Goal: Task Accomplishment & Management: Use online tool/utility

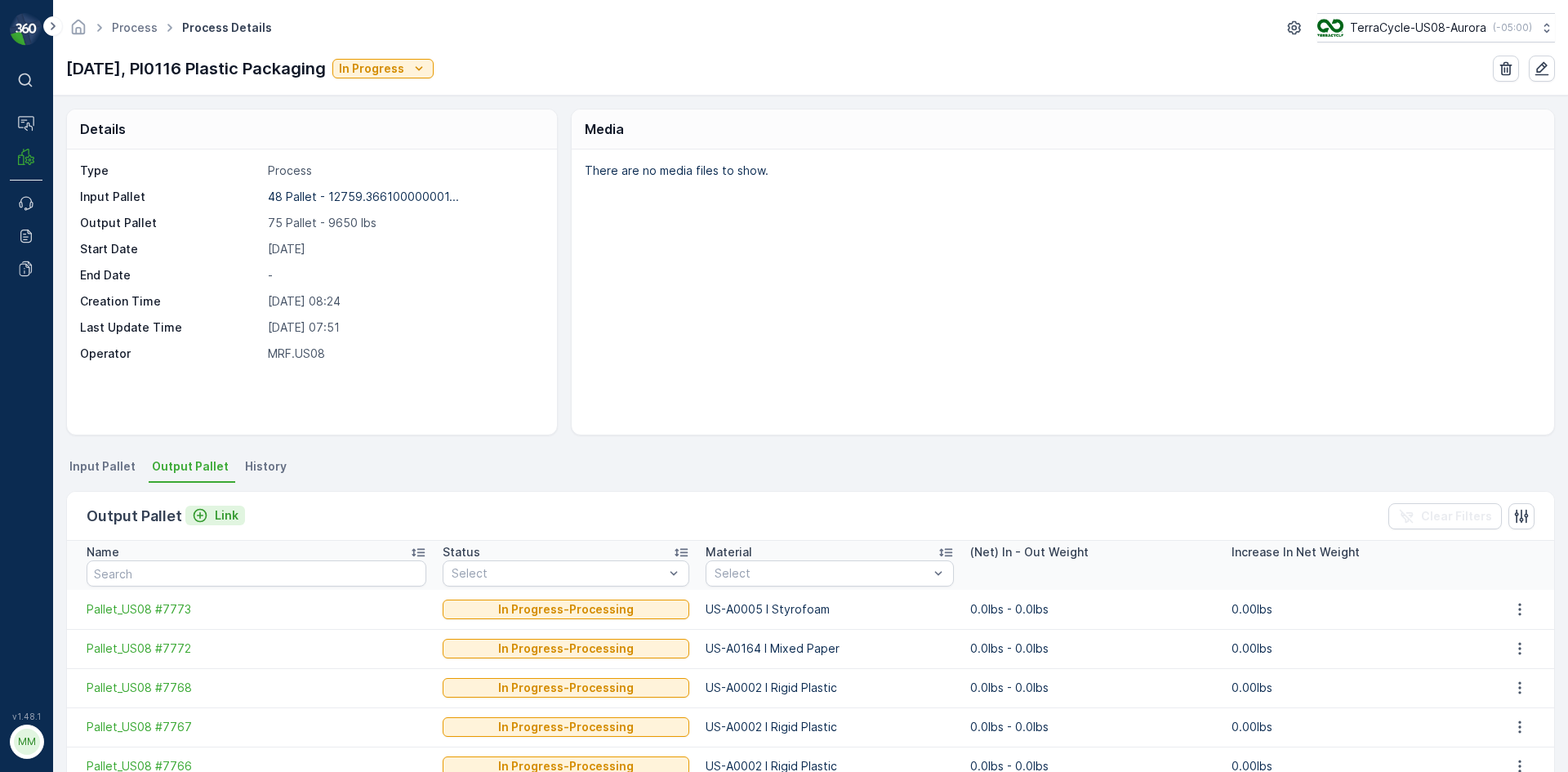
click at [232, 515] on p "Link" at bounding box center [227, 515] width 24 height 16
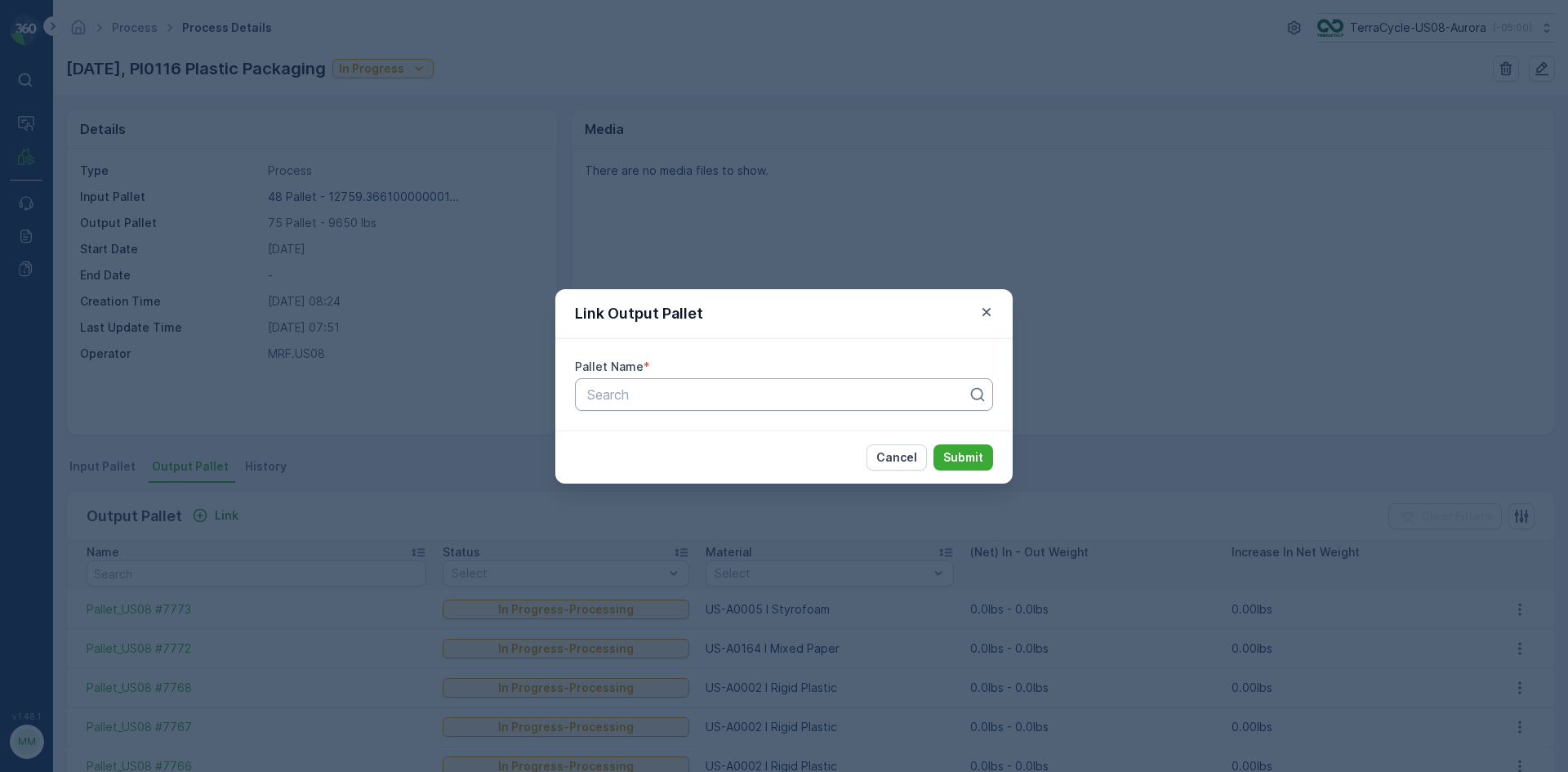
click at [662, 396] on div at bounding box center [777, 394] width 384 height 14
type input "7775"
click at [628, 461] on span "Pallet_US08 #7775" at bounding box center [643, 462] width 116 height 14
click at [988, 454] on button "Submit" at bounding box center [963, 457] width 60 height 26
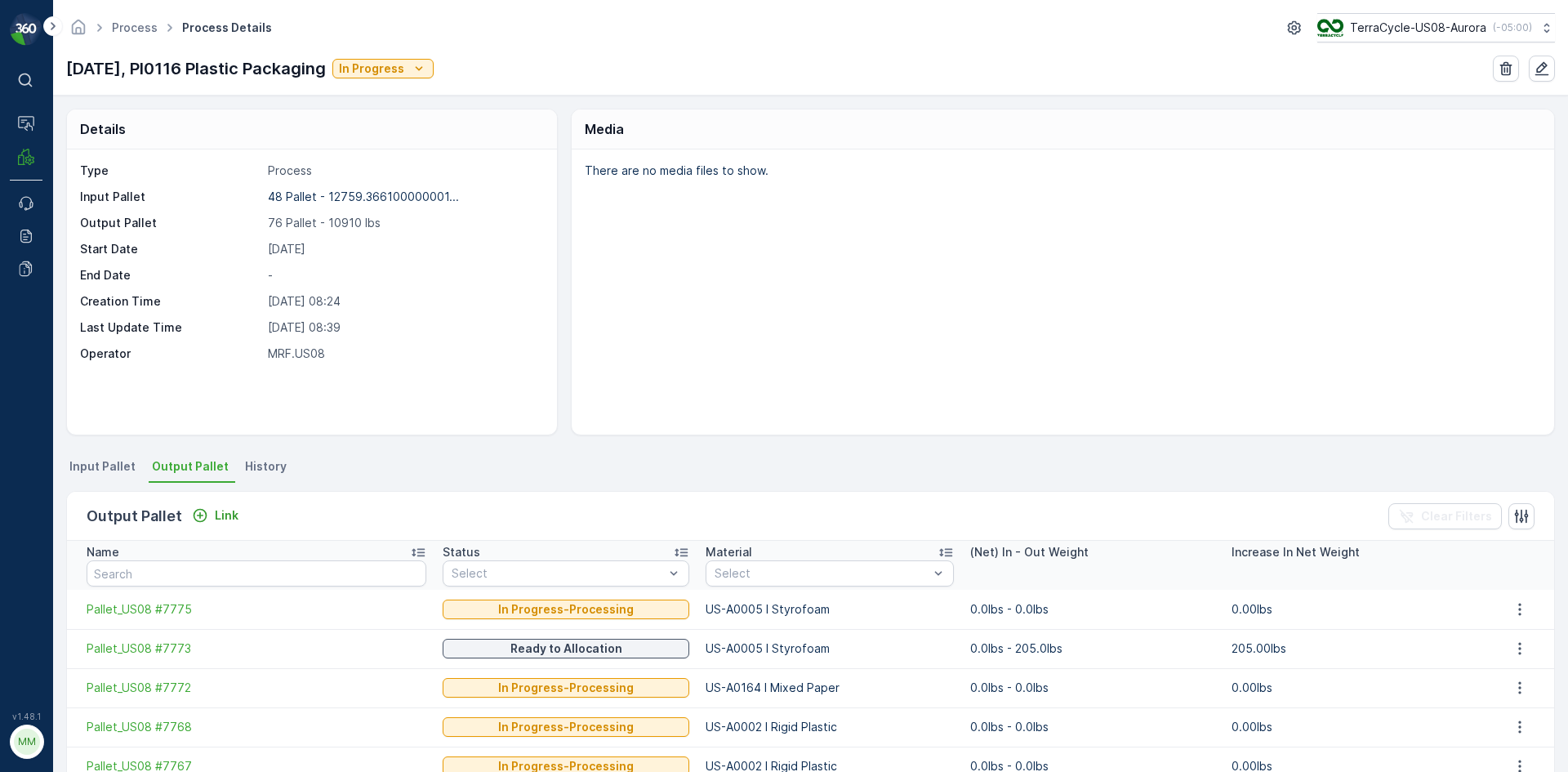
click at [171, 506] on p "Output Pallet" at bounding box center [134, 517] width 95 height 23
click at [217, 508] on p "Link" at bounding box center [227, 515] width 24 height 16
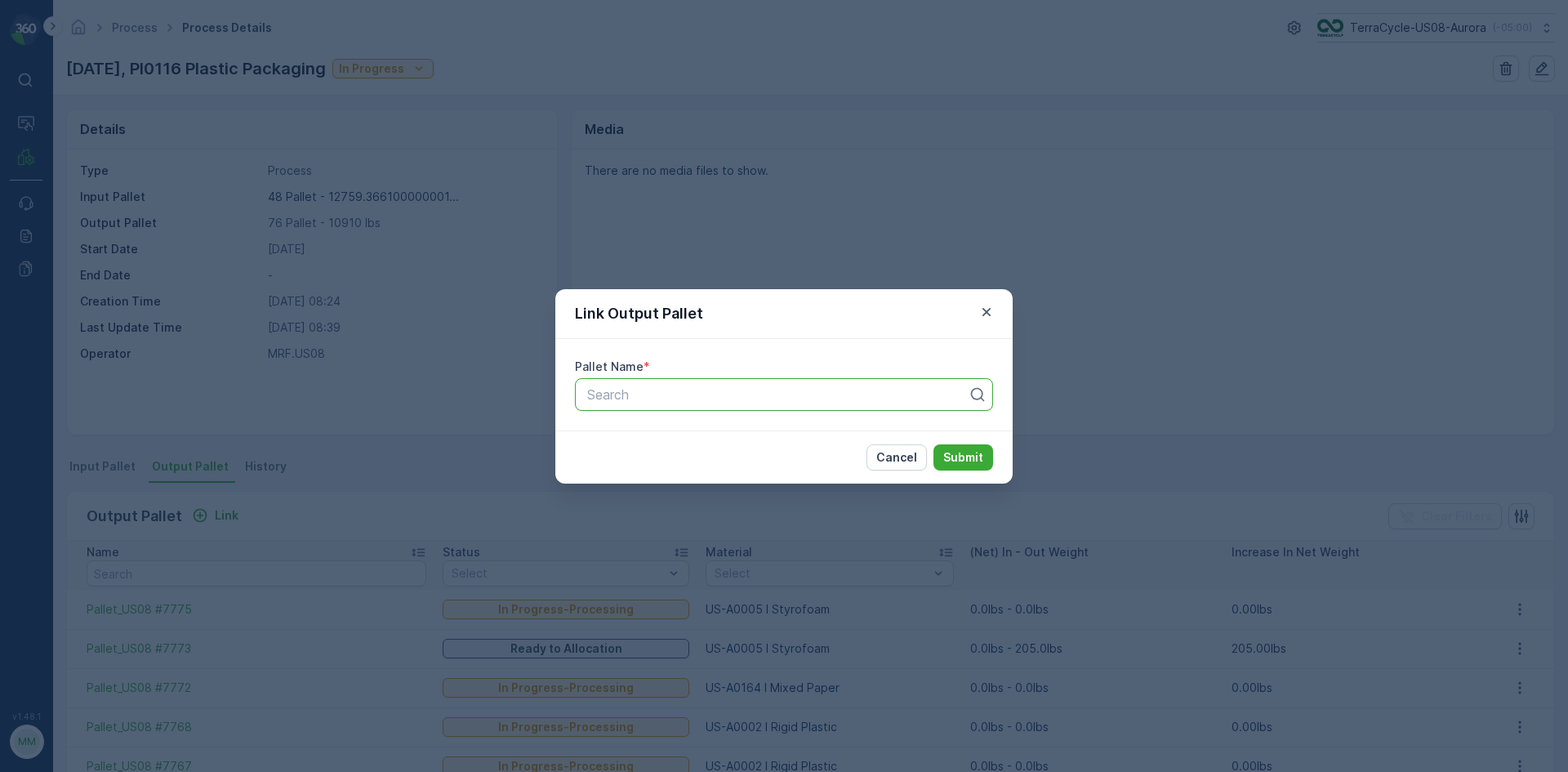
click at [858, 406] on div "Search" at bounding box center [784, 395] width 418 height 32
type input "7779"
click at [934, 444] on button "Submit" at bounding box center [963, 457] width 60 height 26
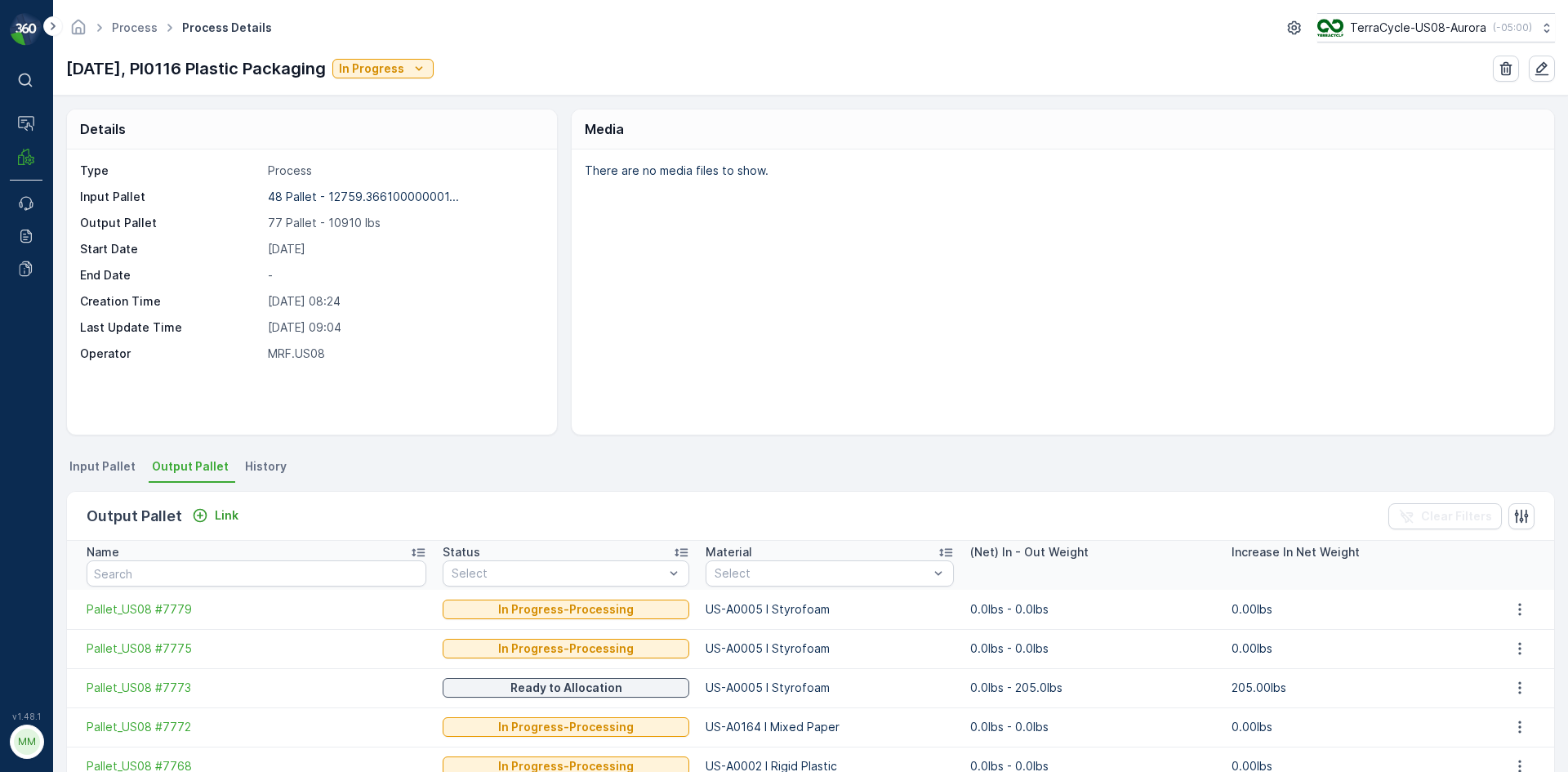
click at [97, 473] on span "Input Pallet" at bounding box center [102, 466] width 66 height 16
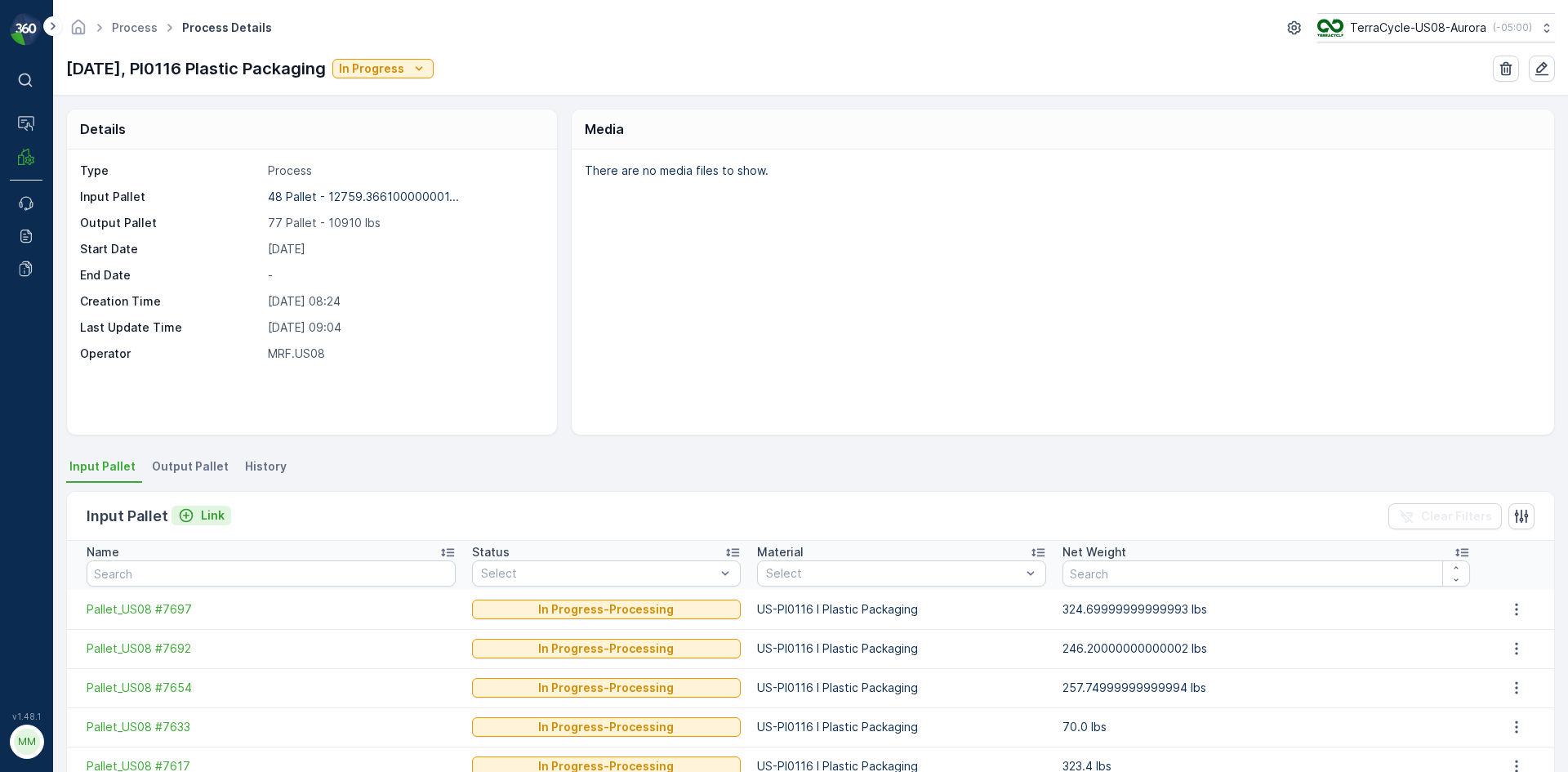
click at [211, 518] on p "Link" at bounding box center [212, 515] width 24 height 16
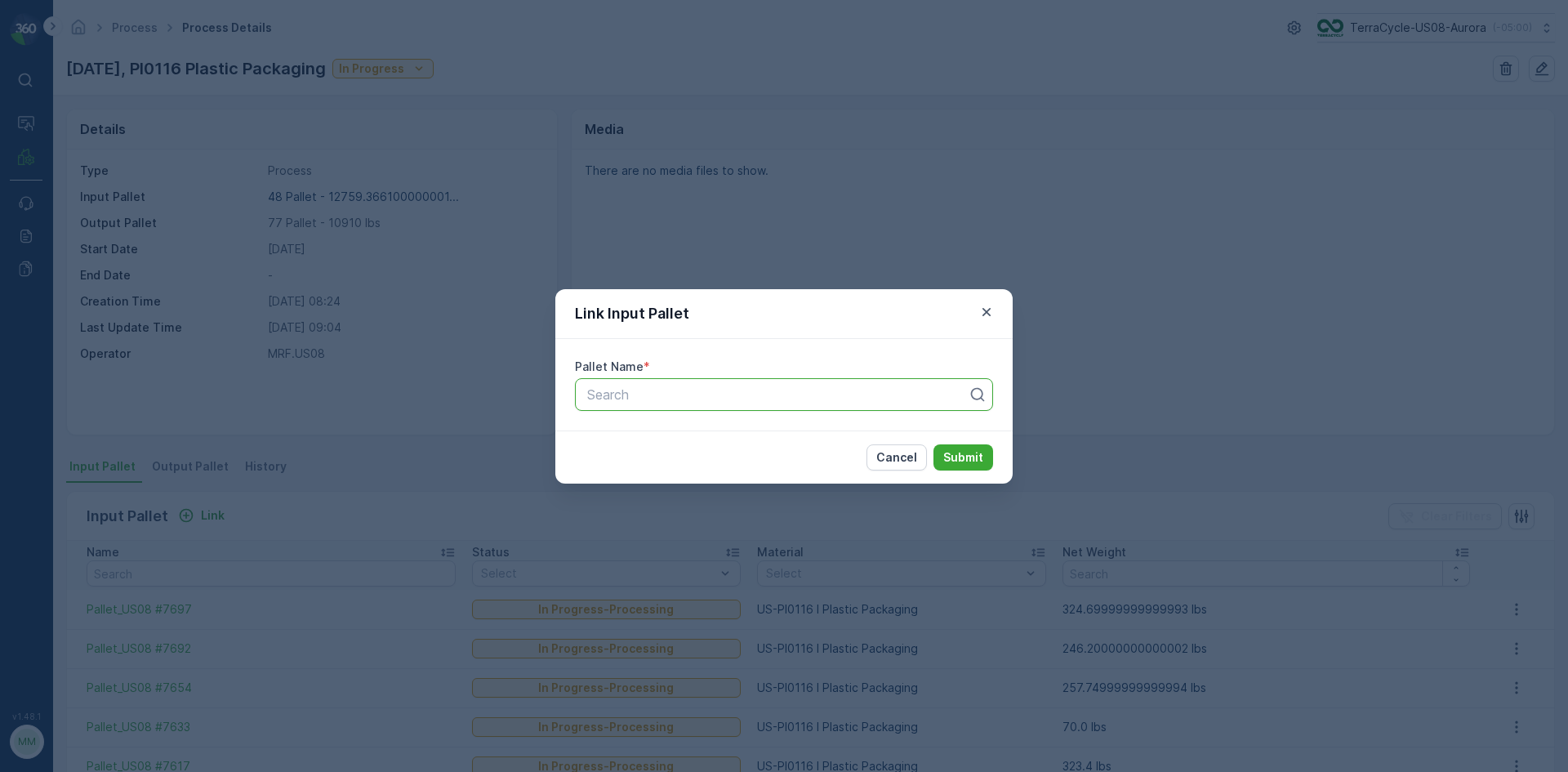
click at [872, 397] on div at bounding box center [777, 394] width 384 height 14
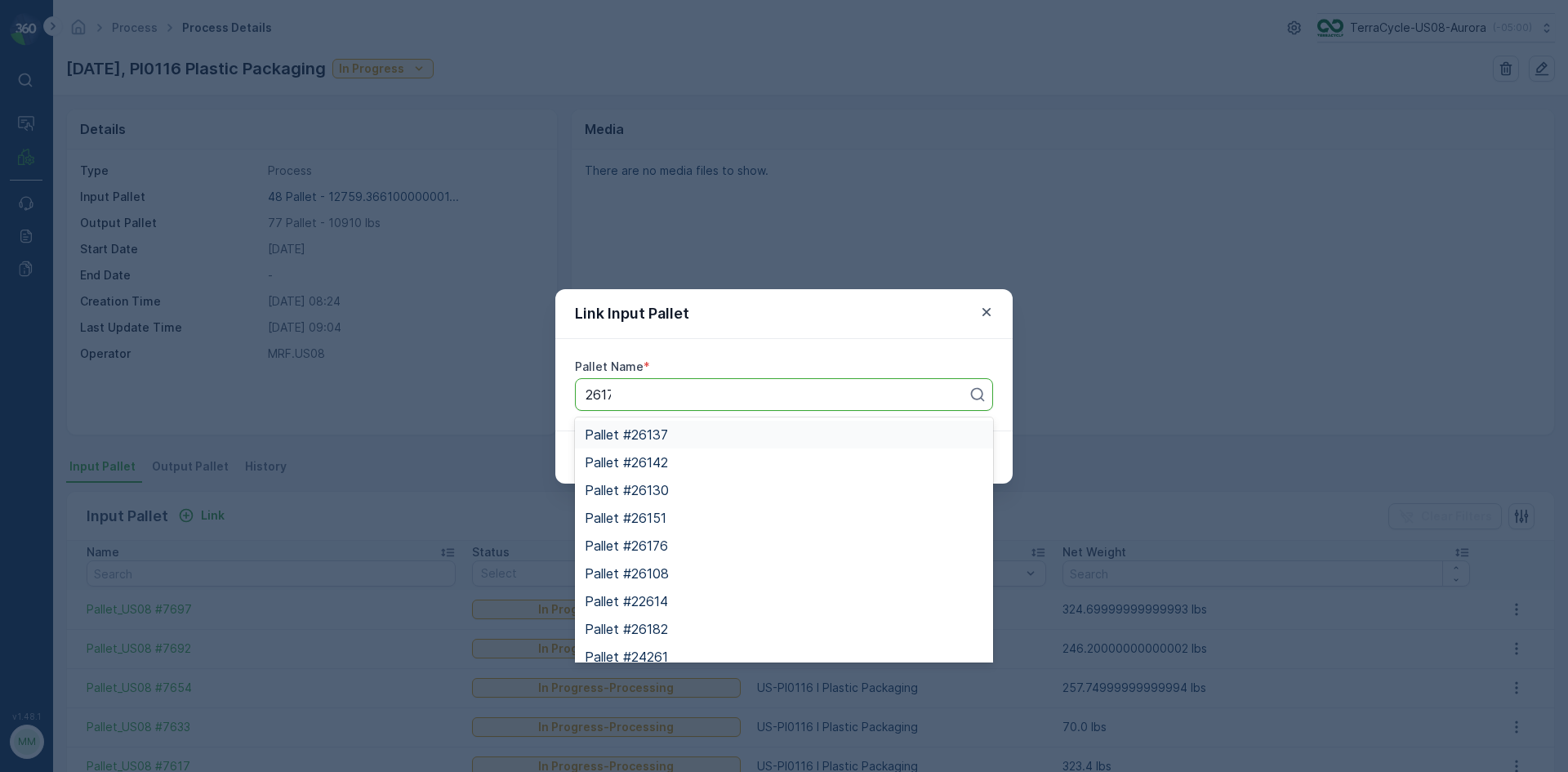
type input "26174"
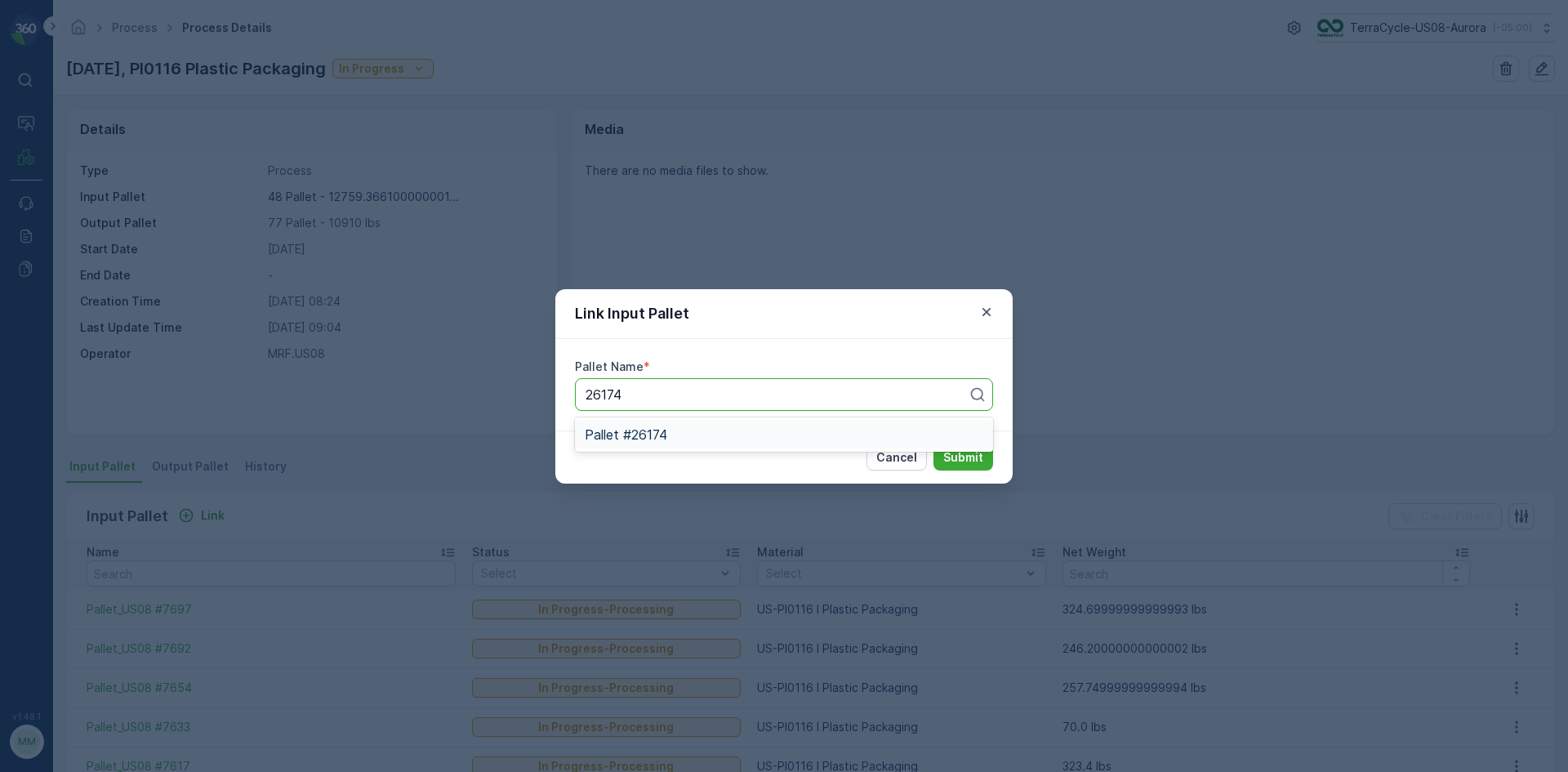
click at [860, 440] on div "Pallet #26174" at bounding box center [784, 434] width 398 height 14
click at [965, 460] on p "Submit" at bounding box center [963, 457] width 40 height 16
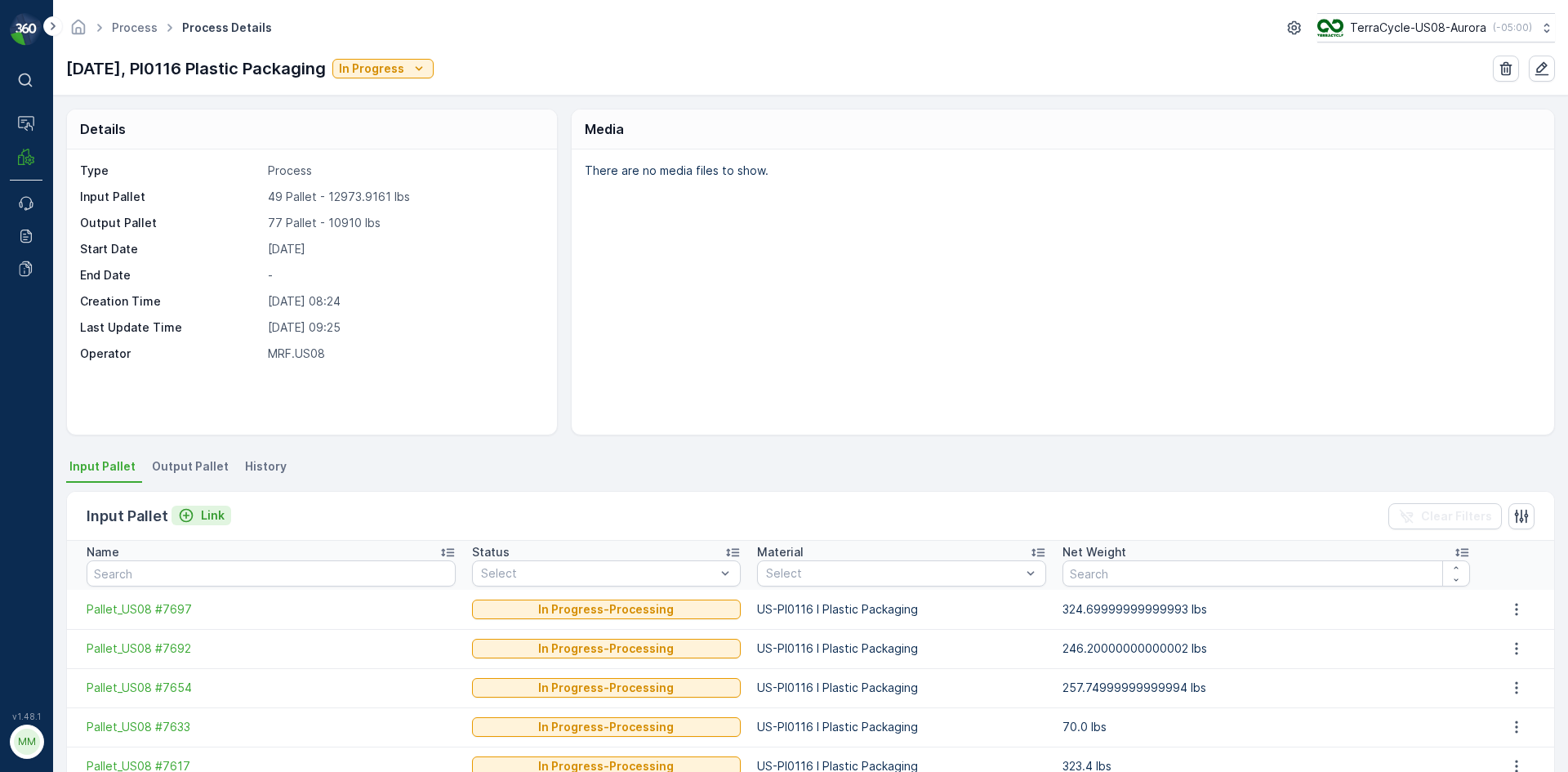
click at [205, 520] on p "Link" at bounding box center [212, 515] width 24 height 16
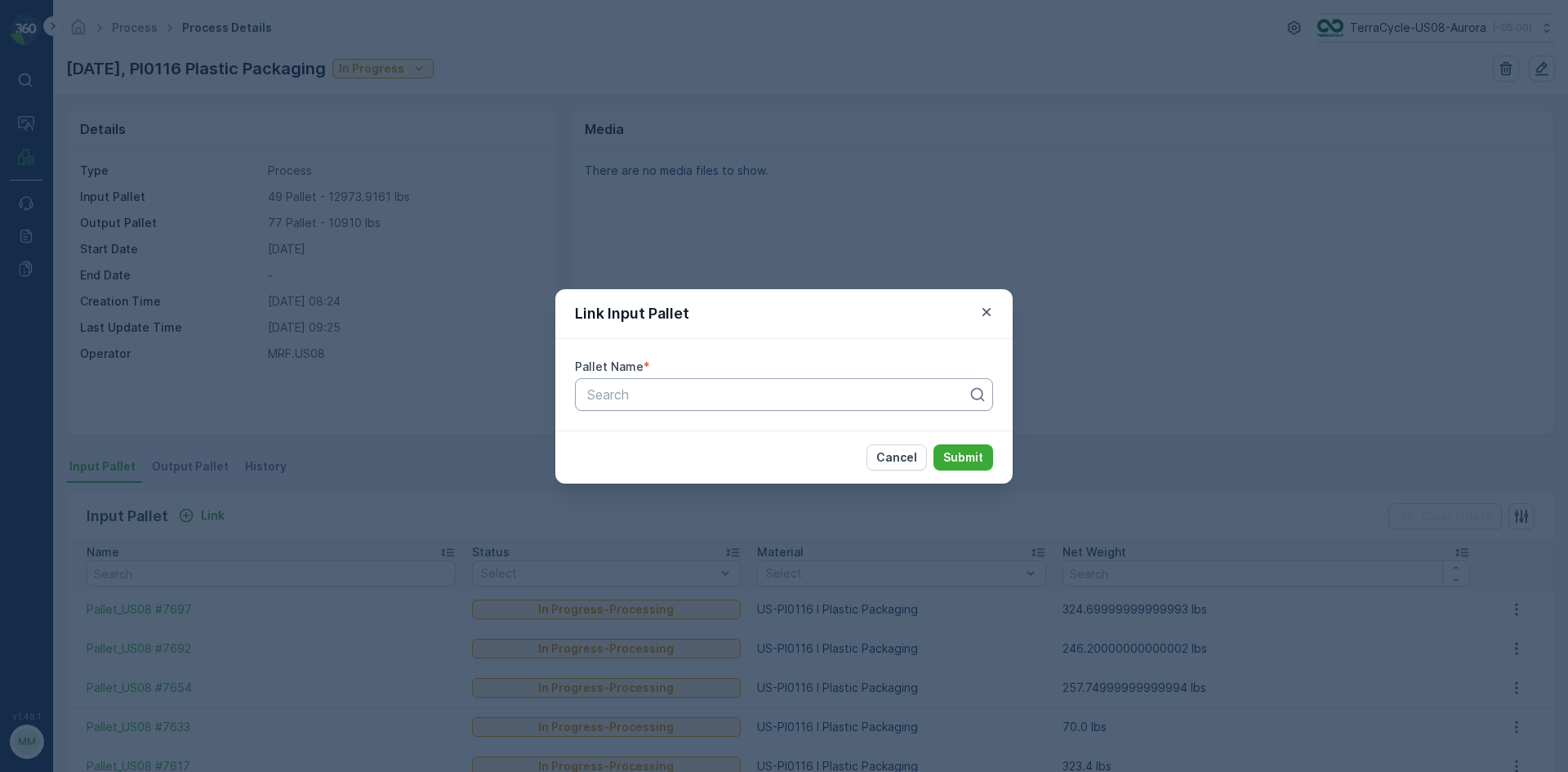
click at [679, 405] on div "Search" at bounding box center [784, 395] width 418 height 32
type input "5231"
click at [683, 467] on span "Pallet_US08 #5231" at bounding box center [642, 462] width 115 height 14
click at [955, 456] on p "Submit" at bounding box center [963, 457] width 40 height 16
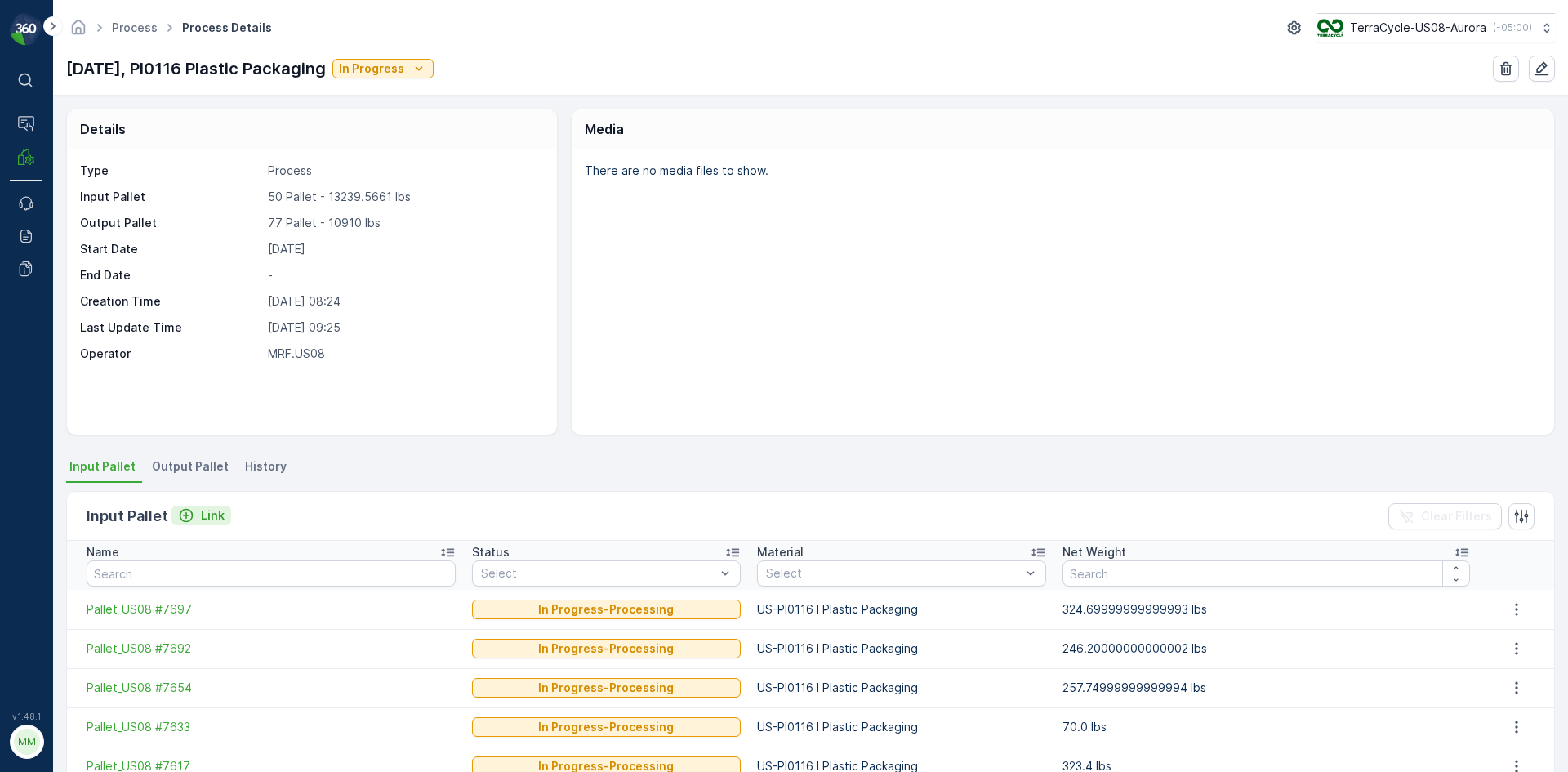
click at [210, 521] on p "Link" at bounding box center [212, 515] width 24 height 16
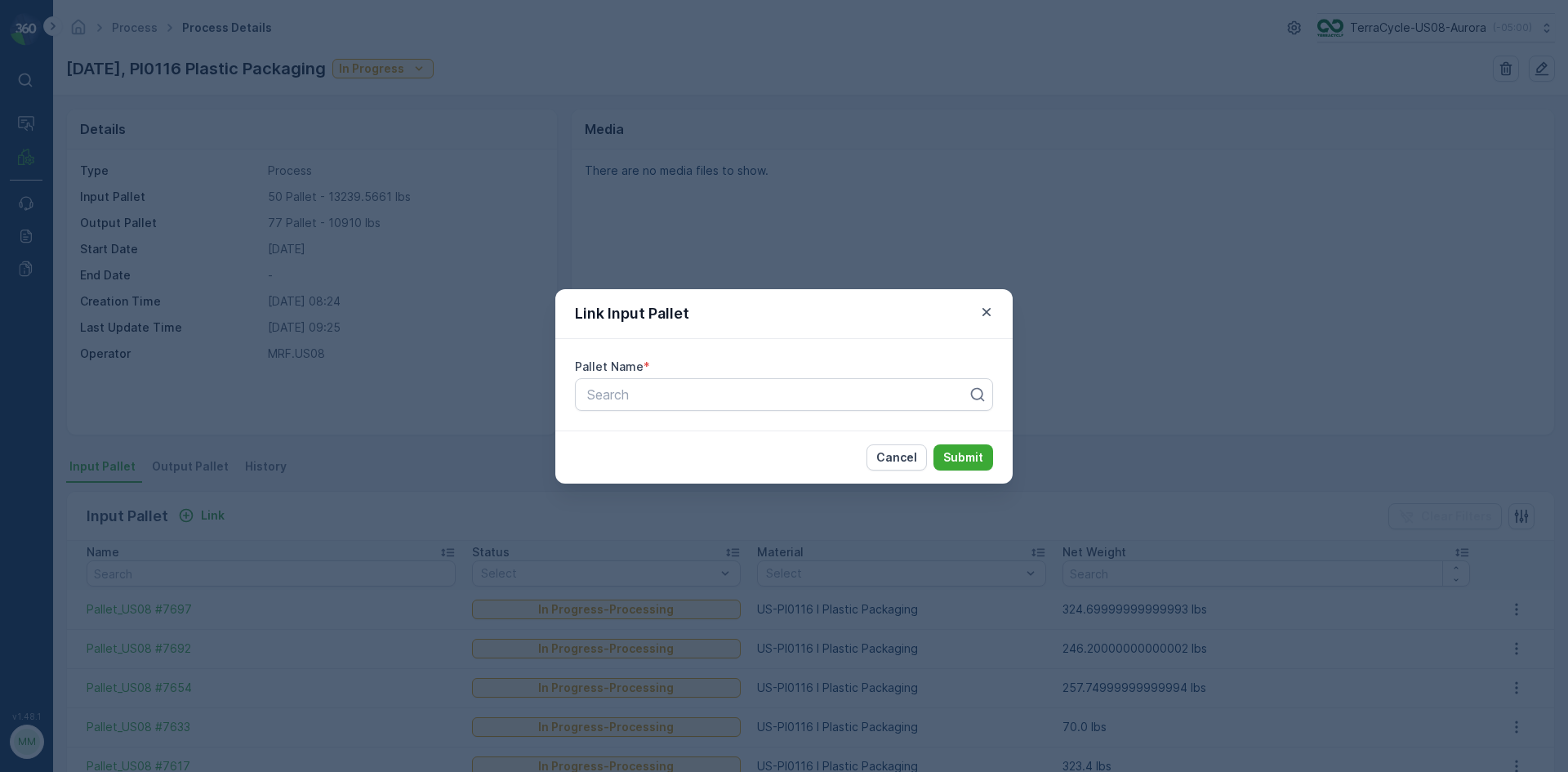
click at [858, 419] on div "Pallet Name * Search" at bounding box center [784, 385] width 457 height 91
click at [860, 398] on div at bounding box center [777, 394] width 384 height 14
type input "6165"
click at [750, 440] on div "Pallet_US08 #6165" at bounding box center [784, 434] width 398 height 14
click at [966, 455] on p "Submit" at bounding box center [963, 457] width 40 height 16
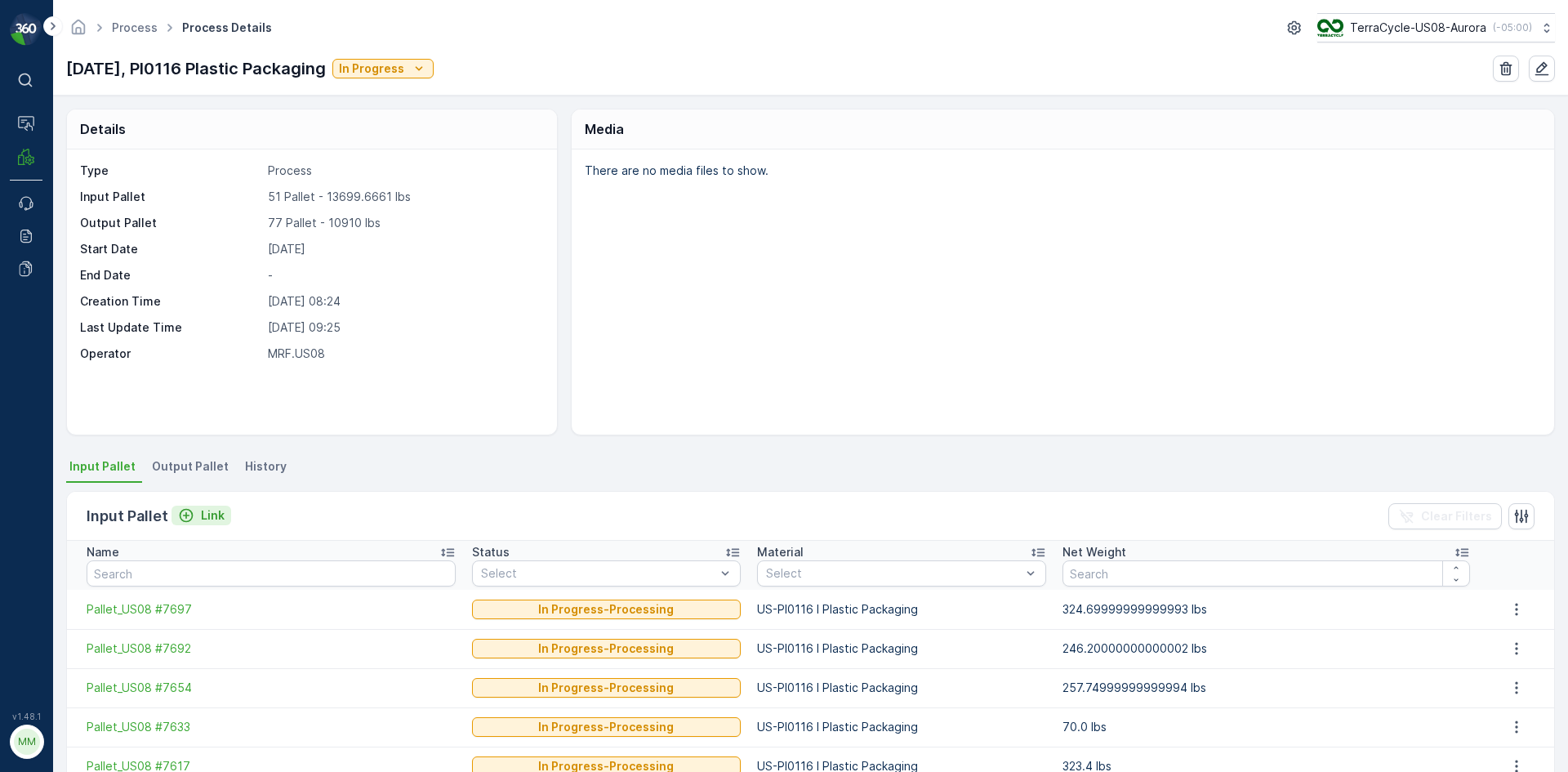
click at [203, 516] on p "Link" at bounding box center [212, 515] width 24 height 16
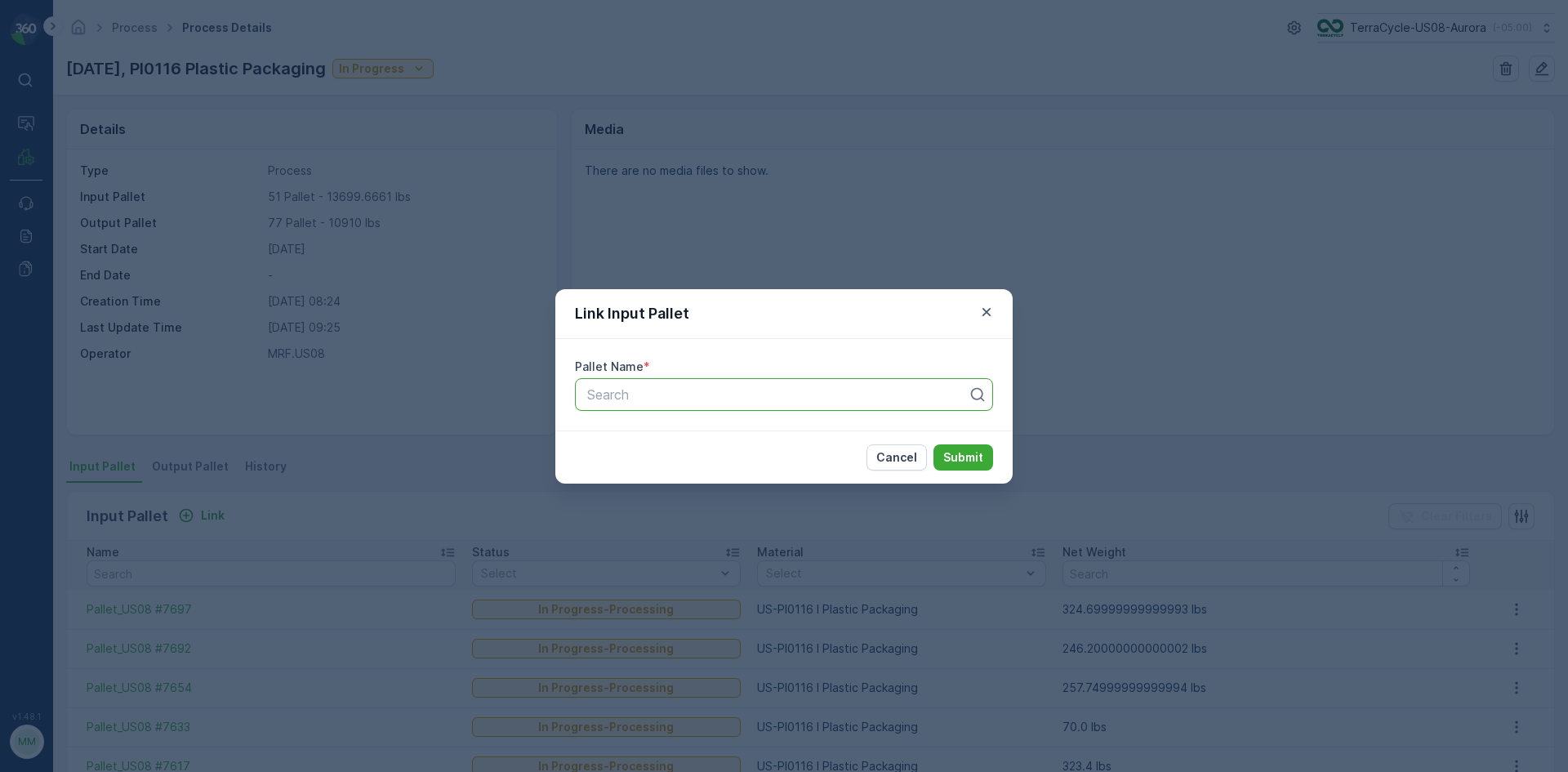
click at [715, 387] on div at bounding box center [777, 394] width 384 height 14
type input "29159"
click at [743, 432] on div "Pallet #29159" at bounding box center [784, 434] width 398 height 14
click at [980, 459] on p "Submit" at bounding box center [963, 457] width 40 height 16
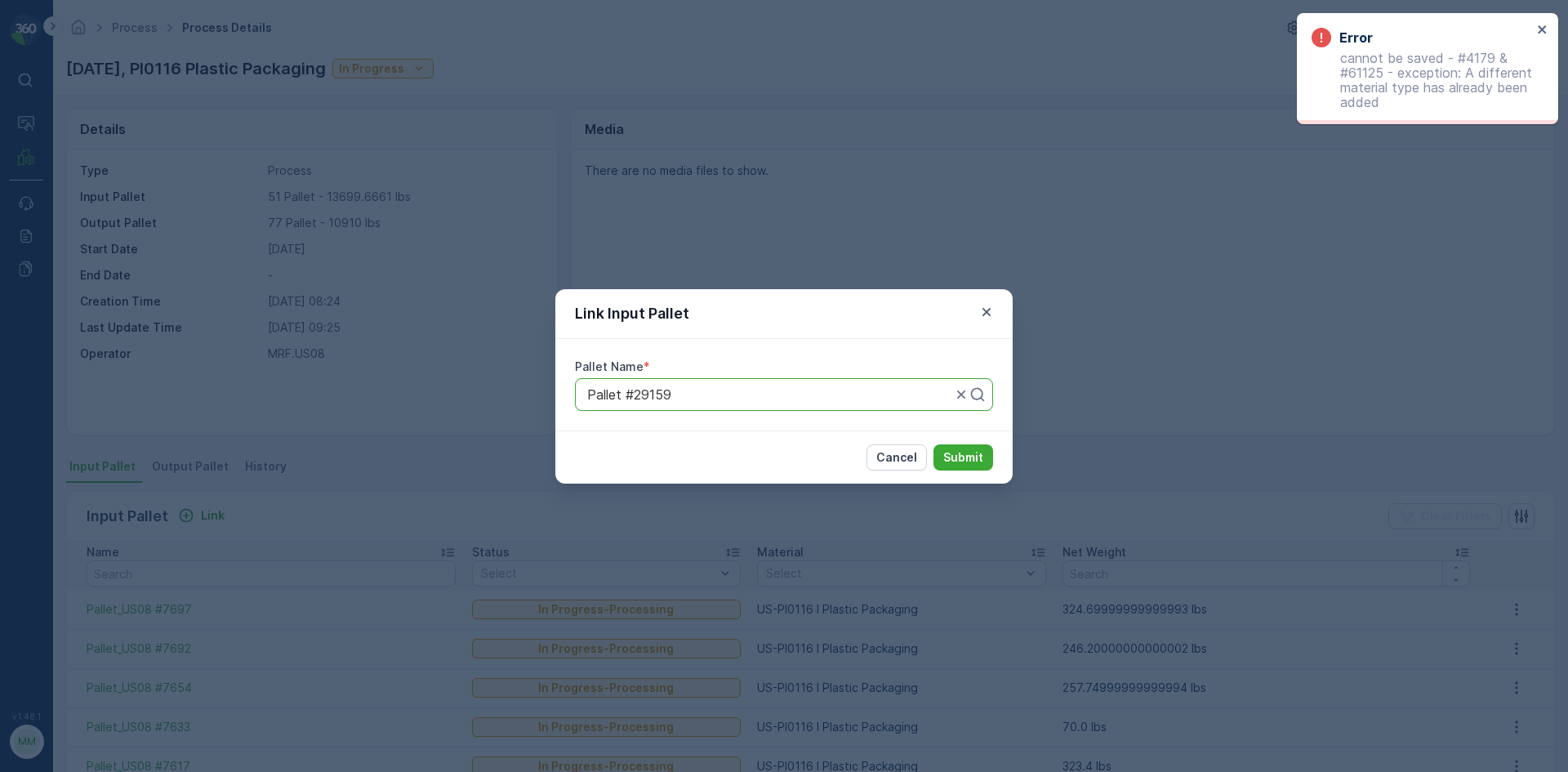
click at [1550, 34] on div "Error cannot be saved - #4179 & #61125 - exception: A different material type h…" at bounding box center [1428, 69] width 261 height 112
drag, startPoint x: 1550, startPoint y: 34, endPoint x: 1558, endPoint y: 91, distance: 57.6
click at [1558, 91] on div "Error cannot be saved - #4179 & #61125 - exception: A different material type h…" at bounding box center [1428, 69] width 261 height 112
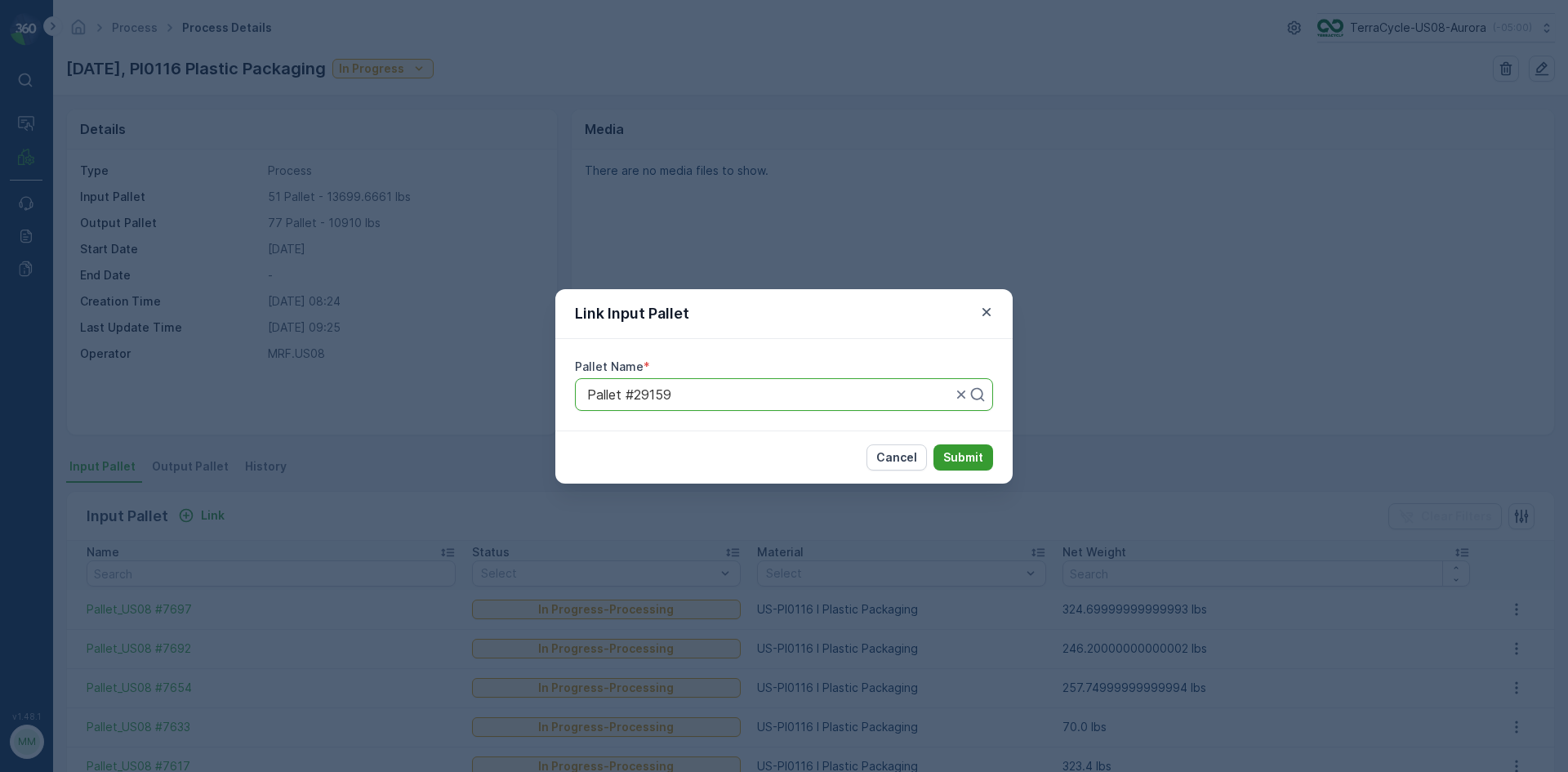
click at [945, 458] on p "Submit" at bounding box center [963, 457] width 40 height 16
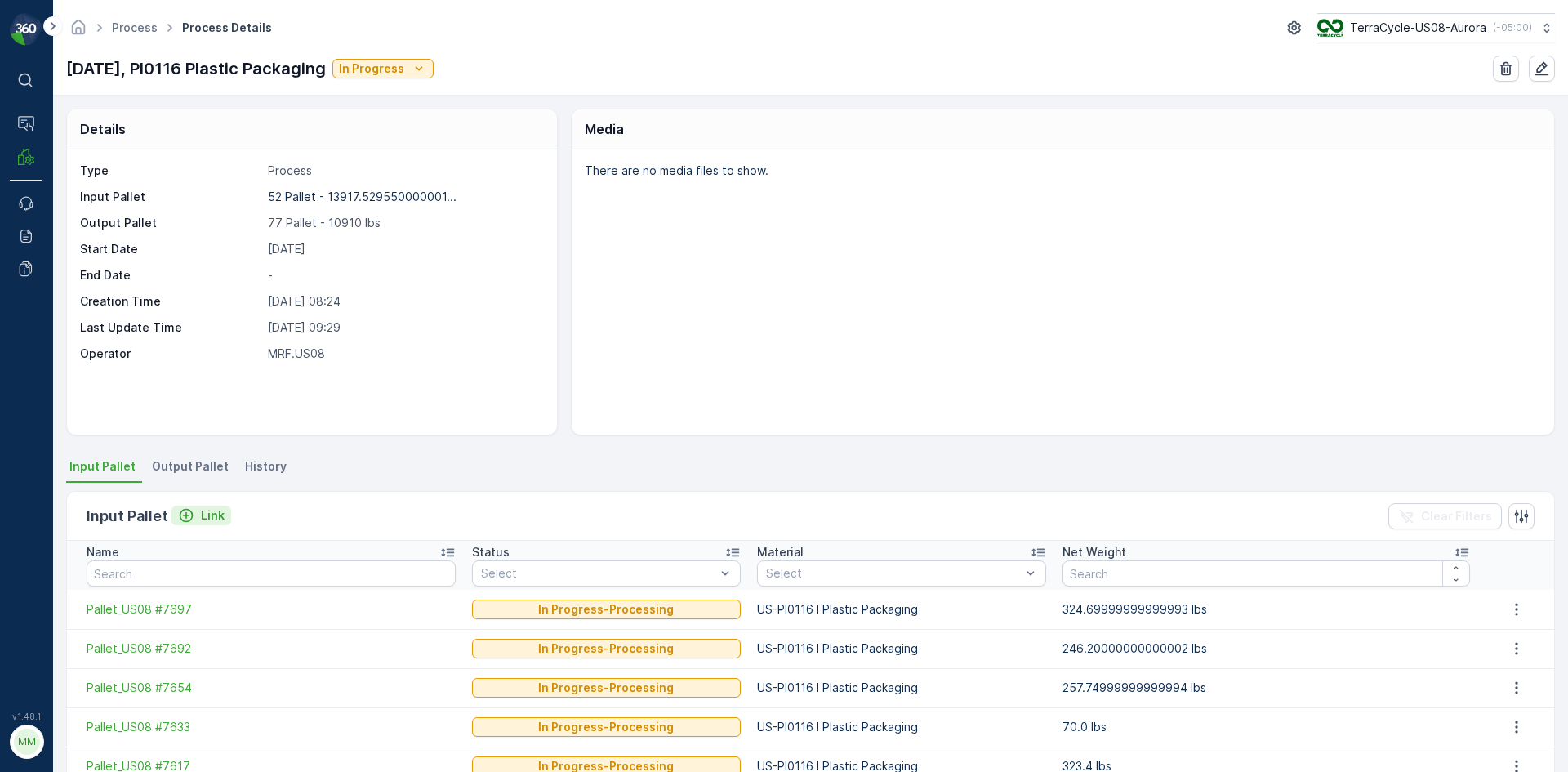
click at [205, 509] on p "Link" at bounding box center [212, 515] width 24 height 16
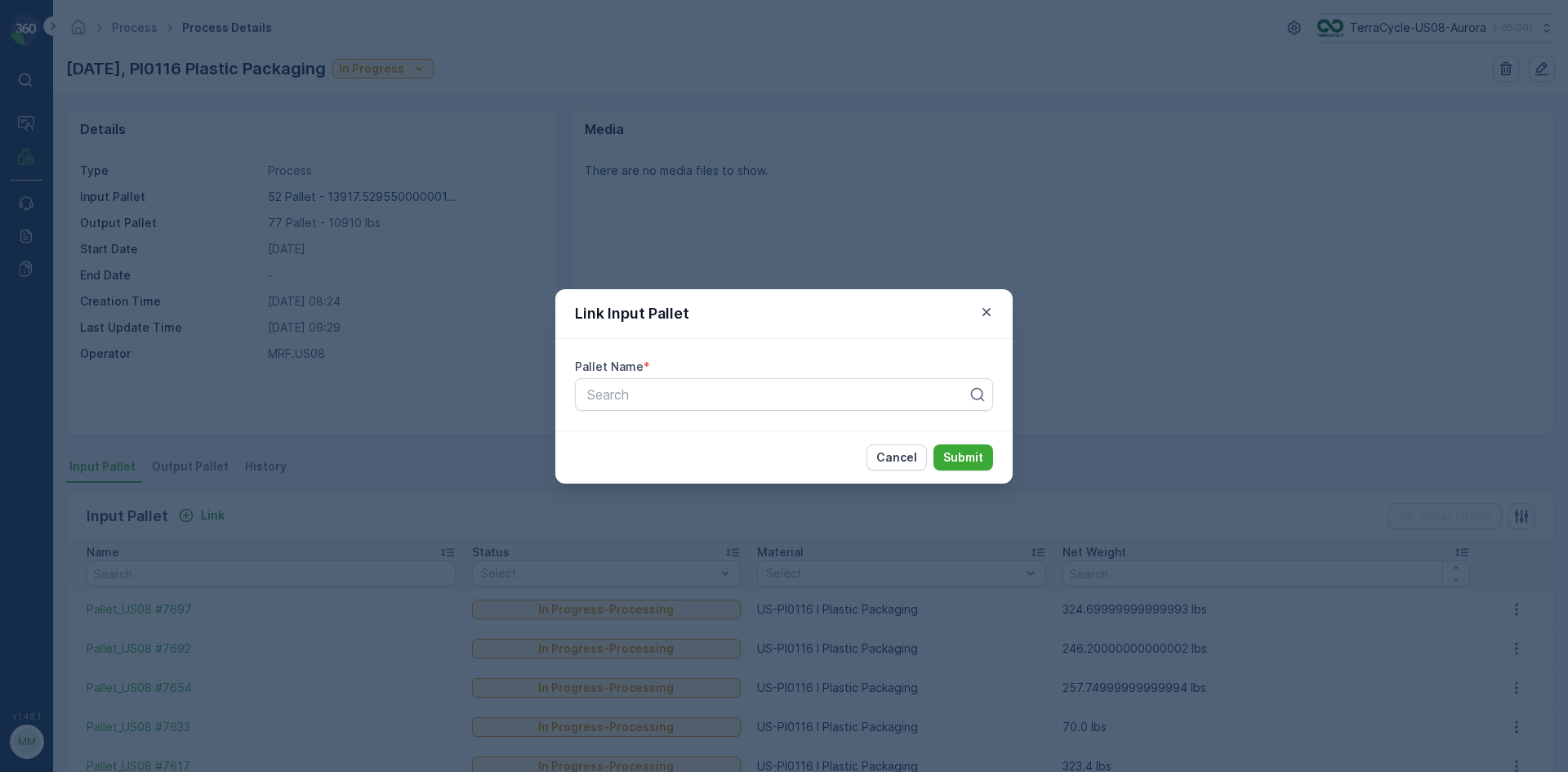
click at [748, 411] on div "Pallet Name * Search" at bounding box center [784, 385] width 457 height 91
click at [753, 396] on div at bounding box center [777, 394] width 384 height 14
type input "30124"
click at [733, 427] on div "Pallet #30124" at bounding box center [784, 434] width 398 height 14
click at [965, 450] on p "Submit" at bounding box center [963, 457] width 40 height 16
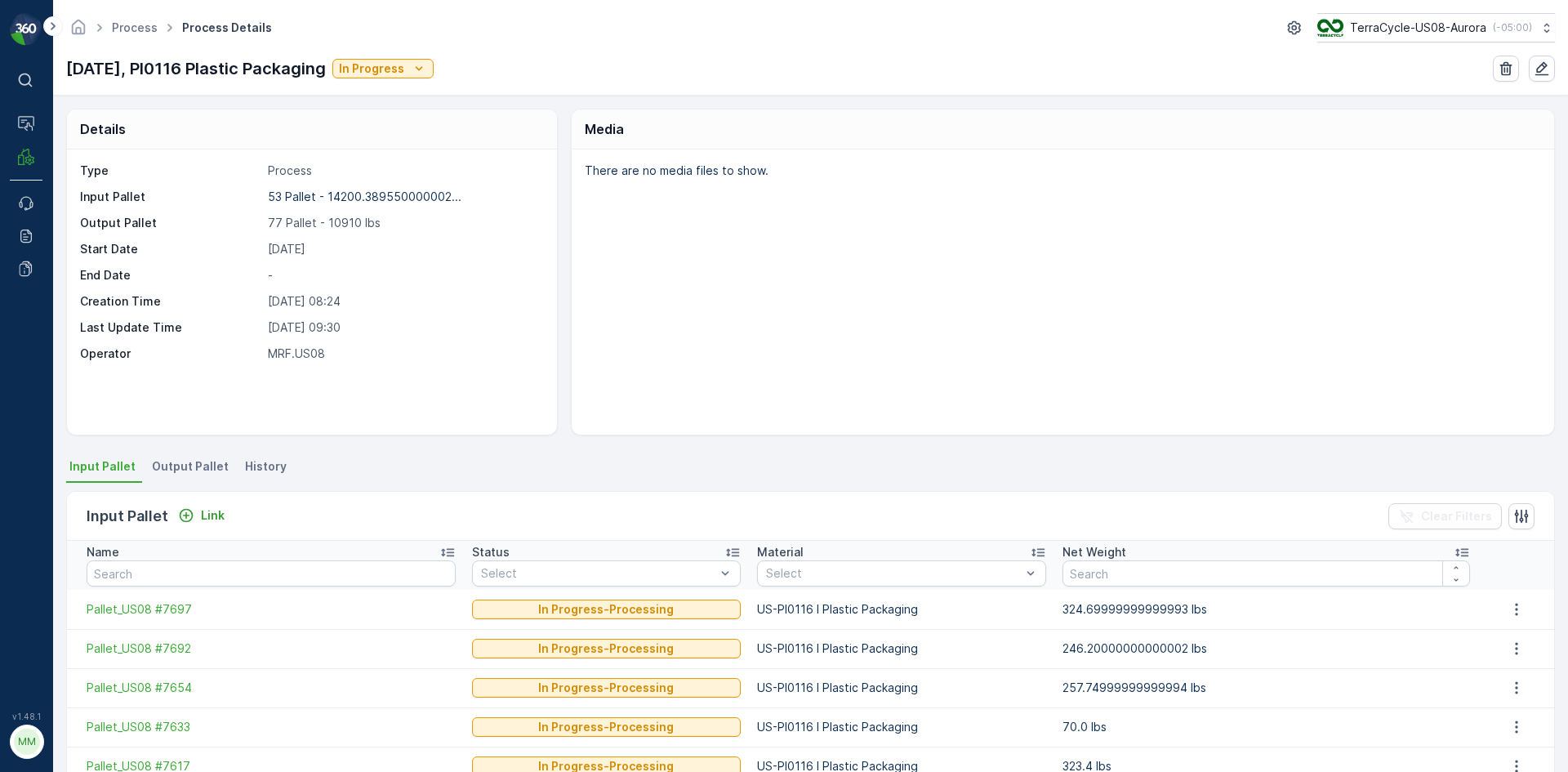
drag, startPoint x: 198, startPoint y: 515, endPoint x: 602, endPoint y: 507, distance: 404.1
click at [373, 519] on div "Input Pallet Link Clear Filters" at bounding box center [810, 516] width 1487 height 49
click at [217, 516] on p "Link" at bounding box center [212, 515] width 24 height 16
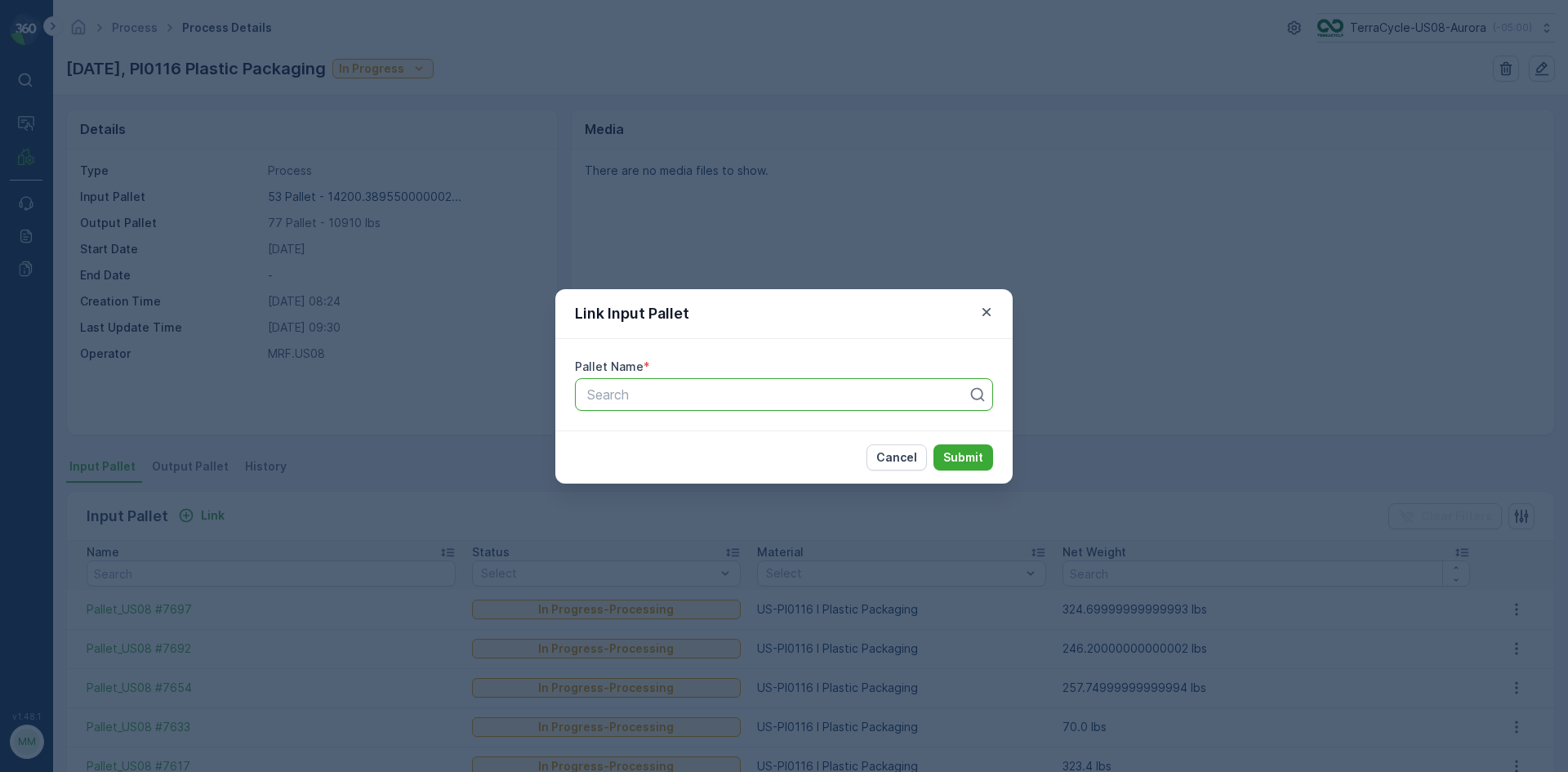
click at [681, 399] on div at bounding box center [777, 394] width 384 height 14
type input "7738"
click at [691, 462] on span "Pallet_US08 #7738" at bounding box center [643, 462] width 117 height 14
click at [975, 455] on p "Submit" at bounding box center [963, 457] width 40 height 16
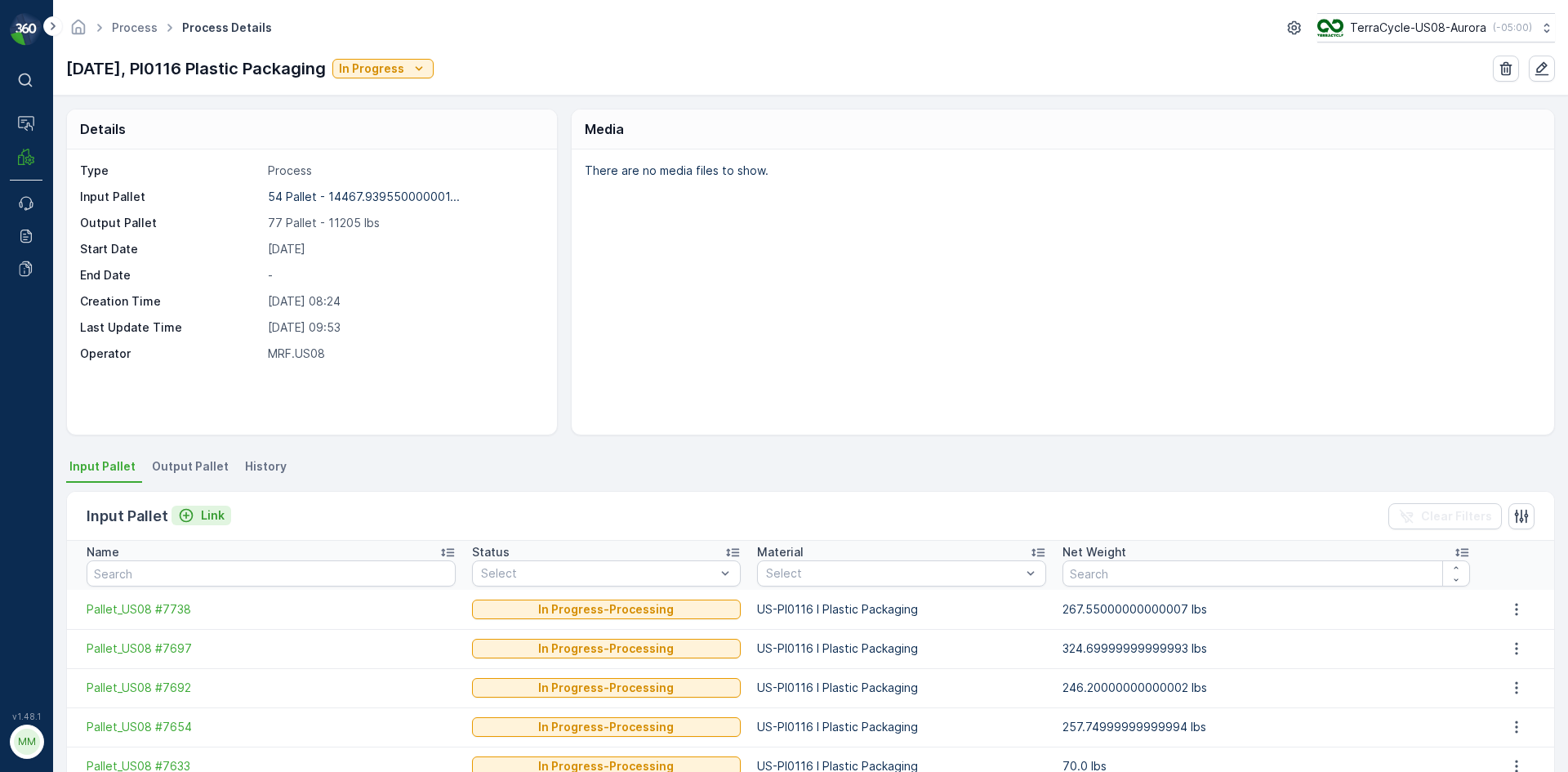
click at [210, 521] on p "Link" at bounding box center [212, 515] width 24 height 16
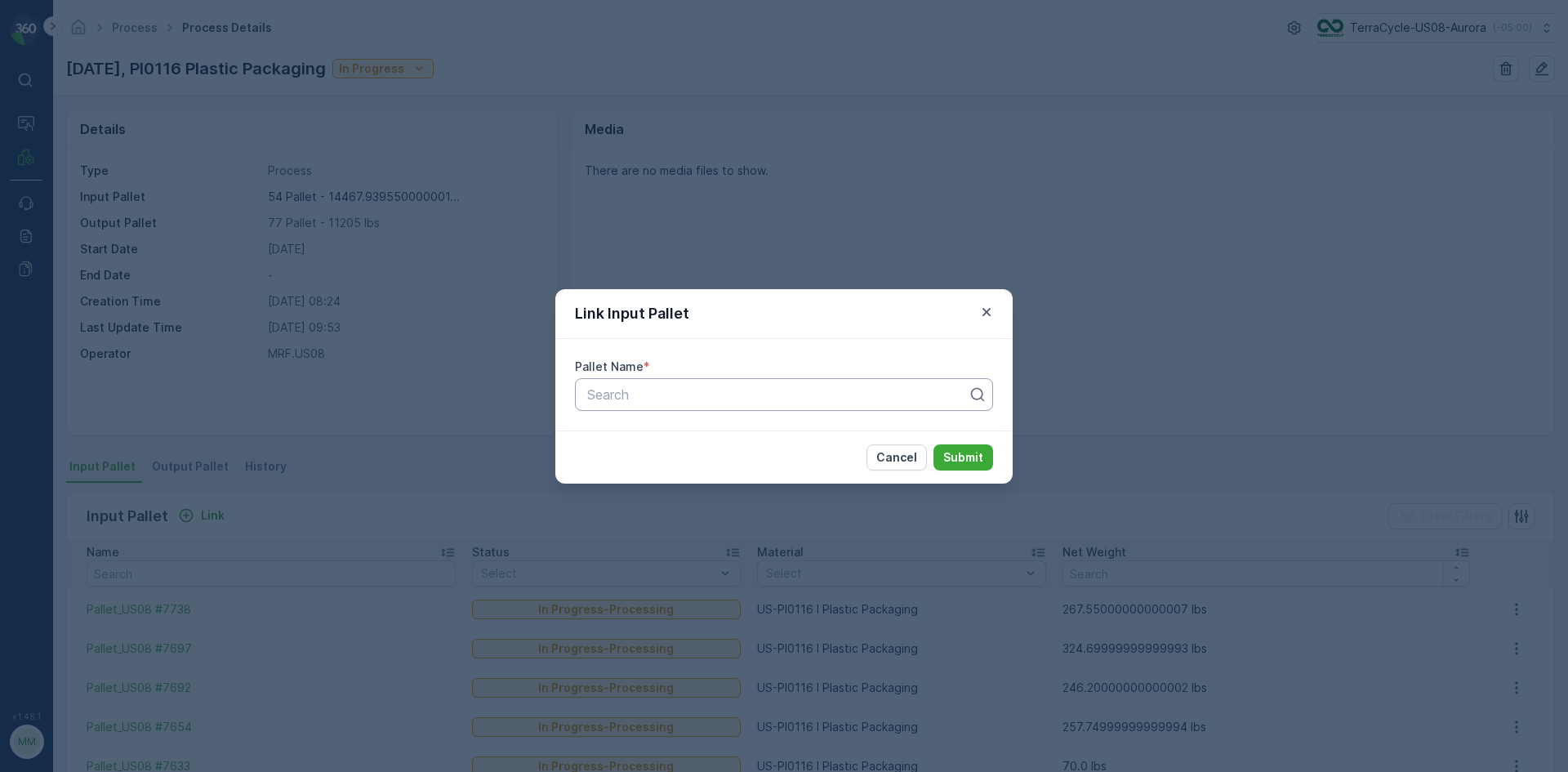
click at [619, 388] on div at bounding box center [777, 394] width 384 height 14
type input "25002"
click at [652, 438] on span "Pallet #25002" at bounding box center [628, 434] width 86 height 14
click at [971, 459] on p "Submit" at bounding box center [963, 457] width 40 height 16
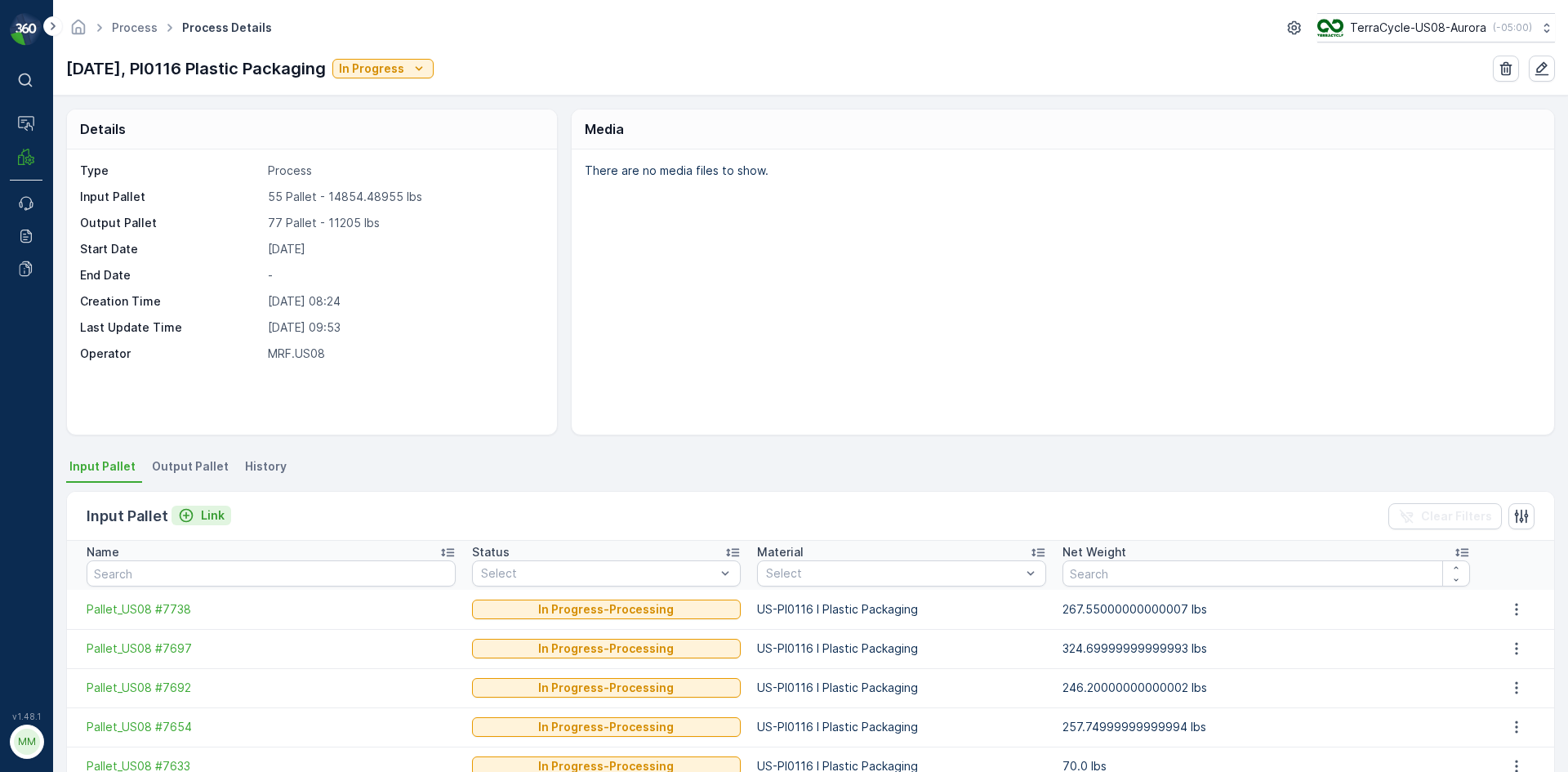
click at [191, 517] on div "Link" at bounding box center [201, 515] width 47 height 16
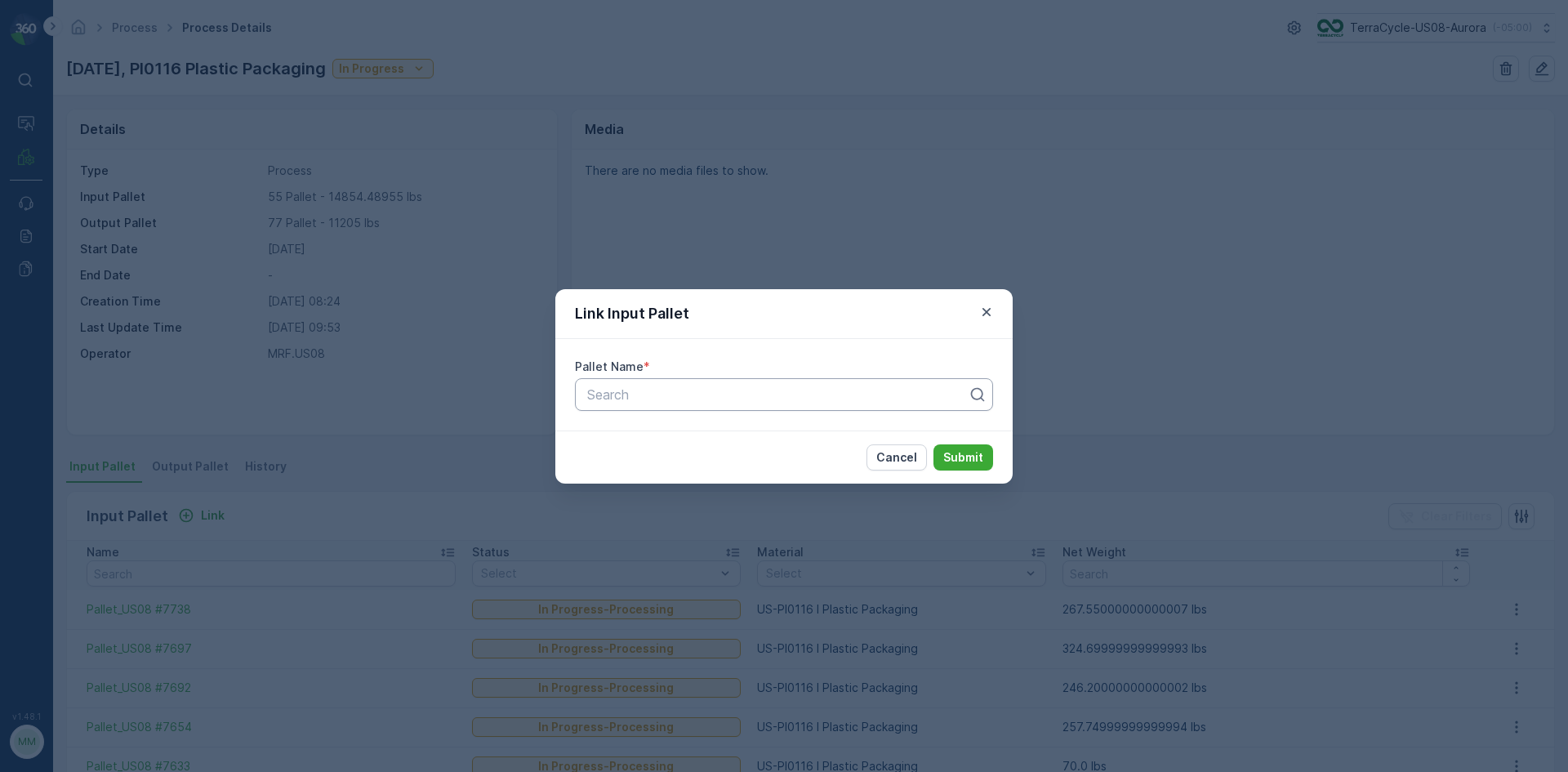
click at [775, 395] on div at bounding box center [777, 394] width 384 height 14
type input "67"
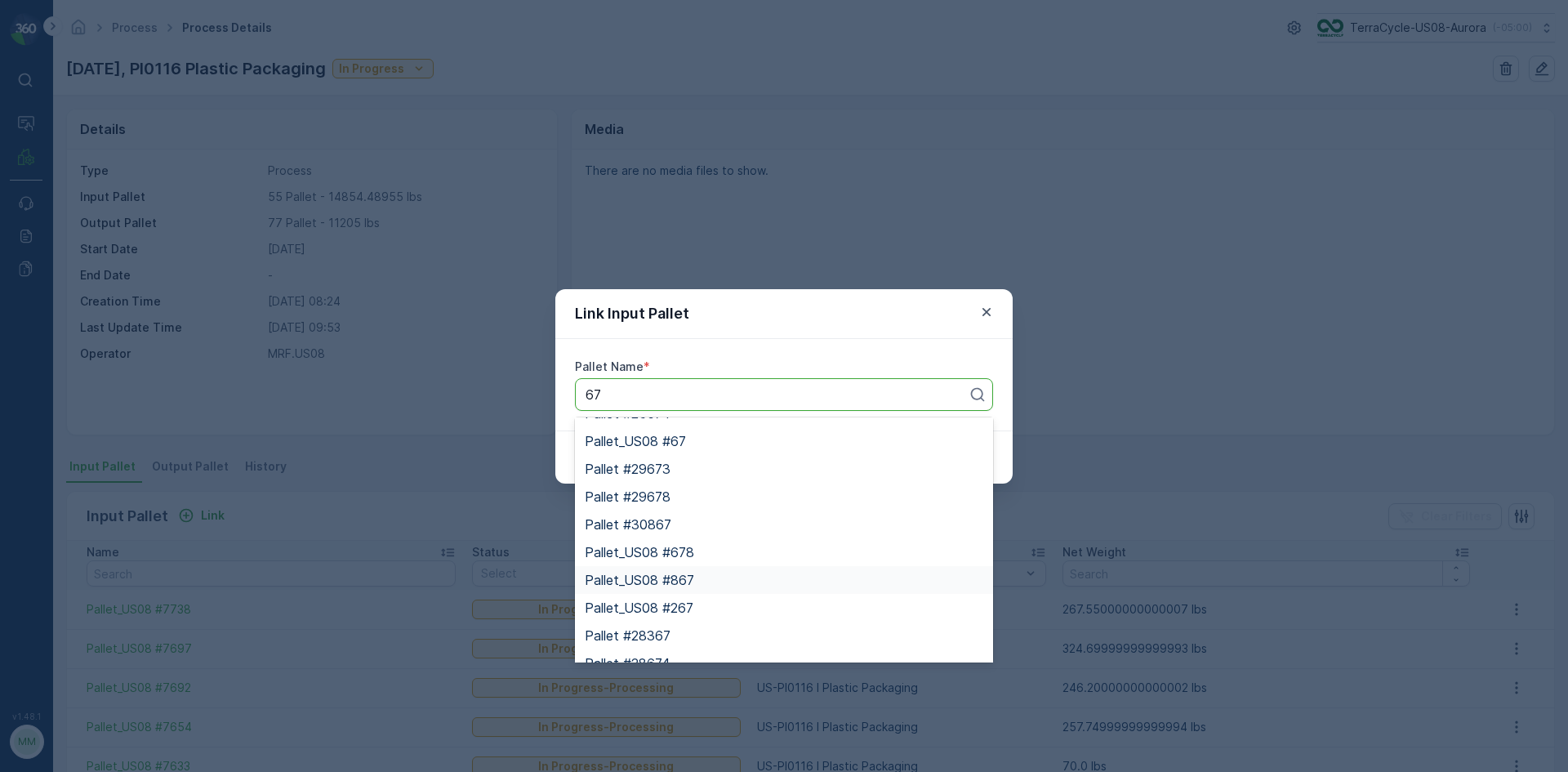
scroll to position [3445, 0]
click at [669, 520] on span "Pallet_US08 #67" at bounding box center [635, 518] width 101 height 14
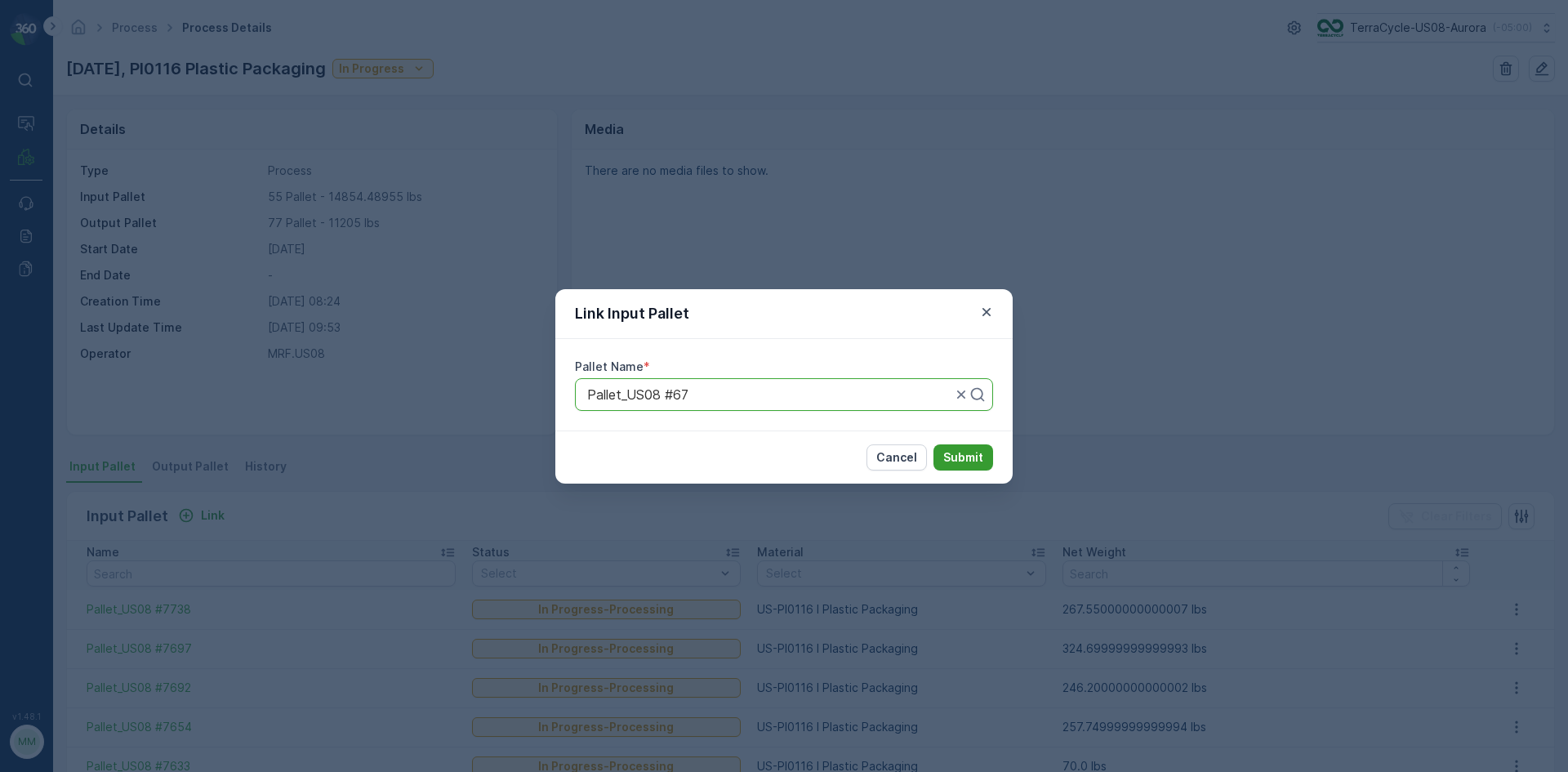
click at [965, 460] on p "Submit" at bounding box center [963, 457] width 40 height 16
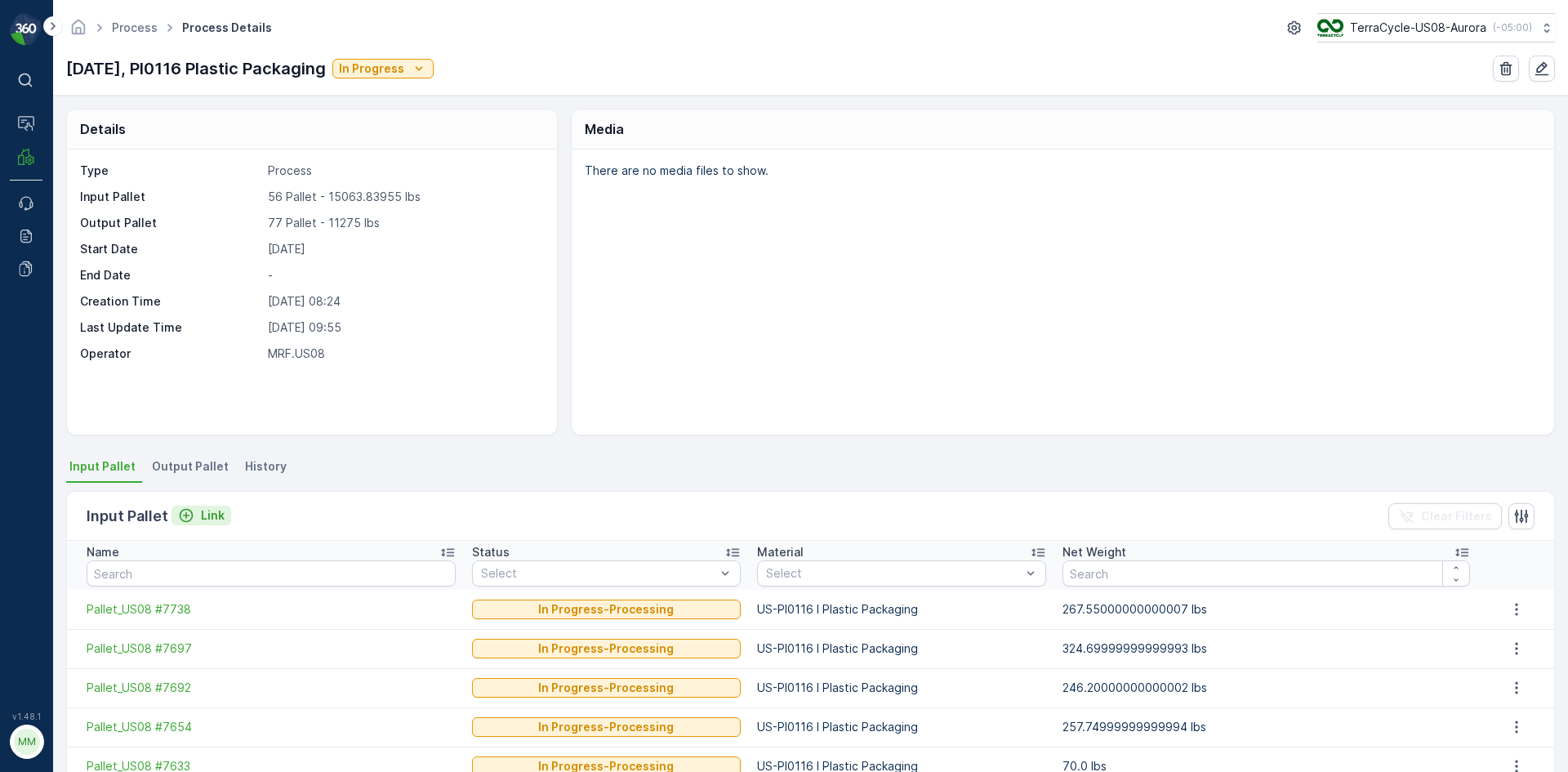
click at [196, 516] on div "Link" at bounding box center [201, 515] width 47 height 16
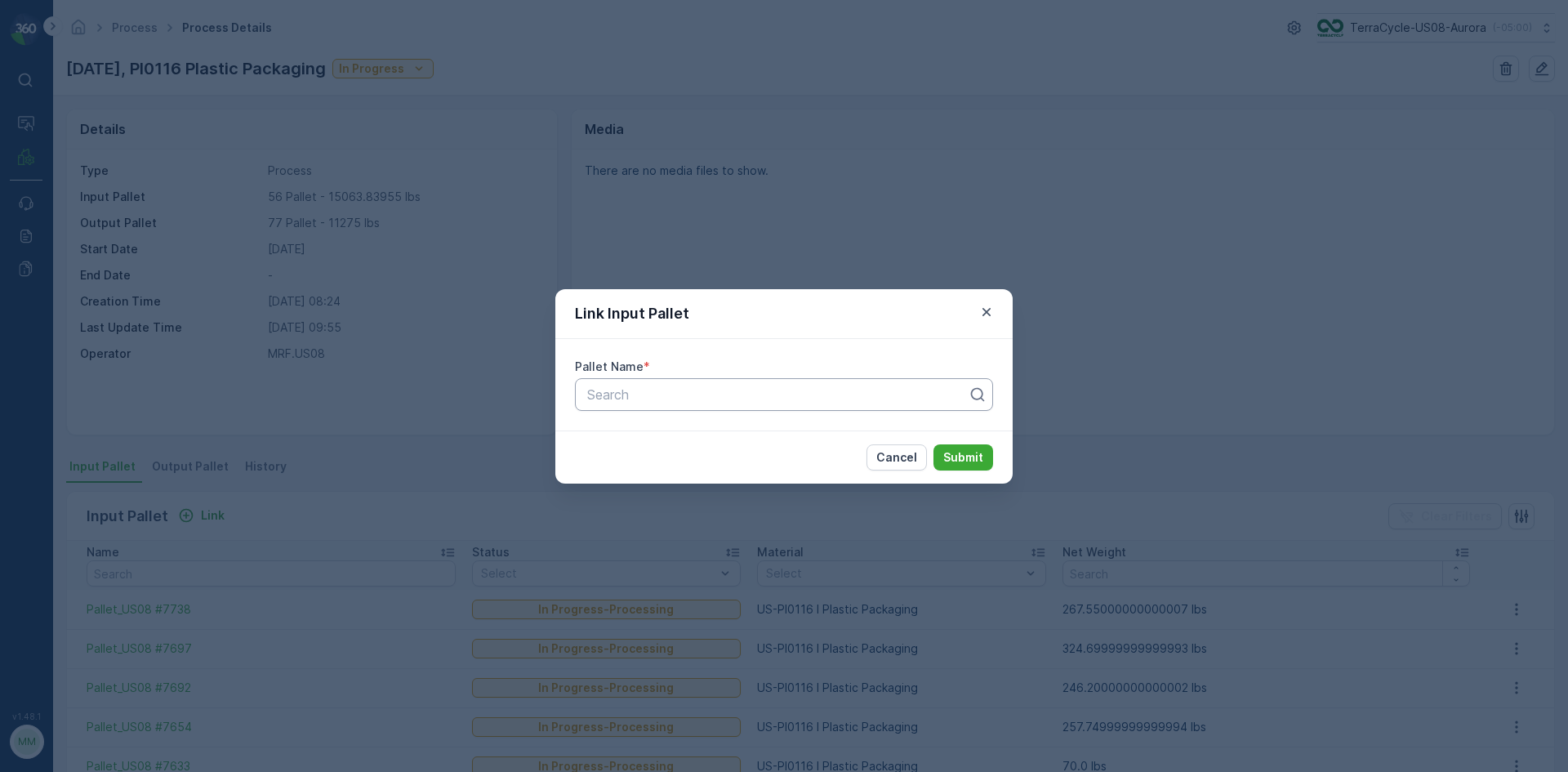
click at [701, 387] on div at bounding box center [777, 394] width 384 height 14
type input "1206"
drag, startPoint x: 700, startPoint y: 418, endPoint x: 704, endPoint y: 429, distance: 11.7
click at [701, 421] on div "Pallet_US08 #1206" at bounding box center [784, 435] width 418 height 34
click at [704, 429] on div "Pallet_US08 #1206" at bounding box center [784, 434] width 398 height 14
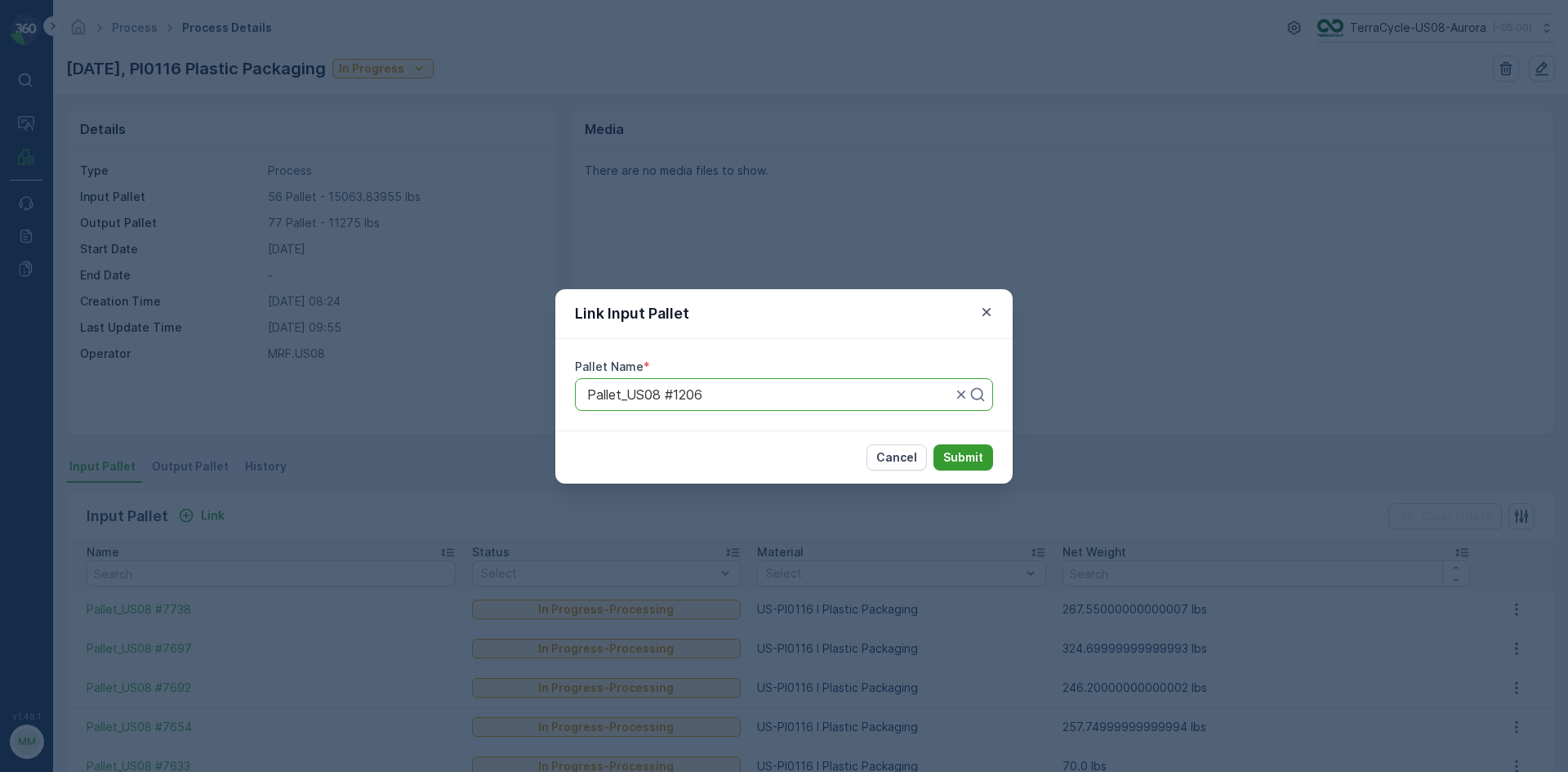
click at [972, 461] on p "Submit" at bounding box center [963, 457] width 40 height 16
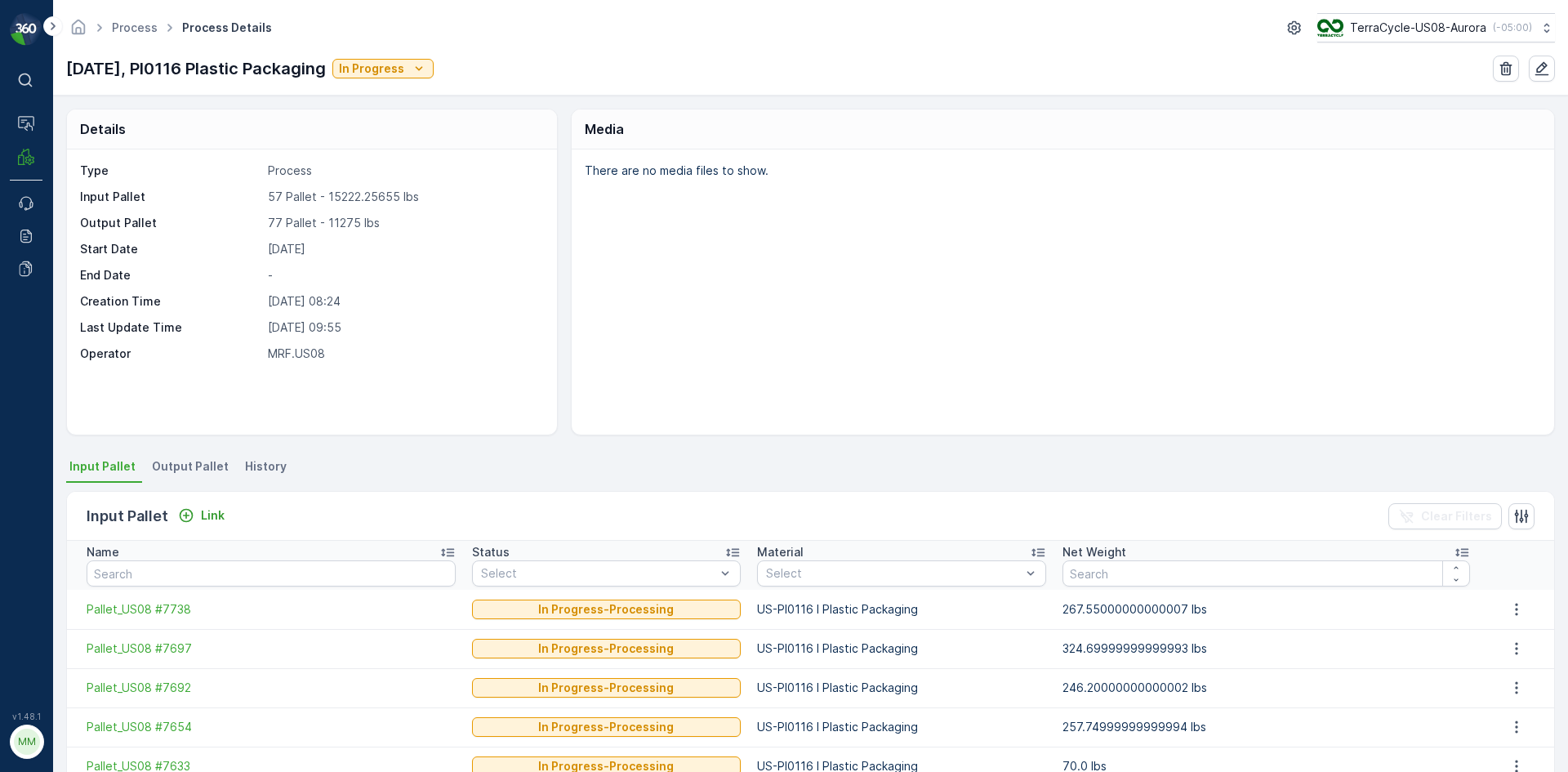
click at [192, 461] on span "Output Pallet" at bounding box center [190, 466] width 77 height 16
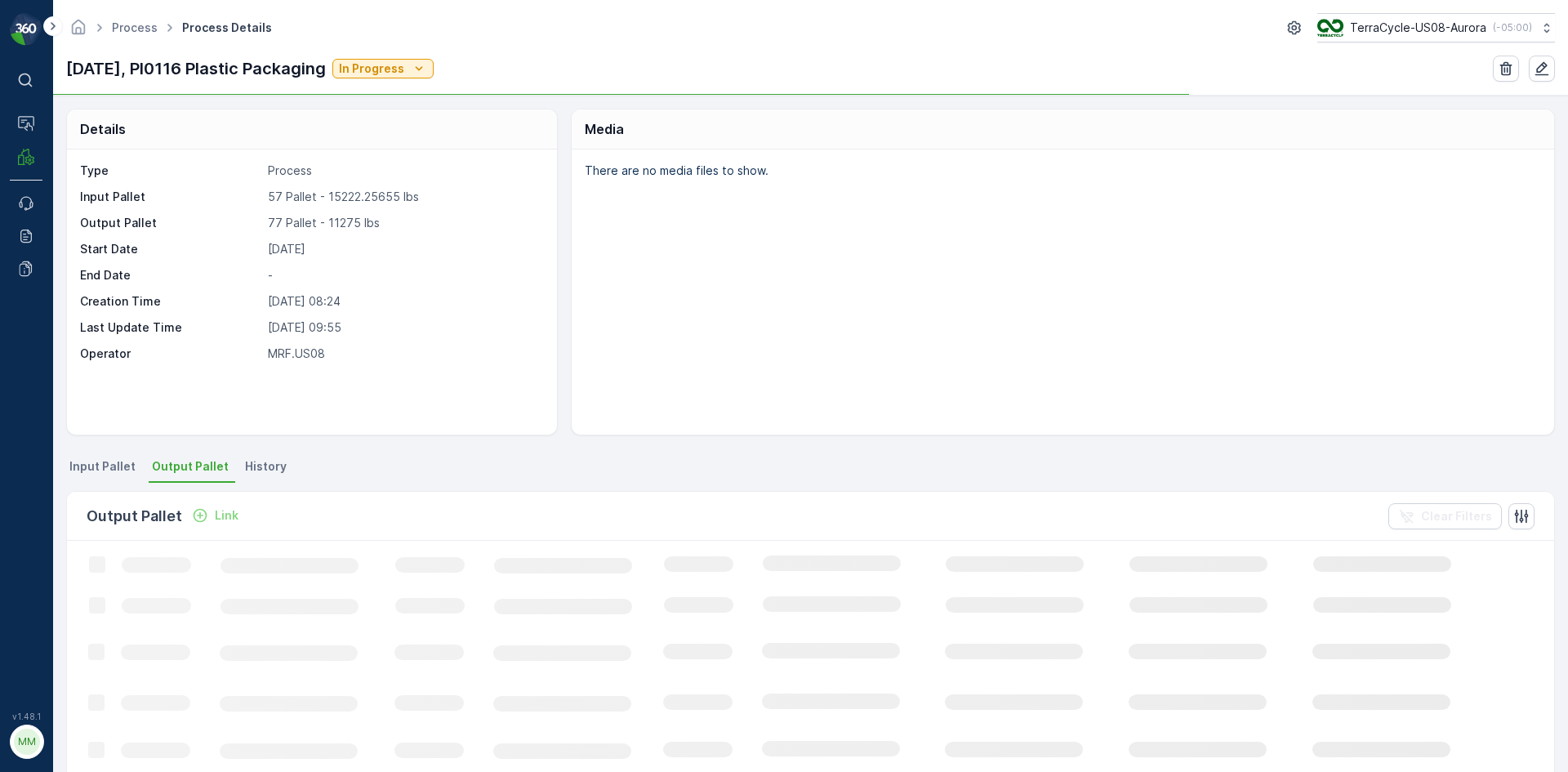
click at [221, 515] on p "Link" at bounding box center [227, 515] width 24 height 16
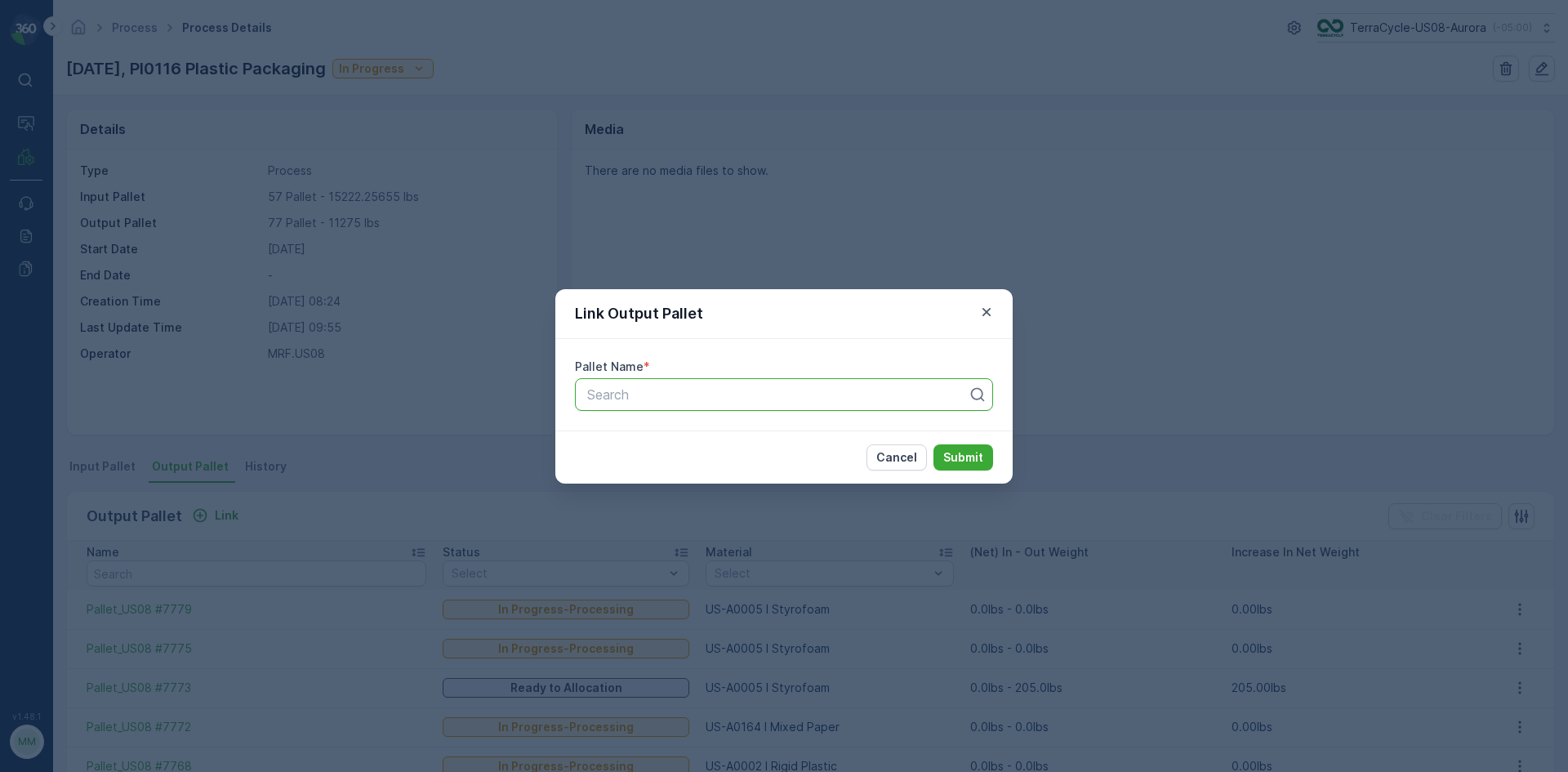
click at [745, 399] on div at bounding box center [777, 394] width 384 height 14
type input "7782"
click at [740, 433] on div "Pallet_US08 #7782" at bounding box center [784, 434] width 398 height 14
click at [971, 450] on p "Submit" at bounding box center [963, 457] width 40 height 16
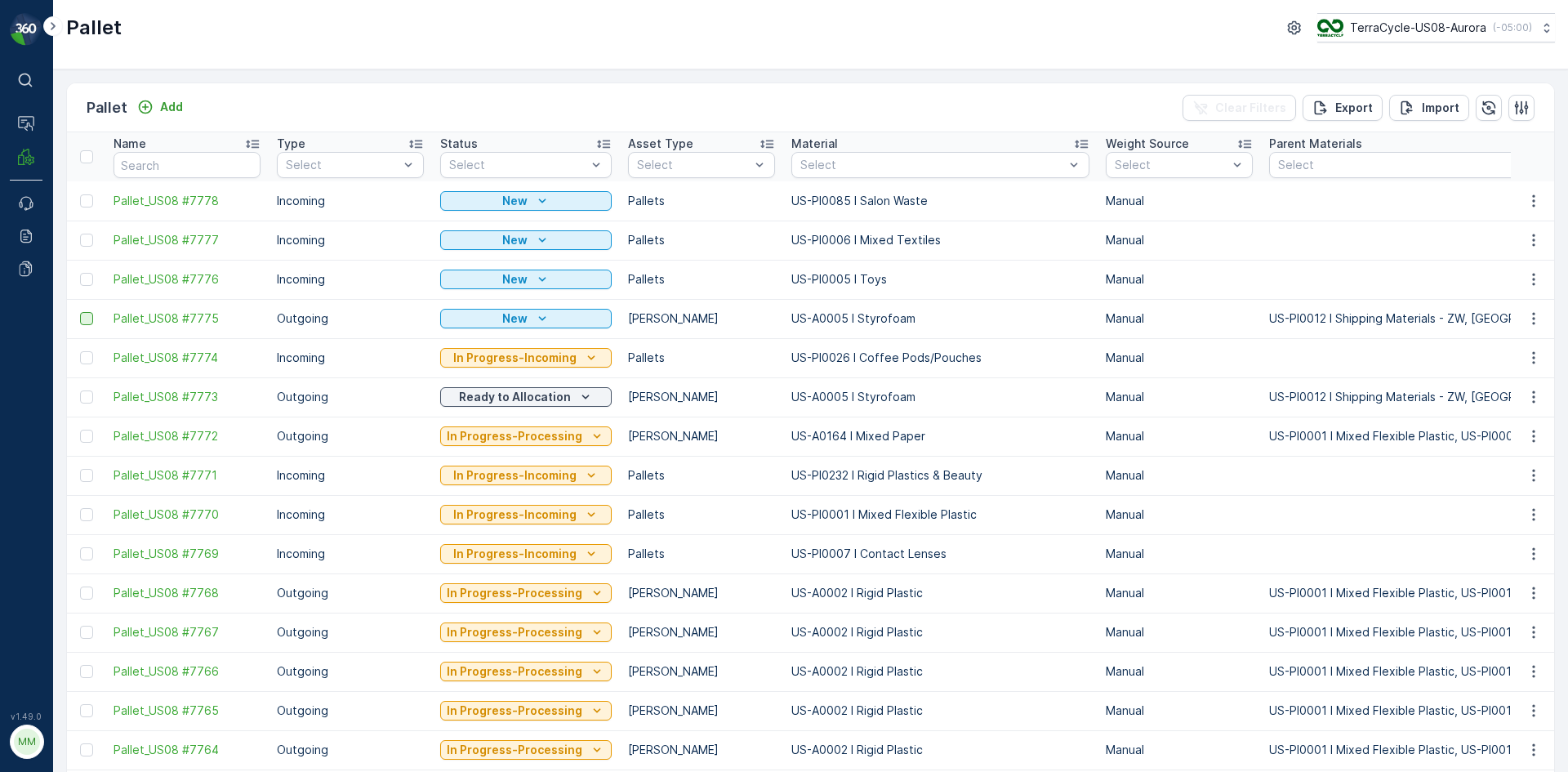
click at [87, 316] on div at bounding box center [87, 319] width 13 height 13
click at [80, 313] on input "checkbox" at bounding box center [80, 313] width 0 height 0
click at [1437, 112] on p "Print QR" at bounding box center [1430, 108] width 49 height 16
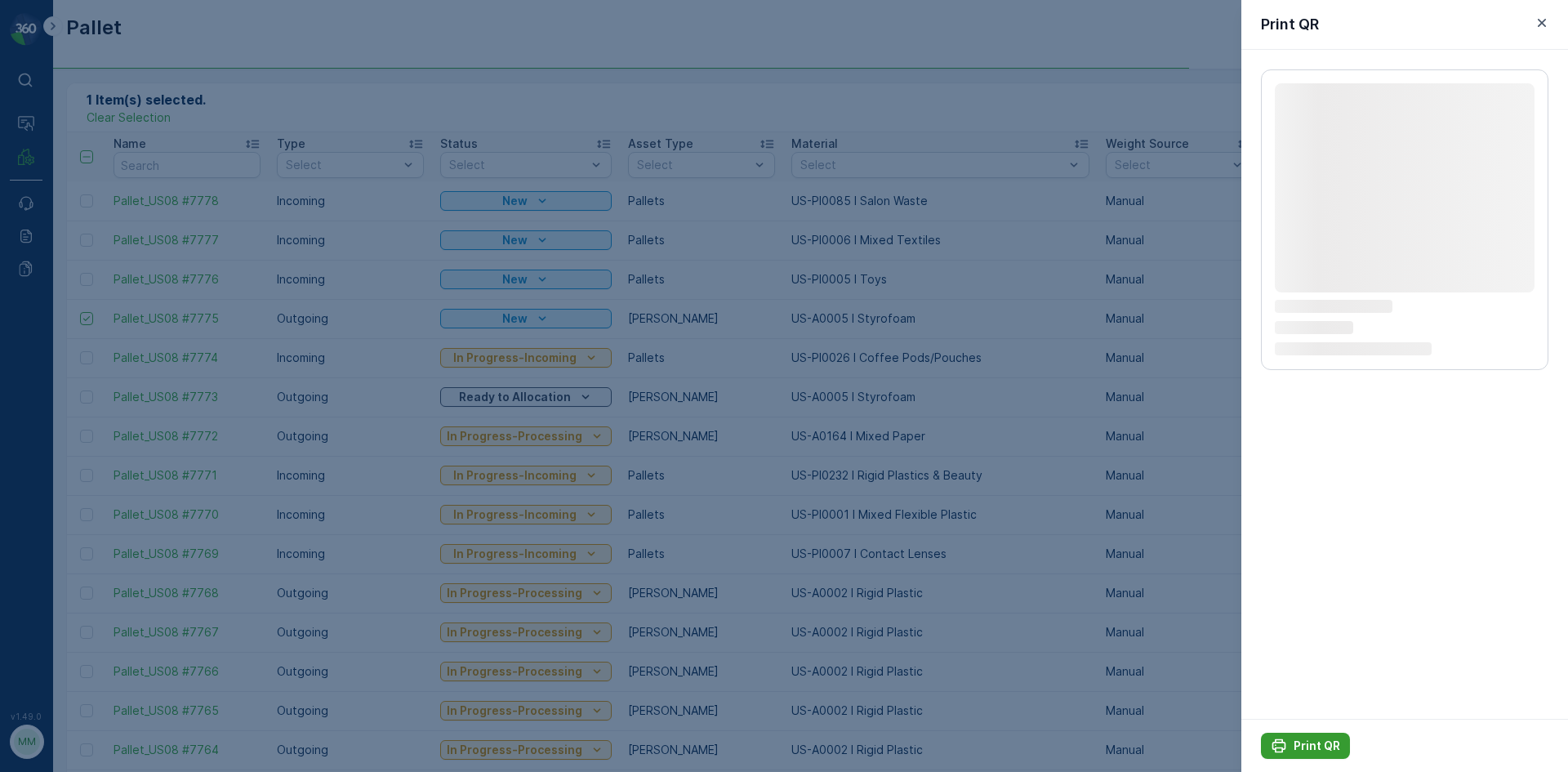
click at [1330, 748] on p "Print QR" at bounding box center [1317, 745] width 47 height 16
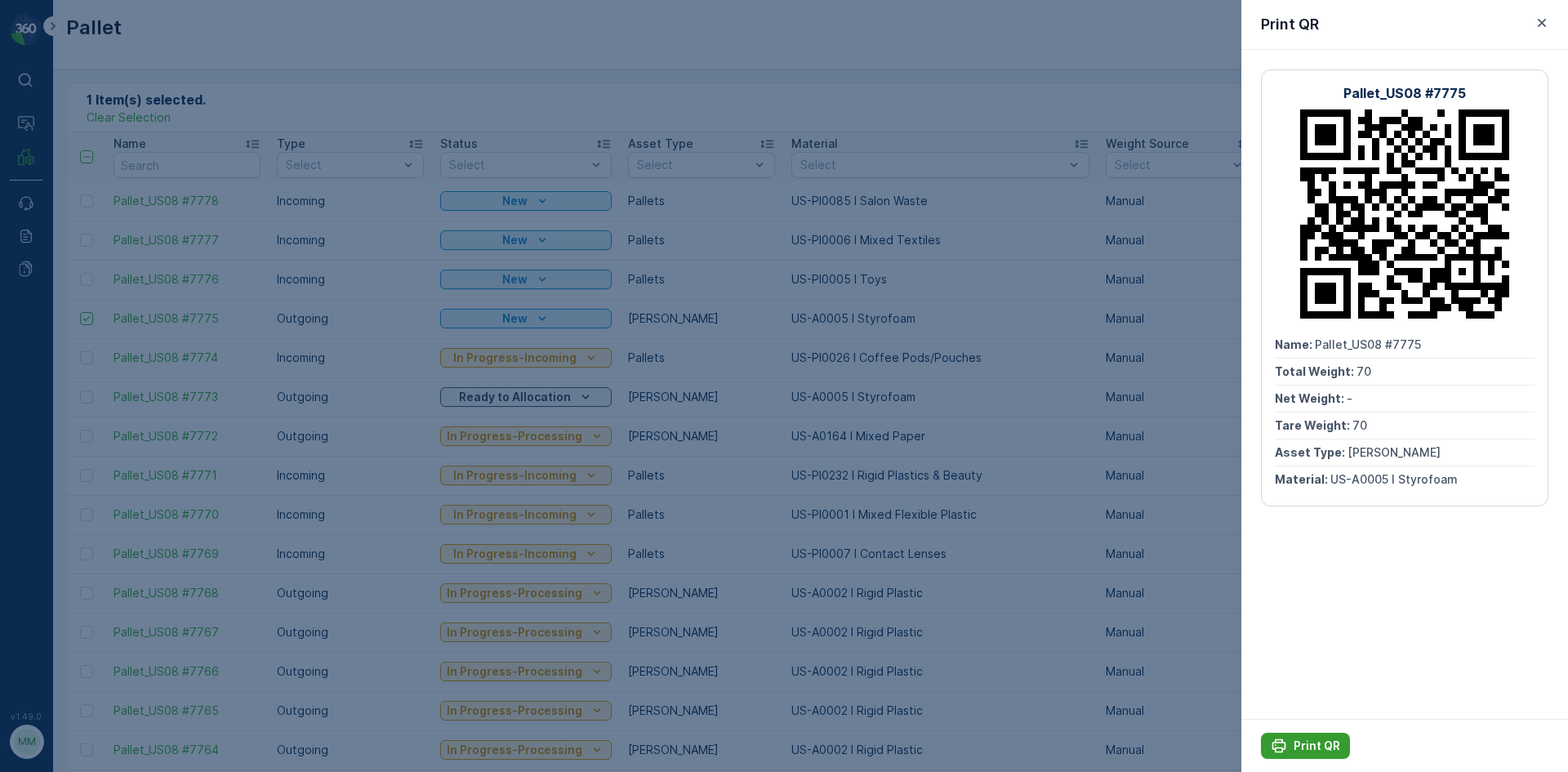
click at [1291, 748] on div "Print QR" at bounding box center [1305, 745] width 70 height 16
click at [392, 54] on div at bounding box center [784, 386] width 1568 height 772
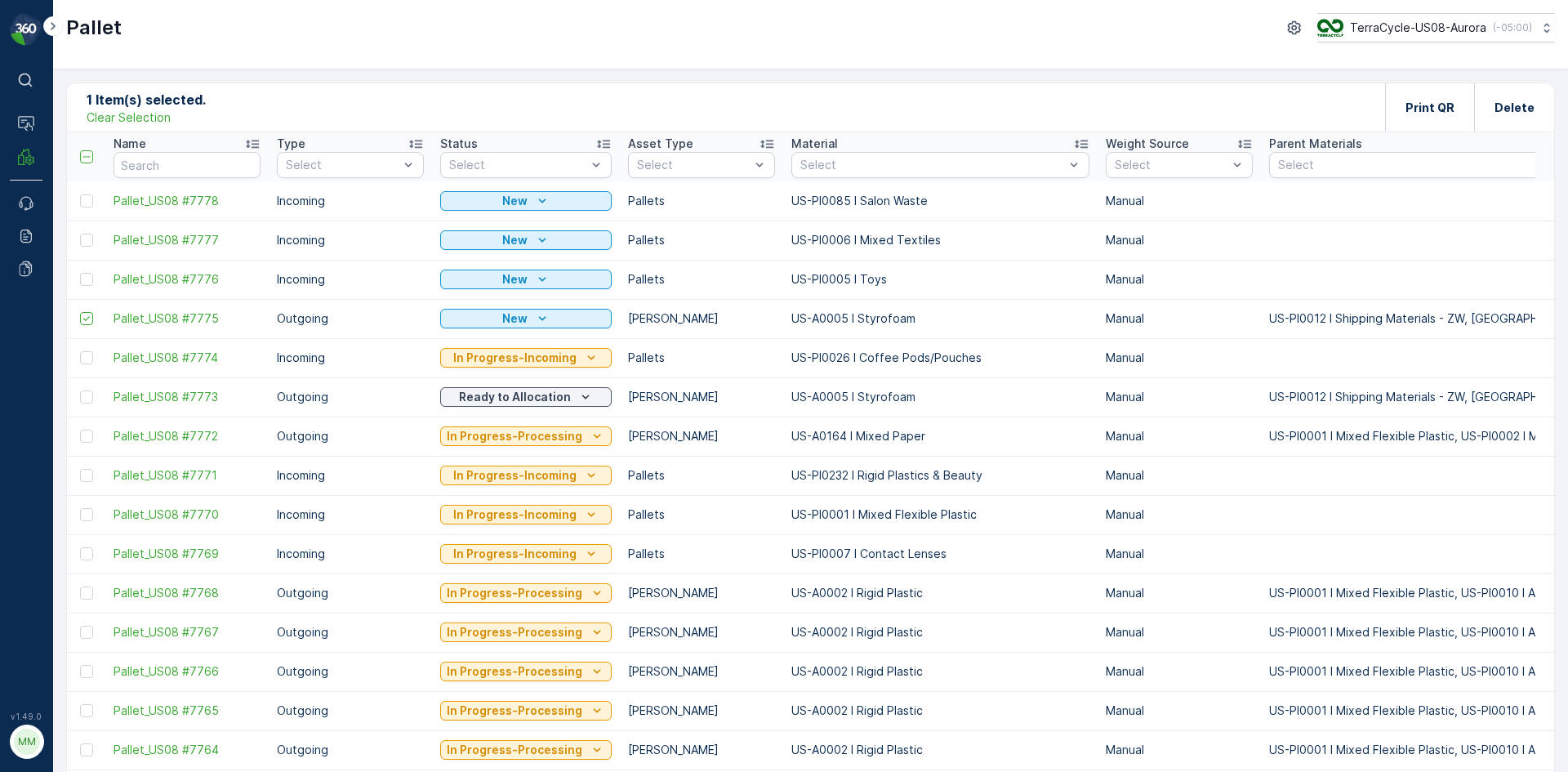
click at [168, 115] on p "Clear Selection" at bounding box center [129, 117] width 84 height 16
click at [171, 107] on p "Add" at bounding box center [171, 107] width 23 height 16
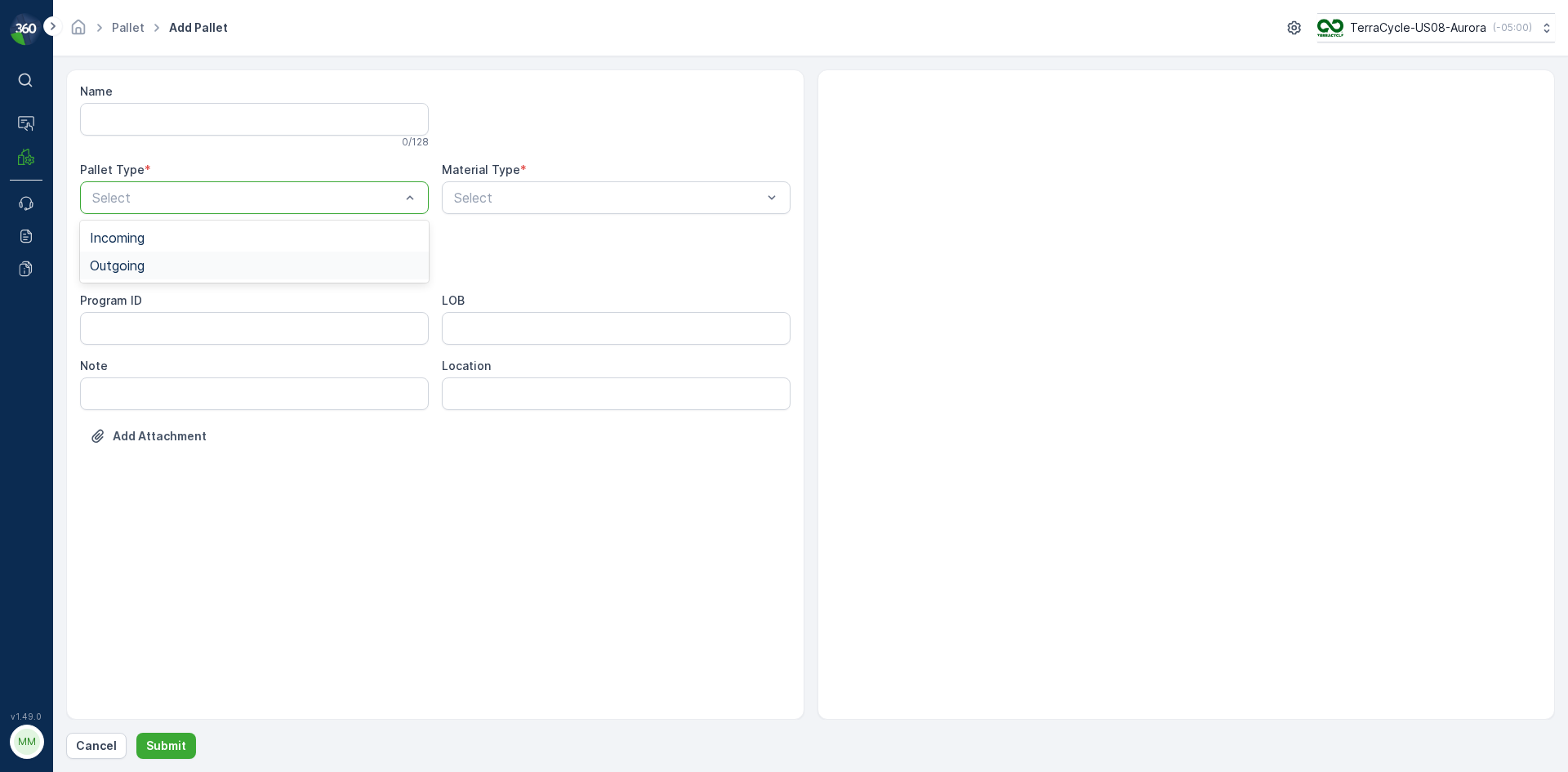
click at [177, 265] on div "Outgoing" at bounding box center [254, 265] width 330 height 14
click at [177, 265] on div at bounding box center [246, 262] width 312 height 14
click at [165, 295] on div "Gaylord" at bounding box center [254, 303] width 349 height 28
click at [644, 199] on div at bounding box center [608, 197] width 312 height 14
type input "0005"
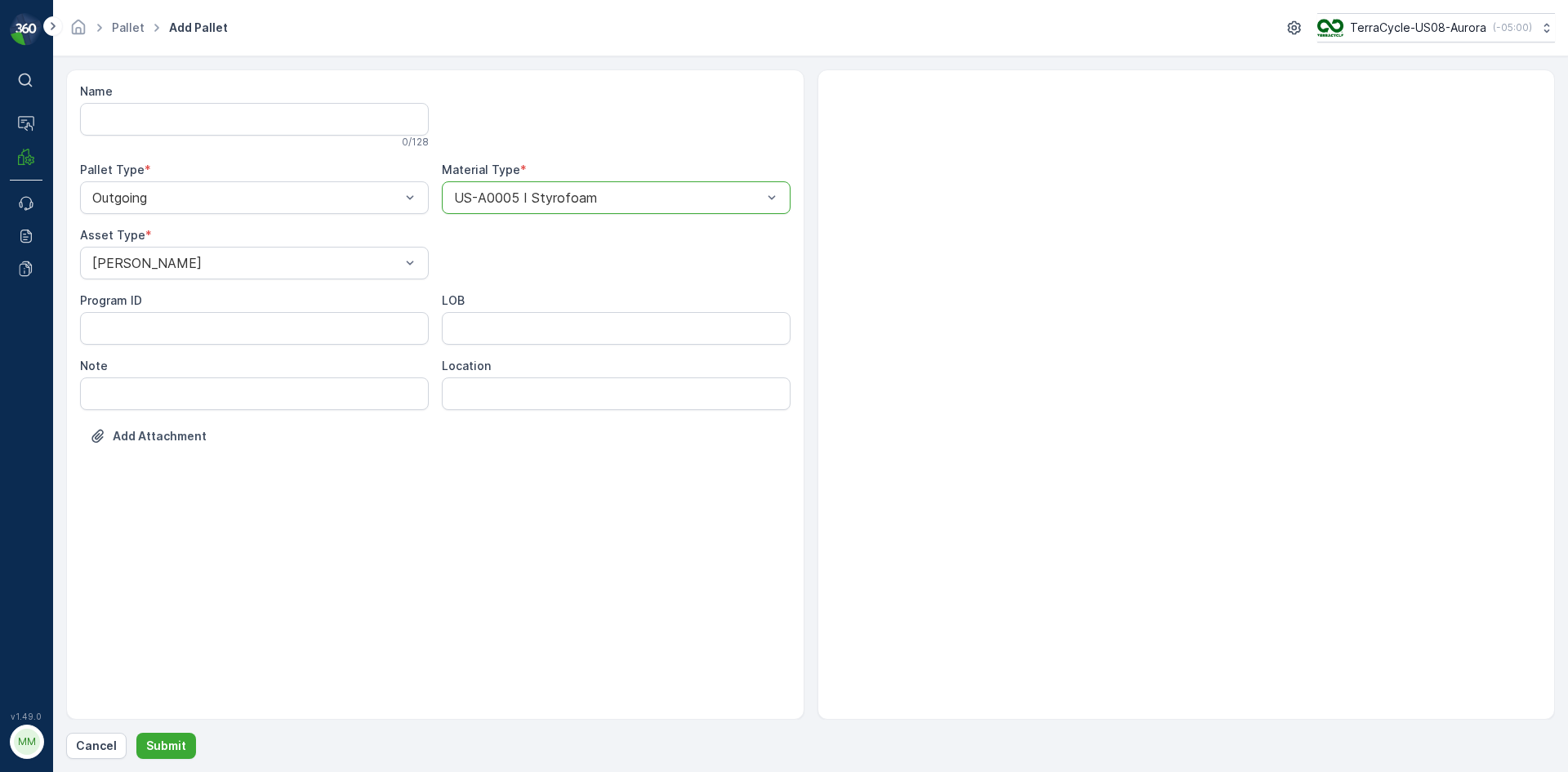
click at [136, 733] on button "Submit" at bounding box center [166, 745] width 60 height 26
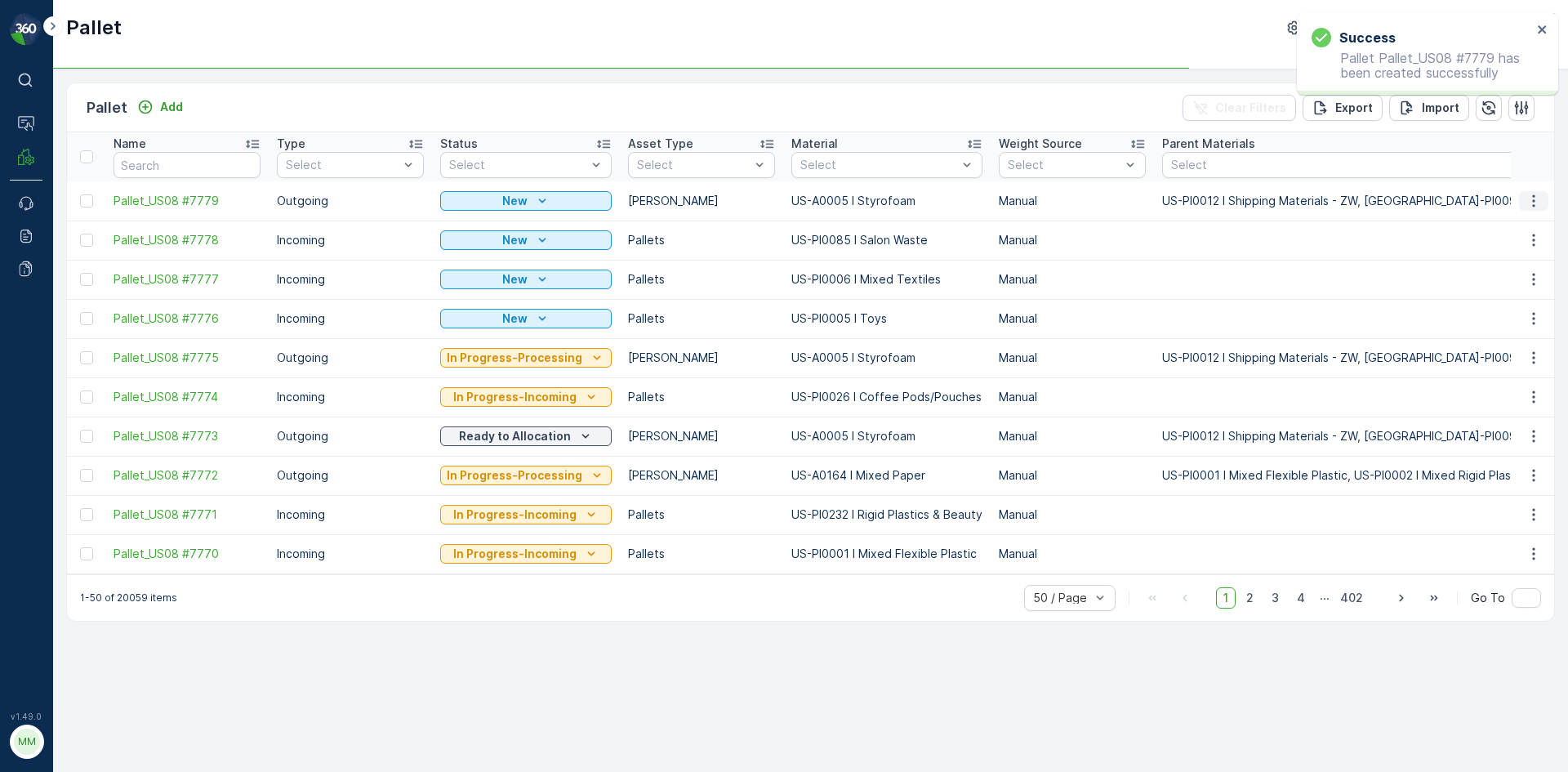
click at [1533, 198] on icon "button" at bounding box center [1534, 200] width 16 height 16
click at [1495, 317] on span "Print QR" at bounding box center [1489, 316] width 45 height 16
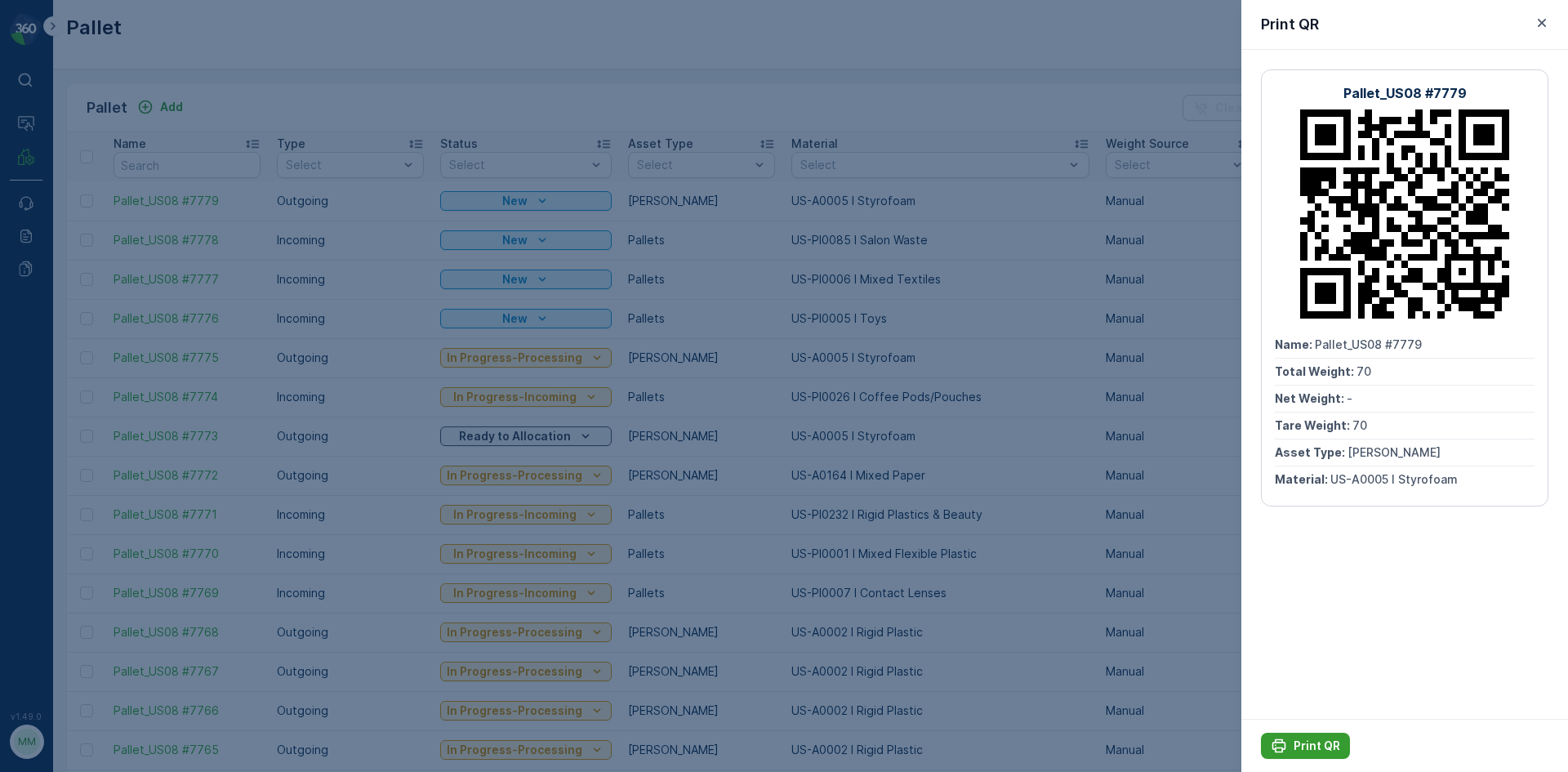
click at [1324, 733] on button "Print QR" at bounding box center [1305, 745] width 89 height 26
click at [943, 334] on div at bounding box center [784, 386] width 1568 height 772
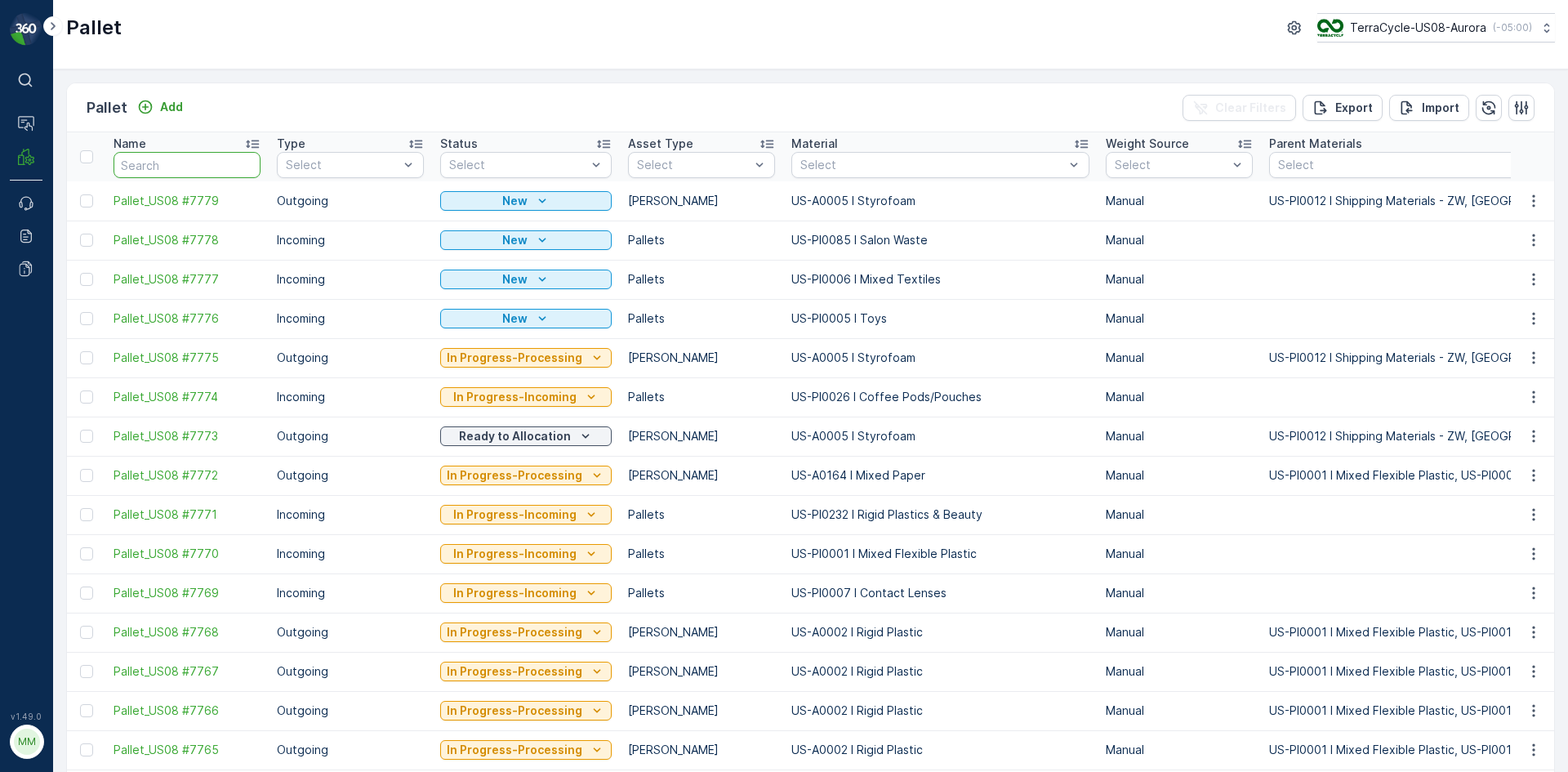
click at [194, 159] on input "text" at bounding box center [187, 164] width 147 height 26
type input "26174"
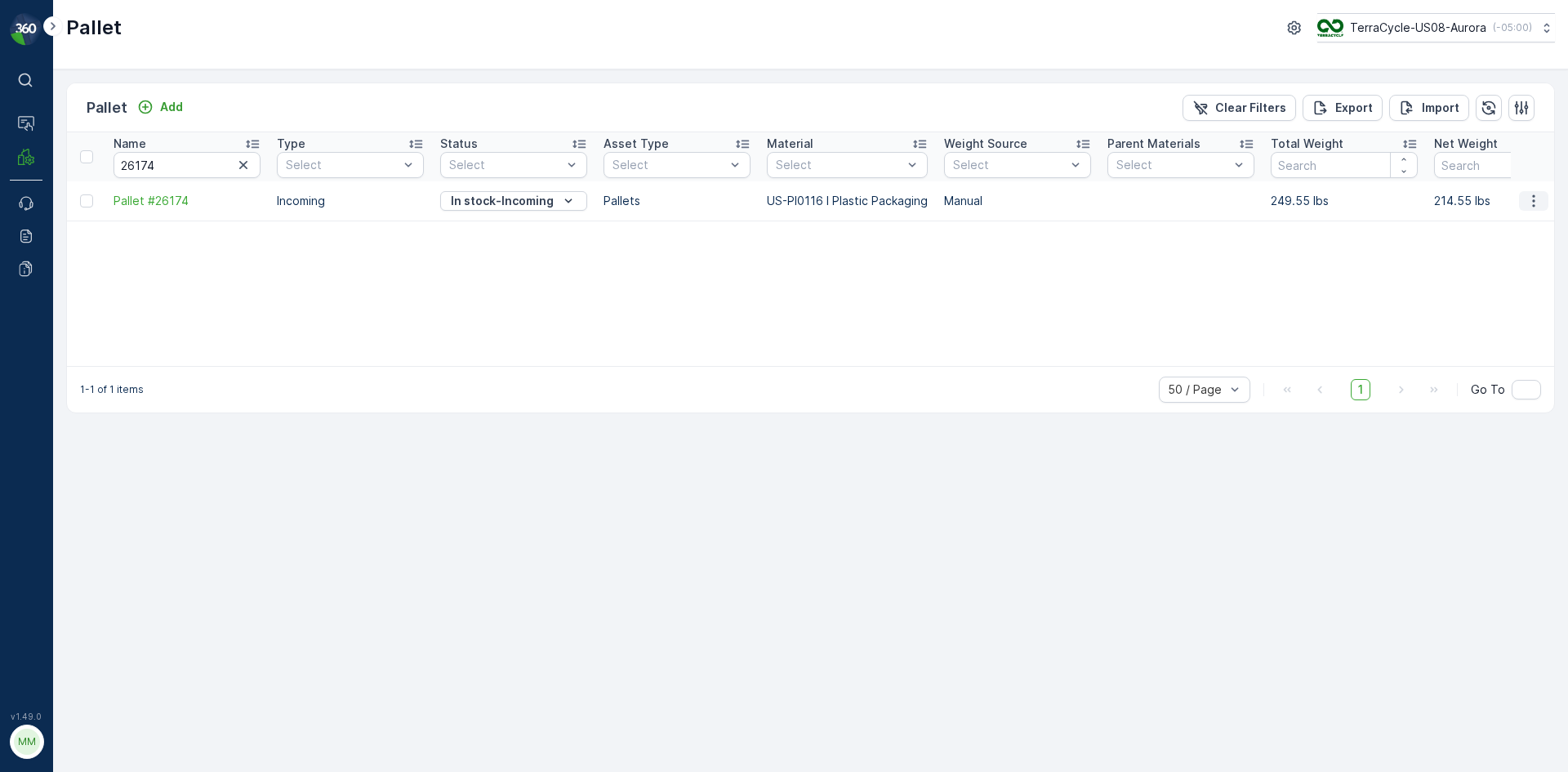
click at [1536, 210] on button "button" at bounding box center [1534, 201] width 30 height 20
click at [1501, 317] on span "Print QR" at bounding box center [1489, 316] width 45 height 16
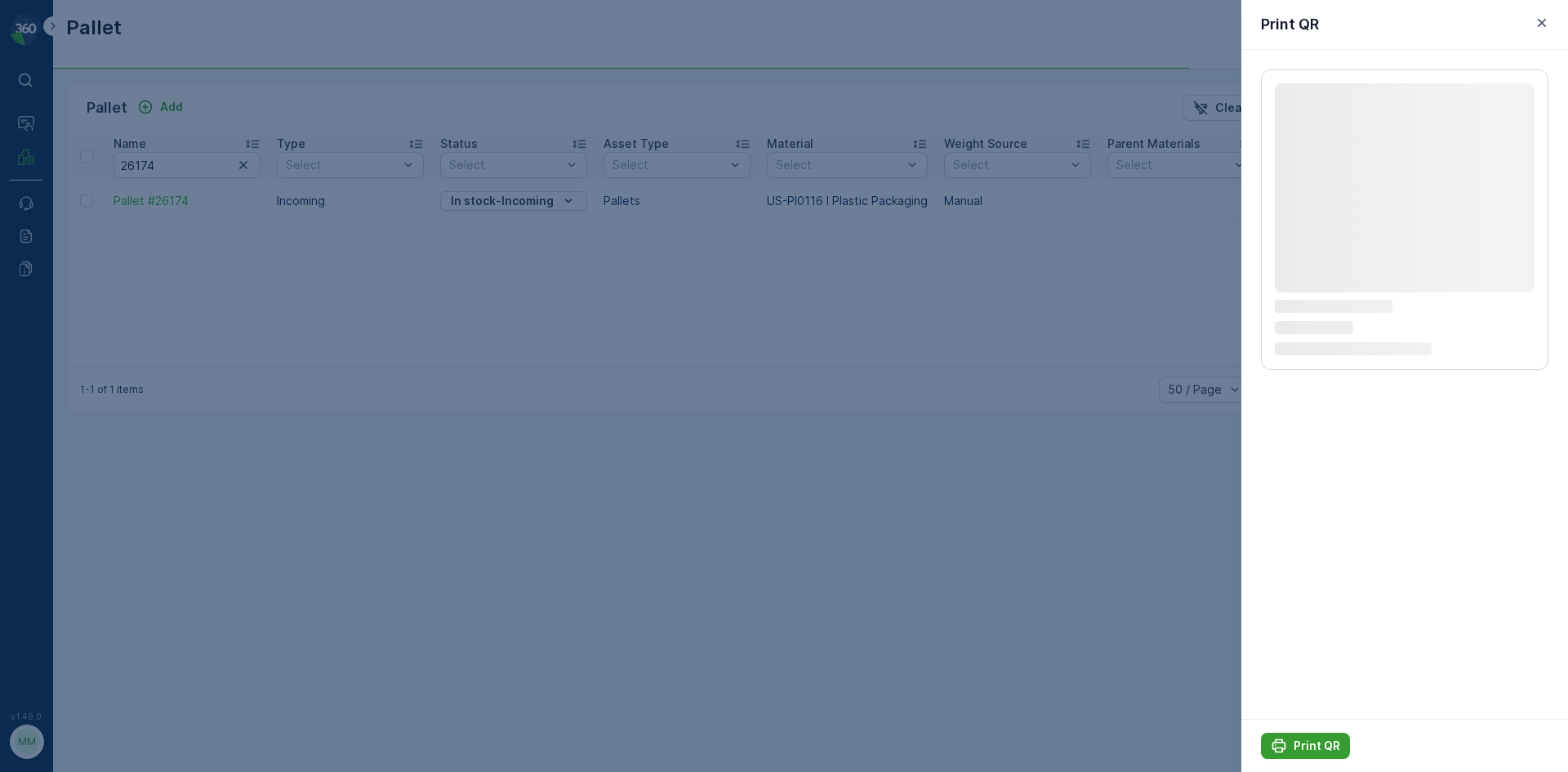
click at [1311, 754] on p "Print QR" at bounding box center [1317, 745] width 47 height 16
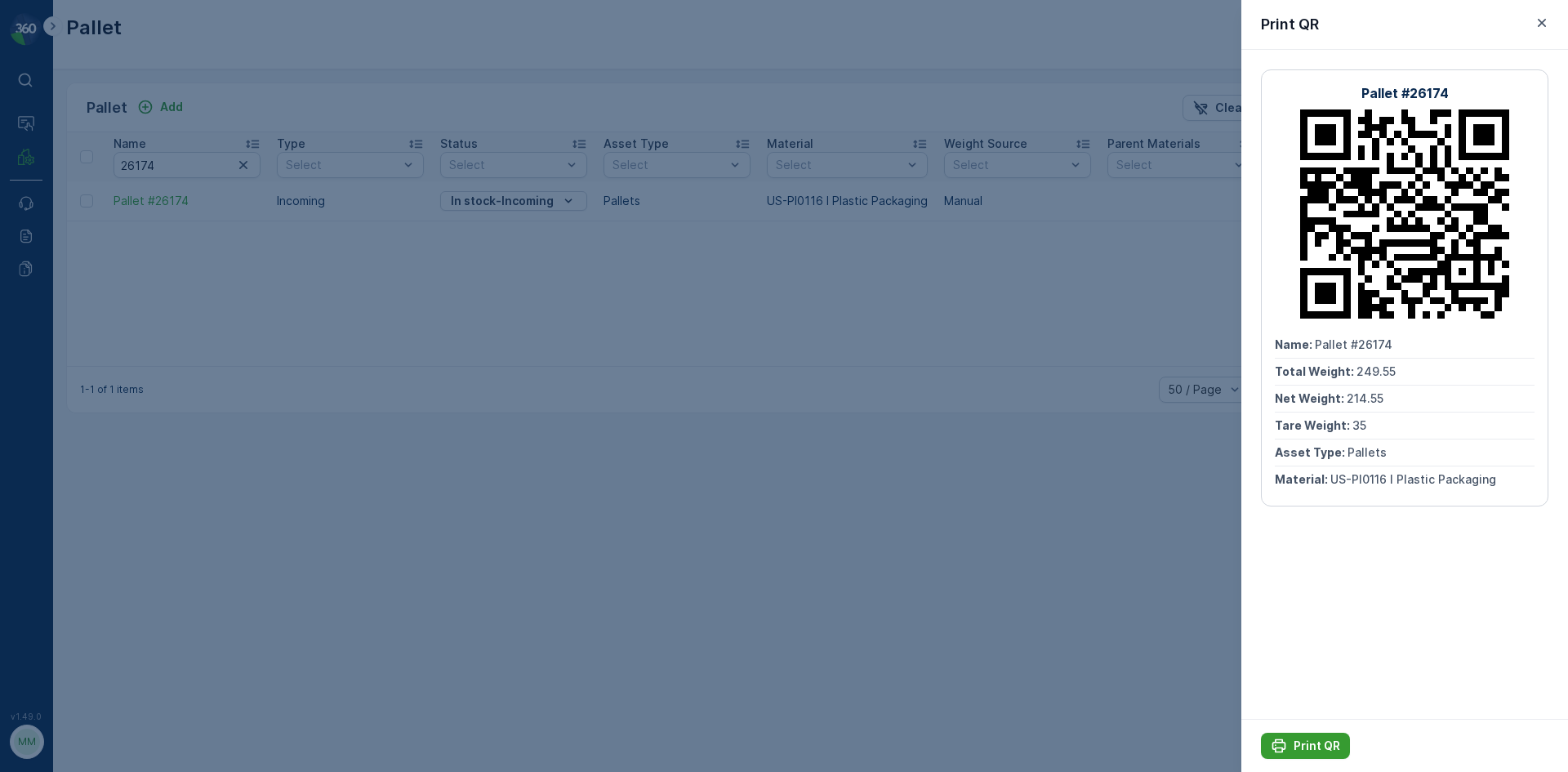
click at [1279, 741] on icon "Print QR" at bounding box center [1279, 746] width 14 height 14
click at [1551, 23] on button "button" at bounding box center [1542, 23] width 20 height 20
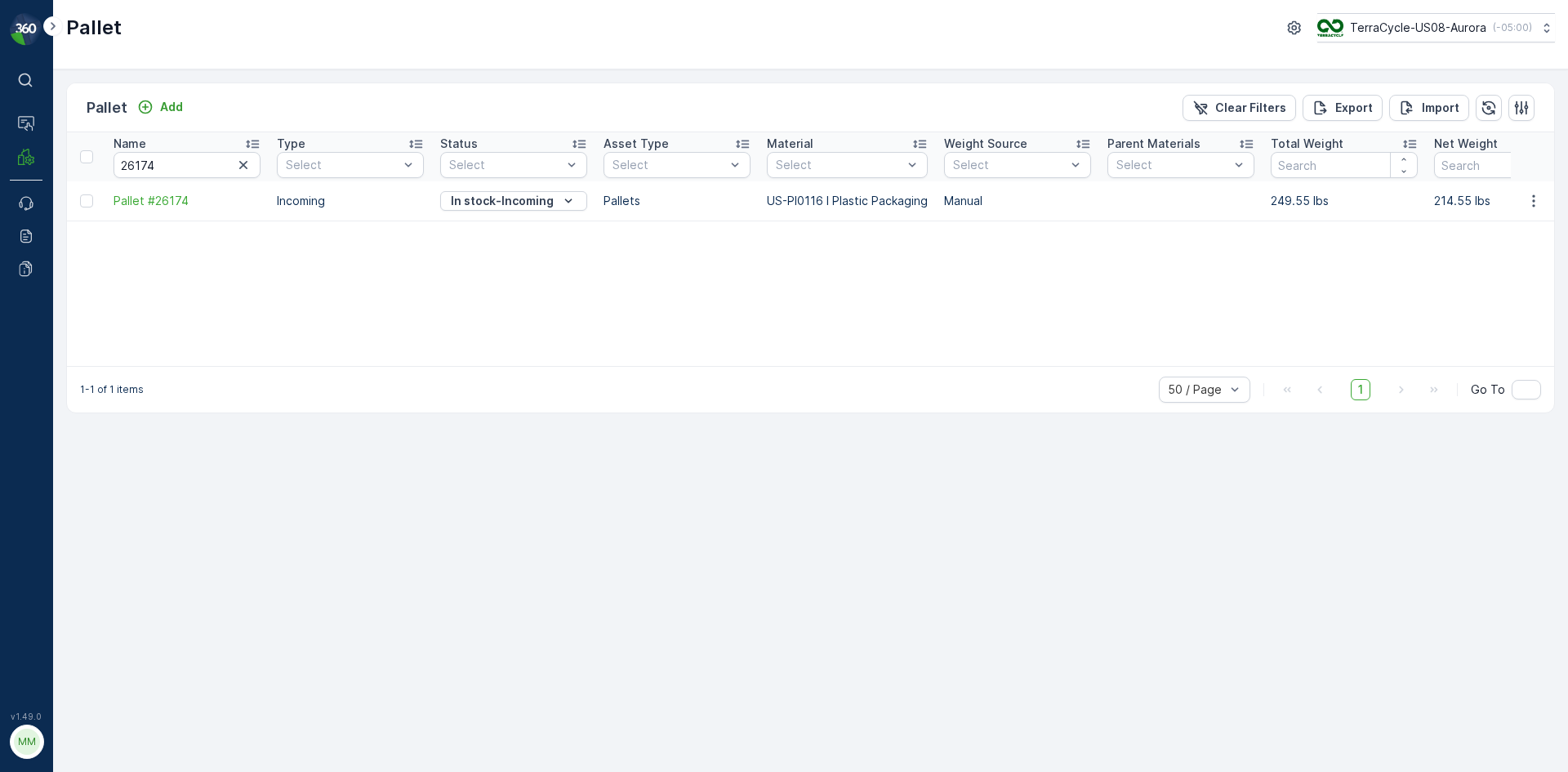
click at [162, 93] on div "Pallet Add Clear Filters Export Import" at bounding box center [810, 107] width 1487 height 49
click at [160, 101] on p "Add" at bounding box center [171, 107] width 23 height 16
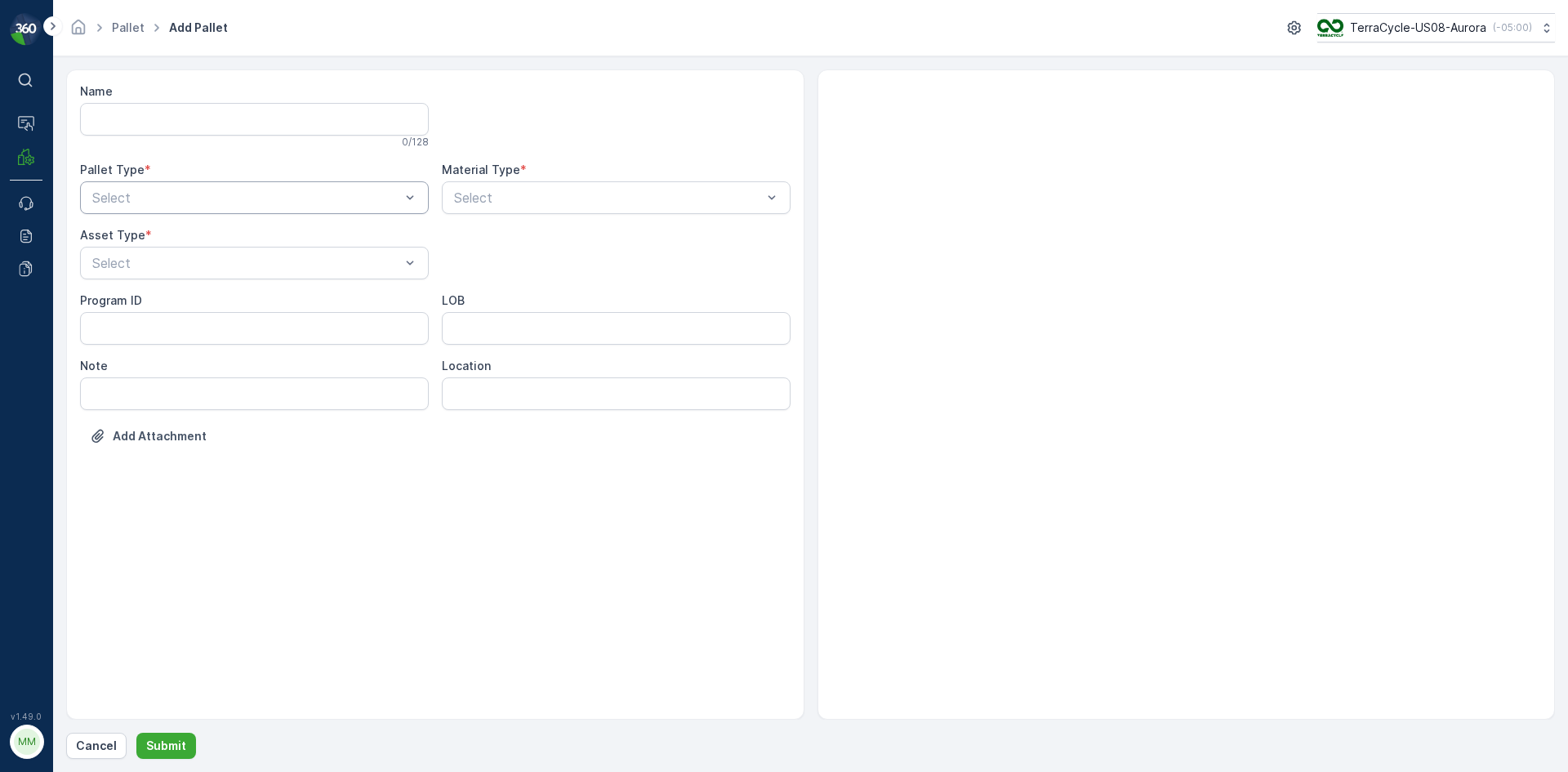
click at [230, 193] on div at bounding box center [246, 197] width 312 height 14
click at [184, 263] on div "Outgoing" at bounding box center [254, 265] width 330 height 14
click at [184, 262] on div at bounding box center [246, 262] width 312 height 14
click at [171, 302] on div "Gaylord" at bounding box center [254, 302] width 330 height 14
click at [628, 202] on div at bounding box center [608, 197] width 312 height 14
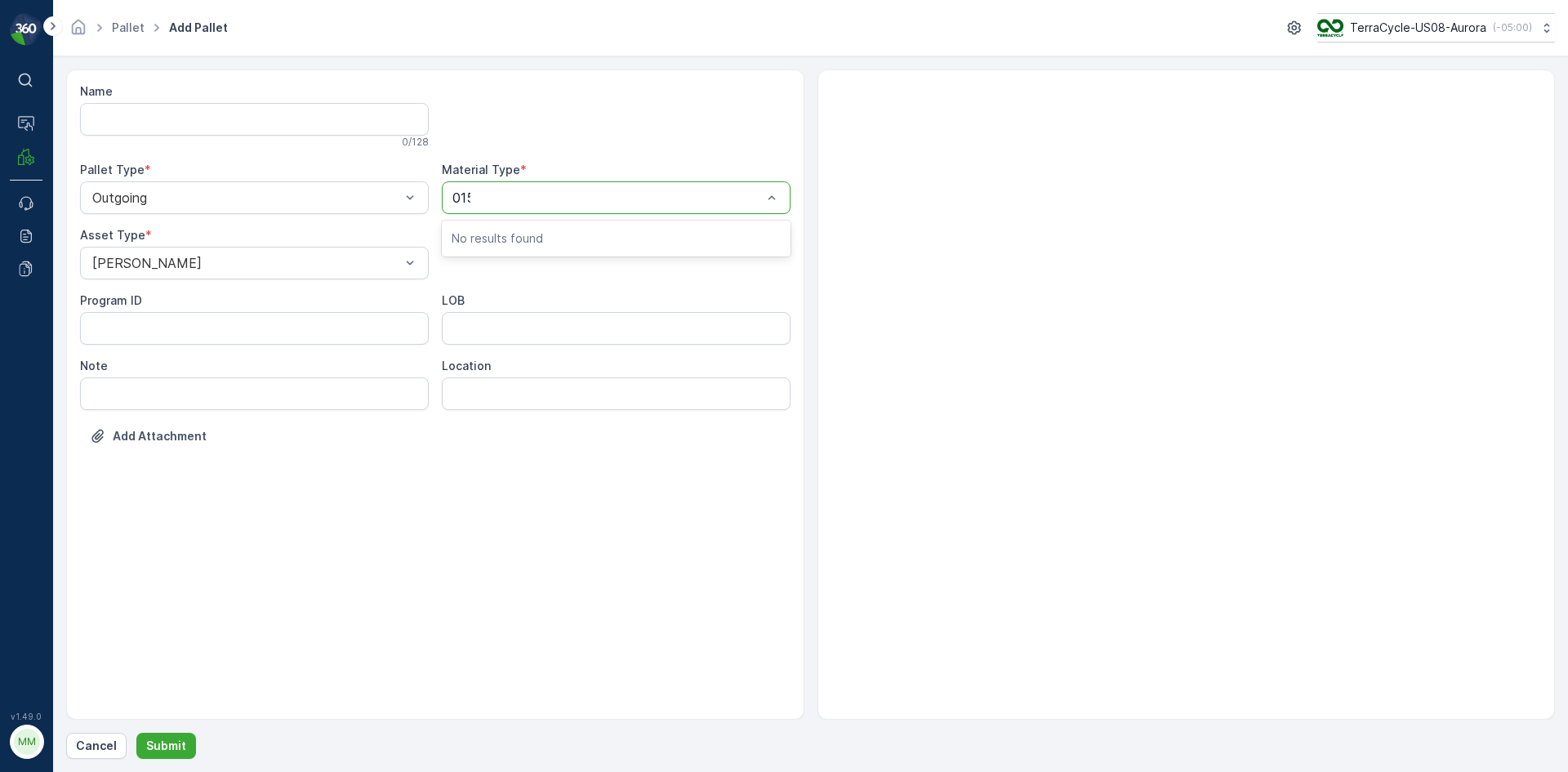
type input "0155"
click at [591, 238] on span "US-A0155 I Wrong Material" at bounding box center [534, 237] width 167 height 14
click at [176, 748] on p "Submit" at bounding box center [166, 745] width 40 height 16
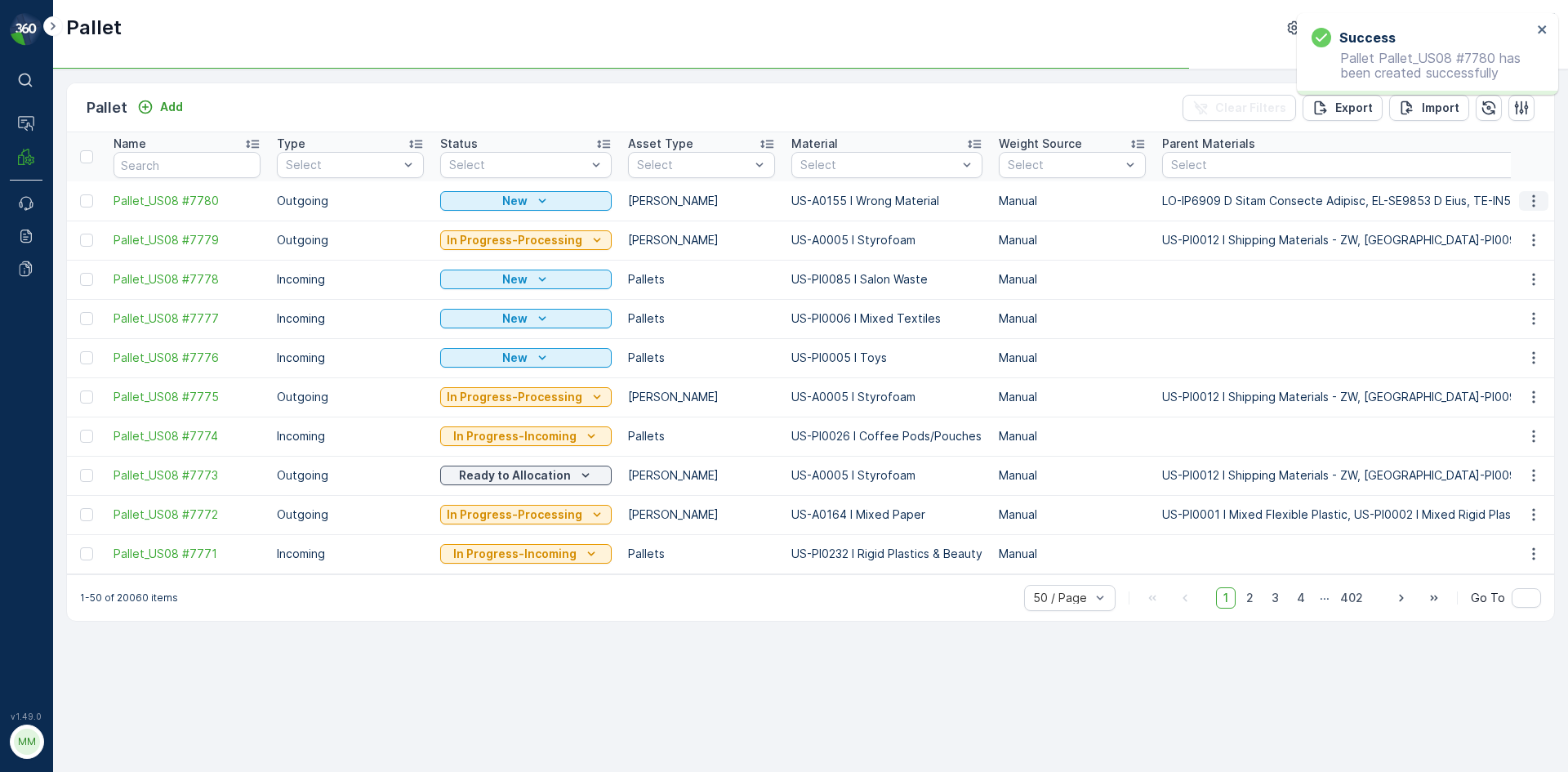
click at [1539, 197] on icon "button" at bounding box center [1534, 200] width 16 height 16
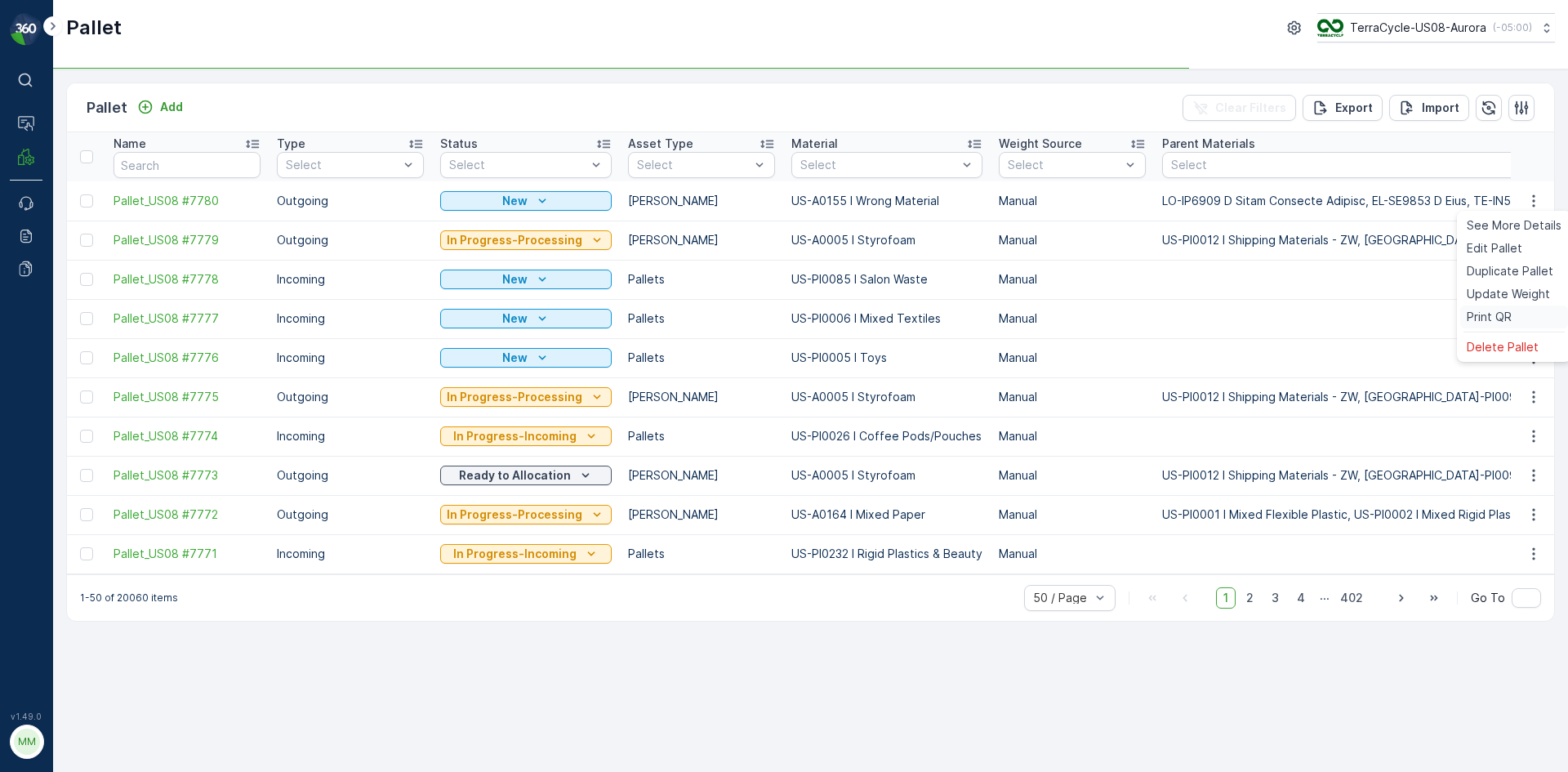
click at [1514, 317] on div "Print QR" at bounding box center [1514, 317] width 108 height 23
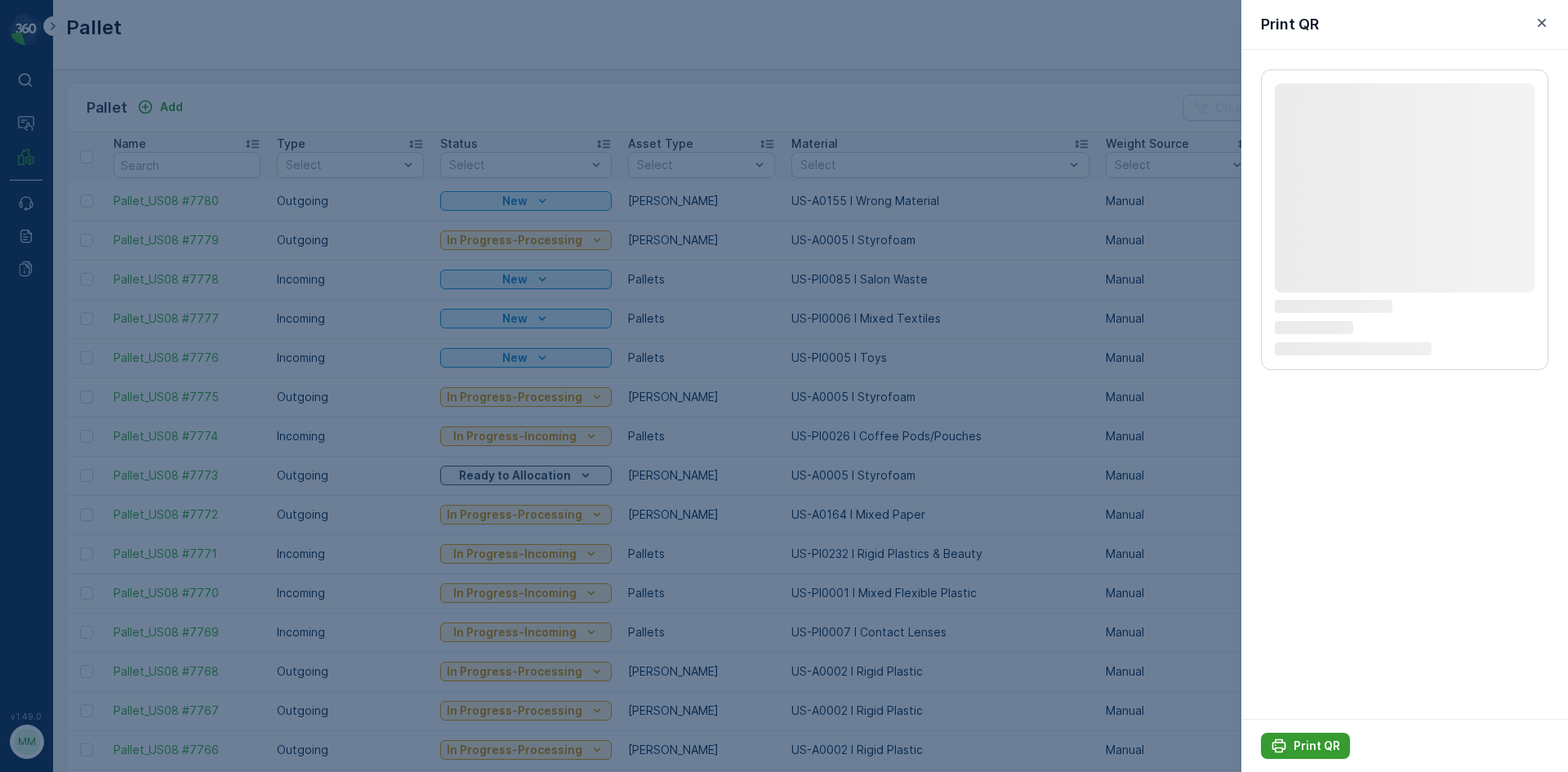
click at [1298, 750] on p "Print QR" at bounding box center [1317, 745] width 47 height 16
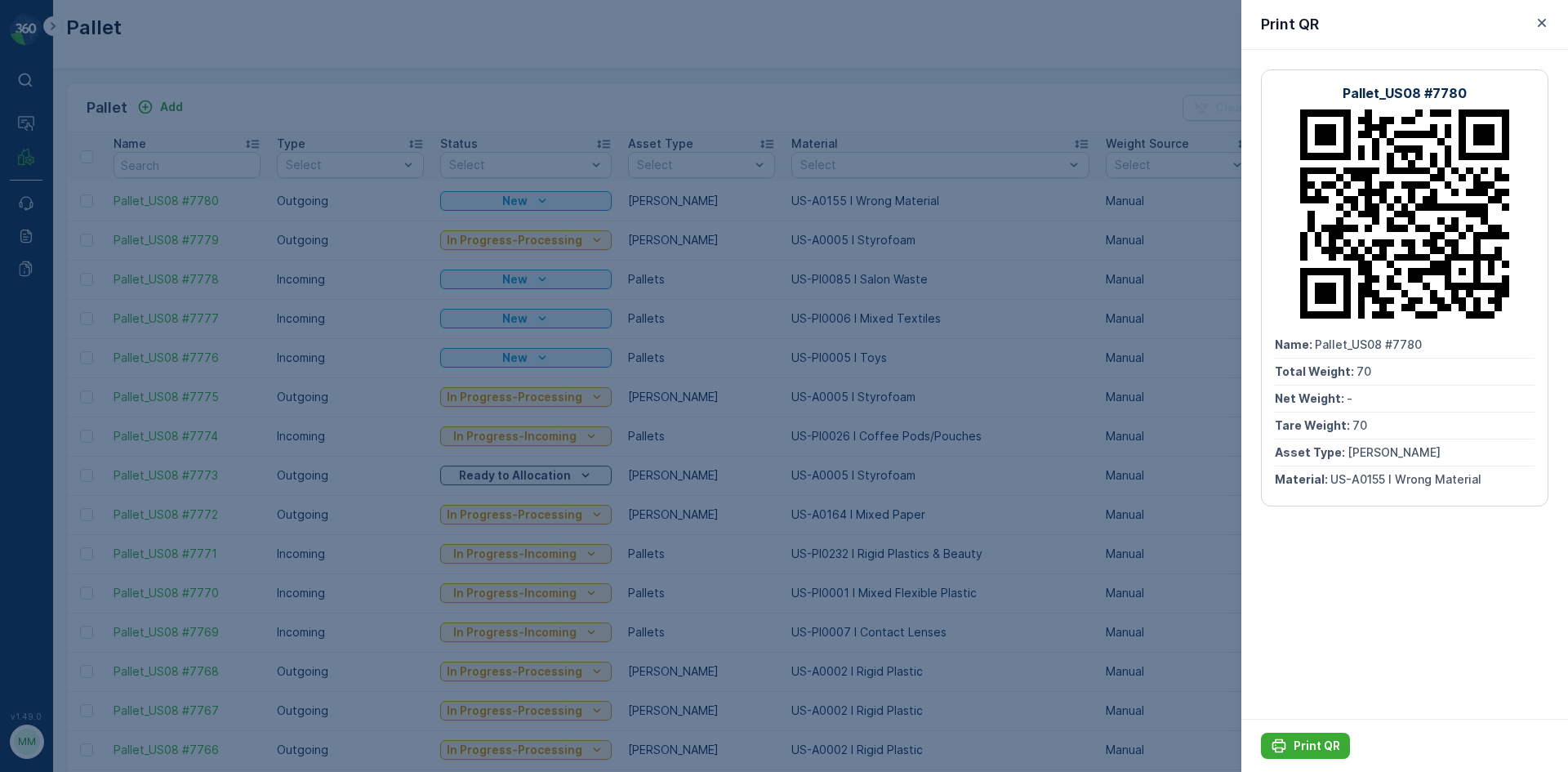
click at [1077, 381] on div at bounding box center [784, 386] width 1568 height 772
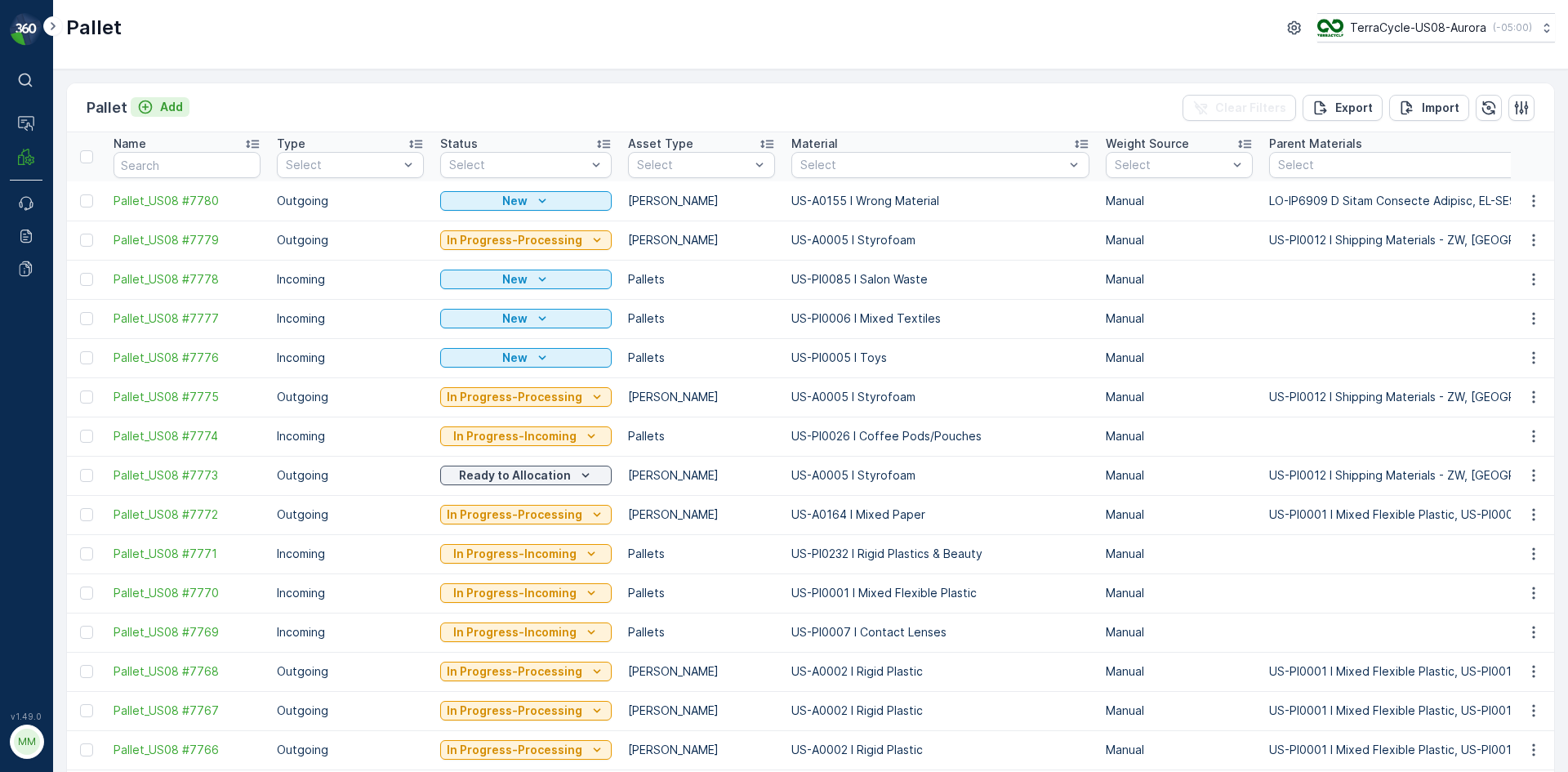
click at [169, 112] on p "Add" at bounding box center [171, 107] width 23 height 16
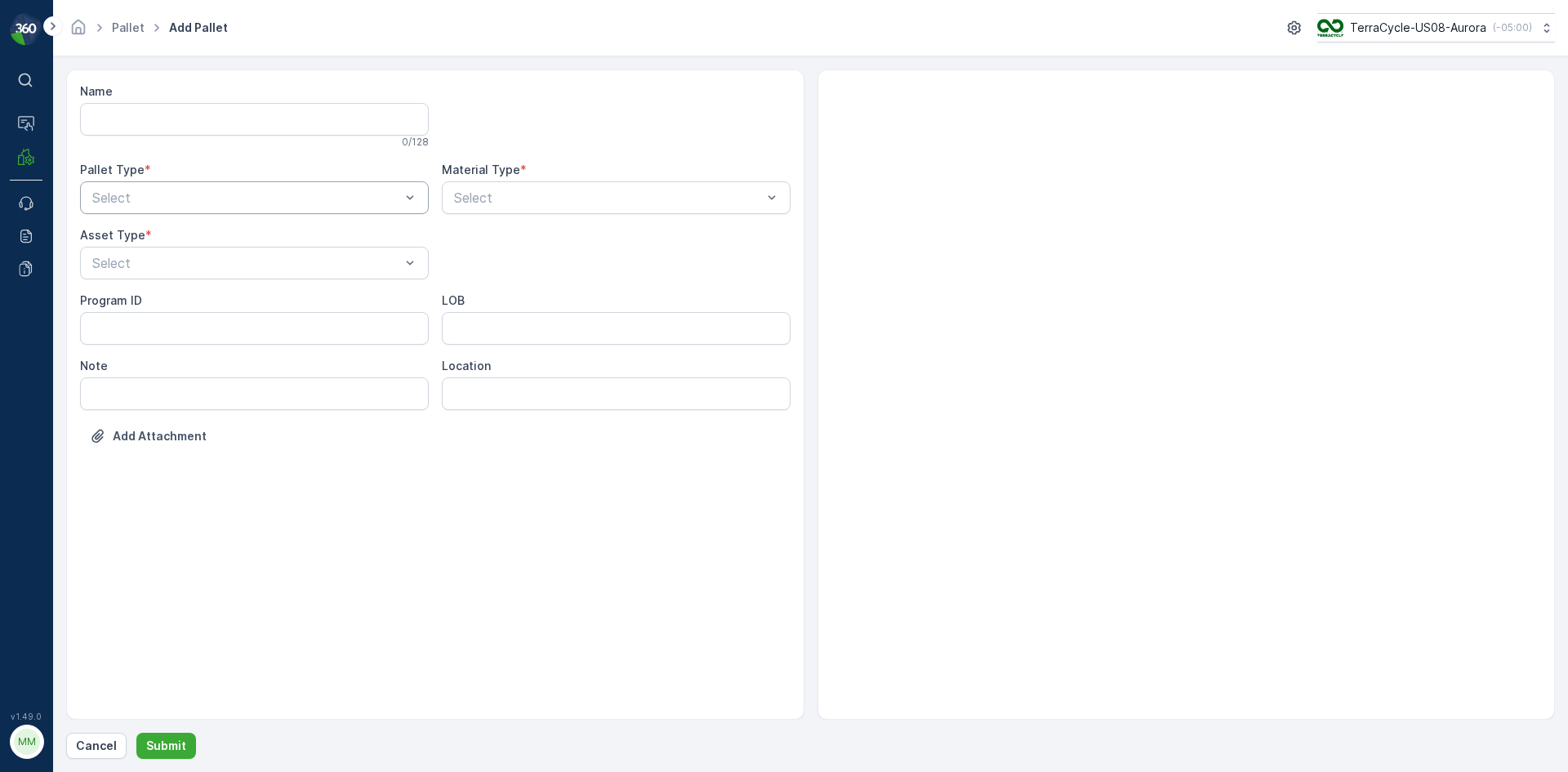
click at [224, 198] on div at bounding box center [246, 197] width 312 height 14
click at [209, 266] on div "Outgoing" at bounding box center [254, 265] width 330 height 14
drag, startPoint x: 208, startPoint y: 263, endPoint x: 198, endPoint y: 283, distance: 22.4
click at [209, 263] on div at bounding box center [246, 262] width 312 height 14
click at [197, 302] on div "Gaylord" at bounding box center [254, 302] width 330 height 14
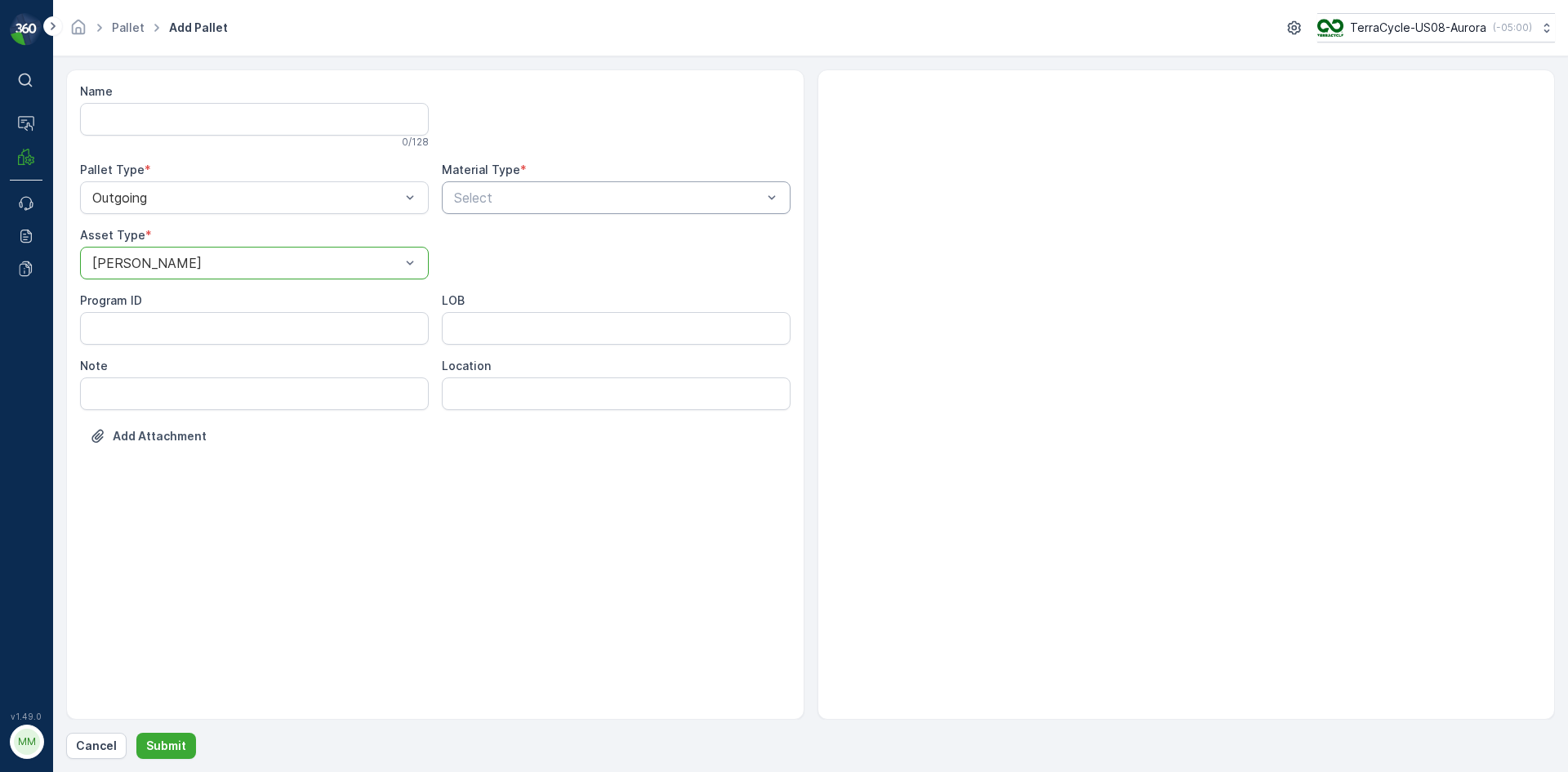
click at [521, 191] on div at bounding box center [608, 197] width 312 height 14
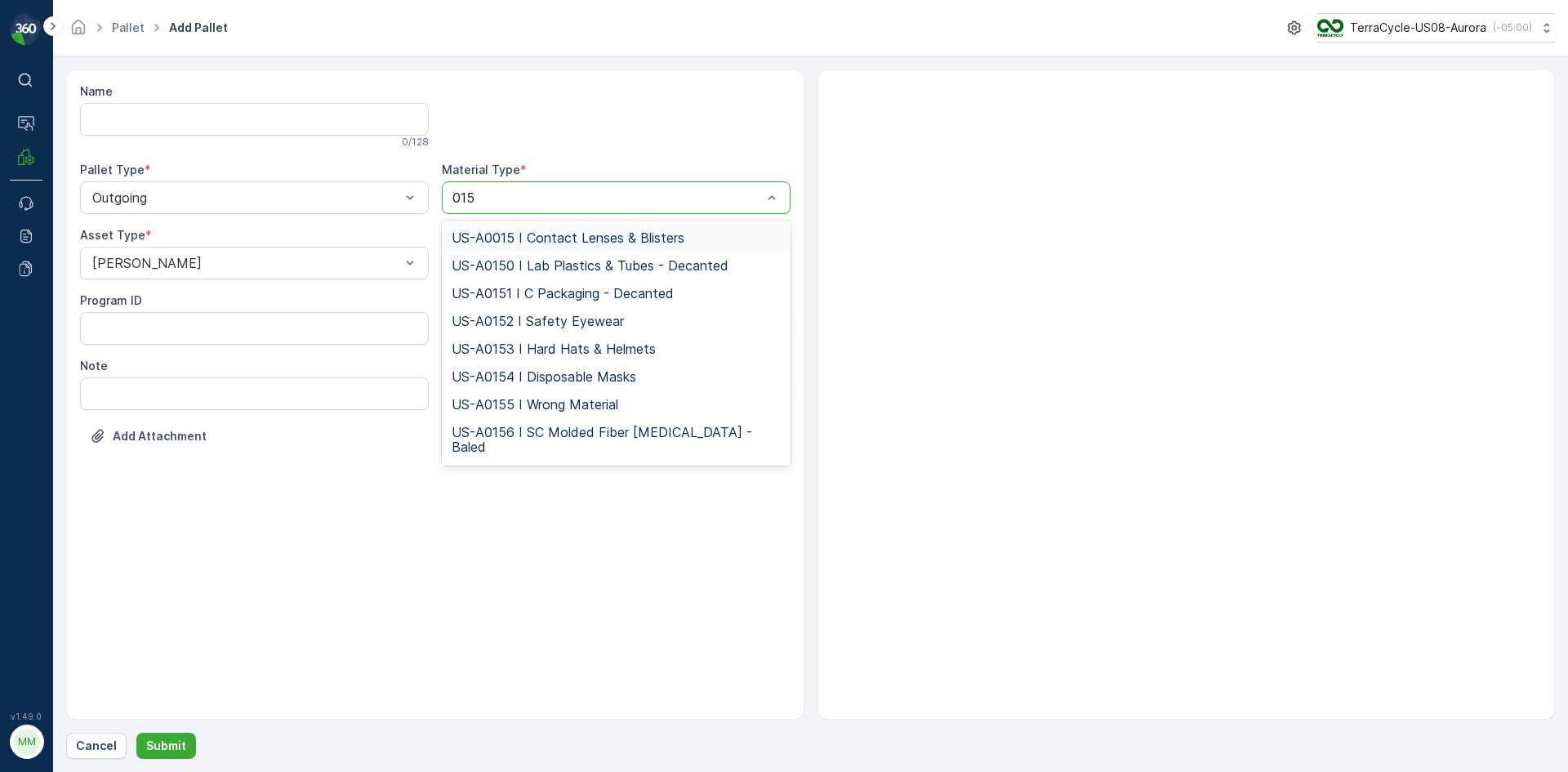
type input "0155"
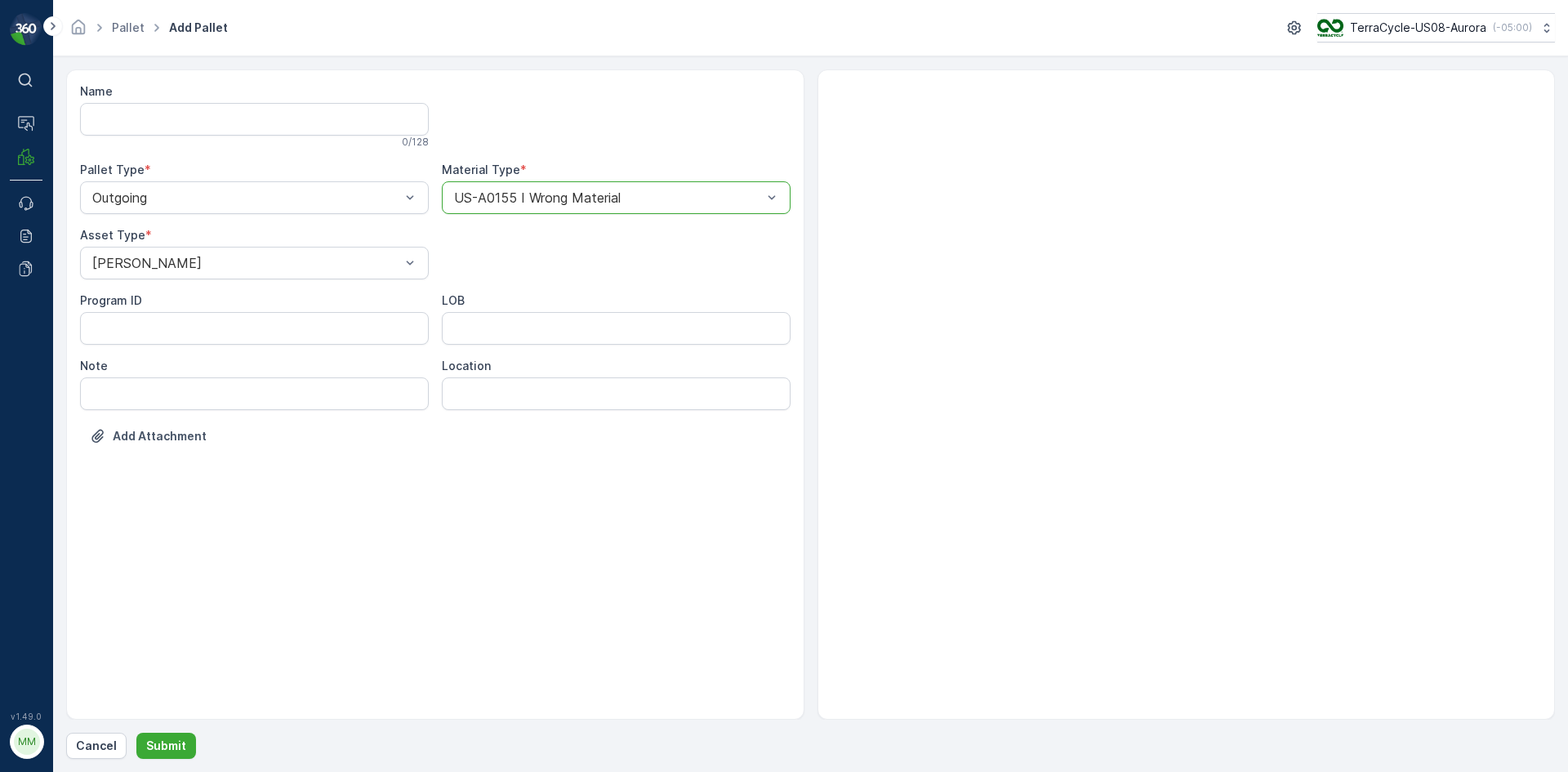
click at [136, 733] on button "Submit" at bounding box center [166, 745] width 60 height 26
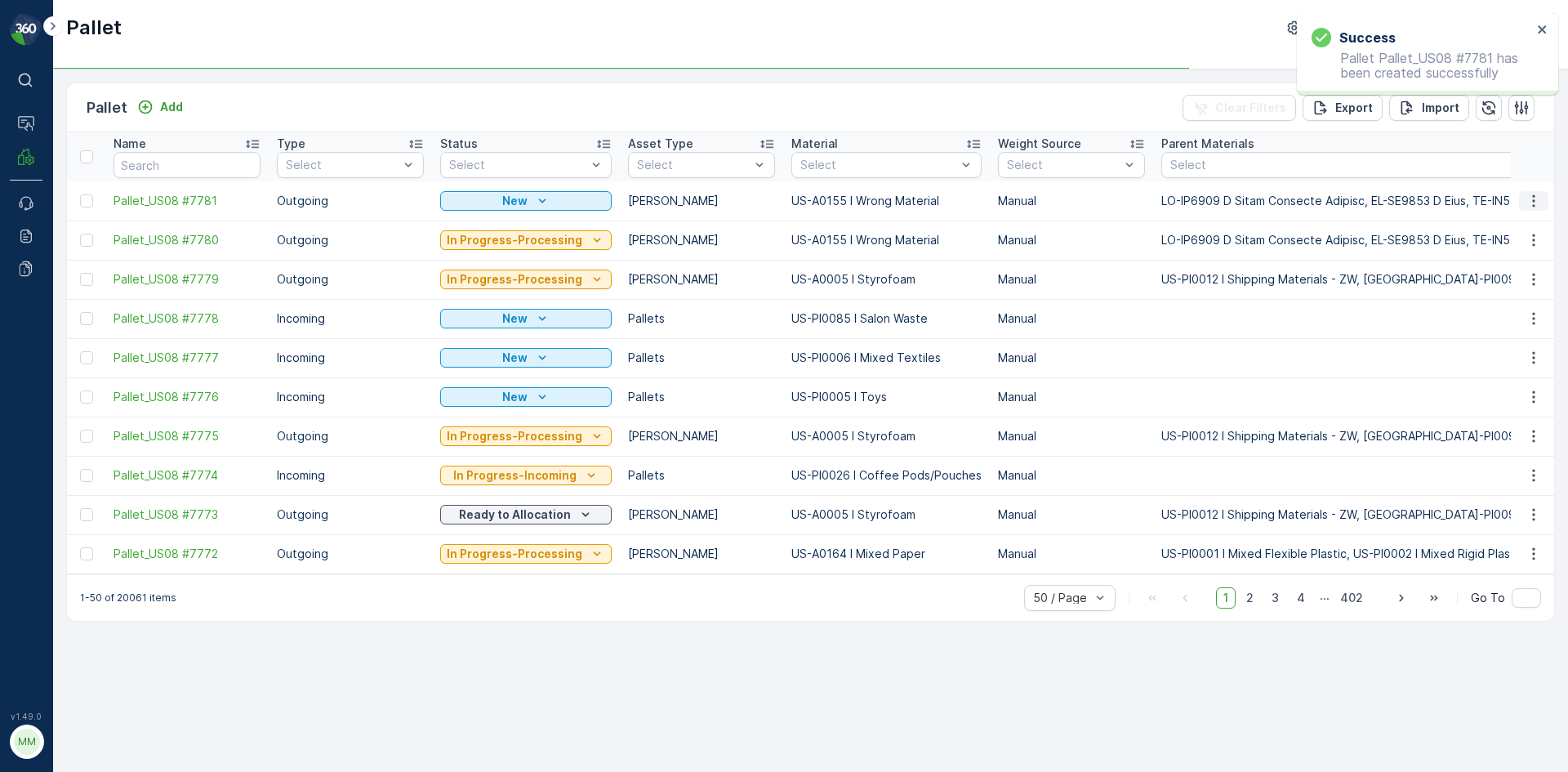
click at [1538, 205] on icon "button" at bounding box center [1534, 200] width 16 height 16
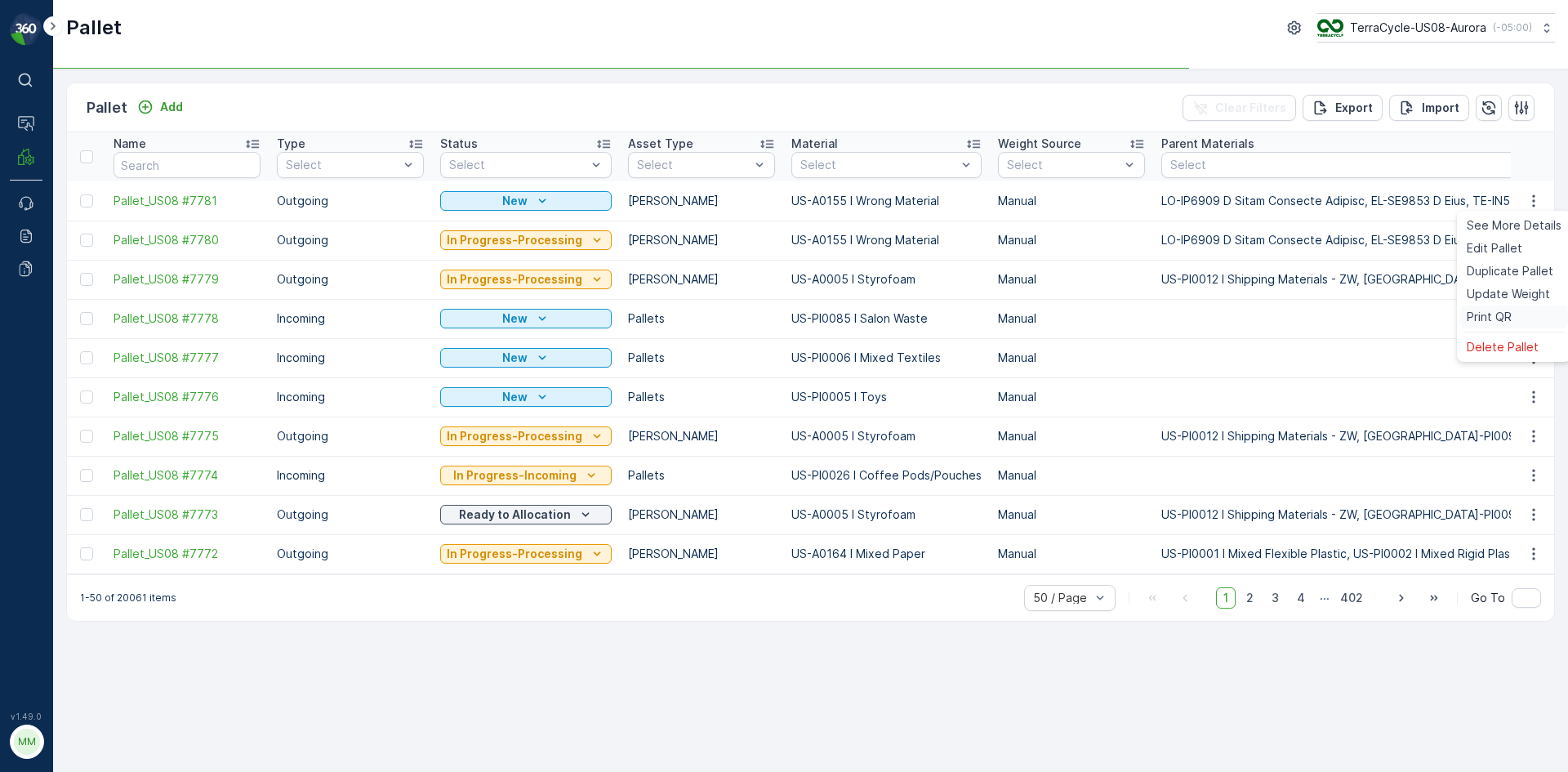
click at [1512, 315] on div "Print QR" at bounding box center [1514, 317] width 108 height 23
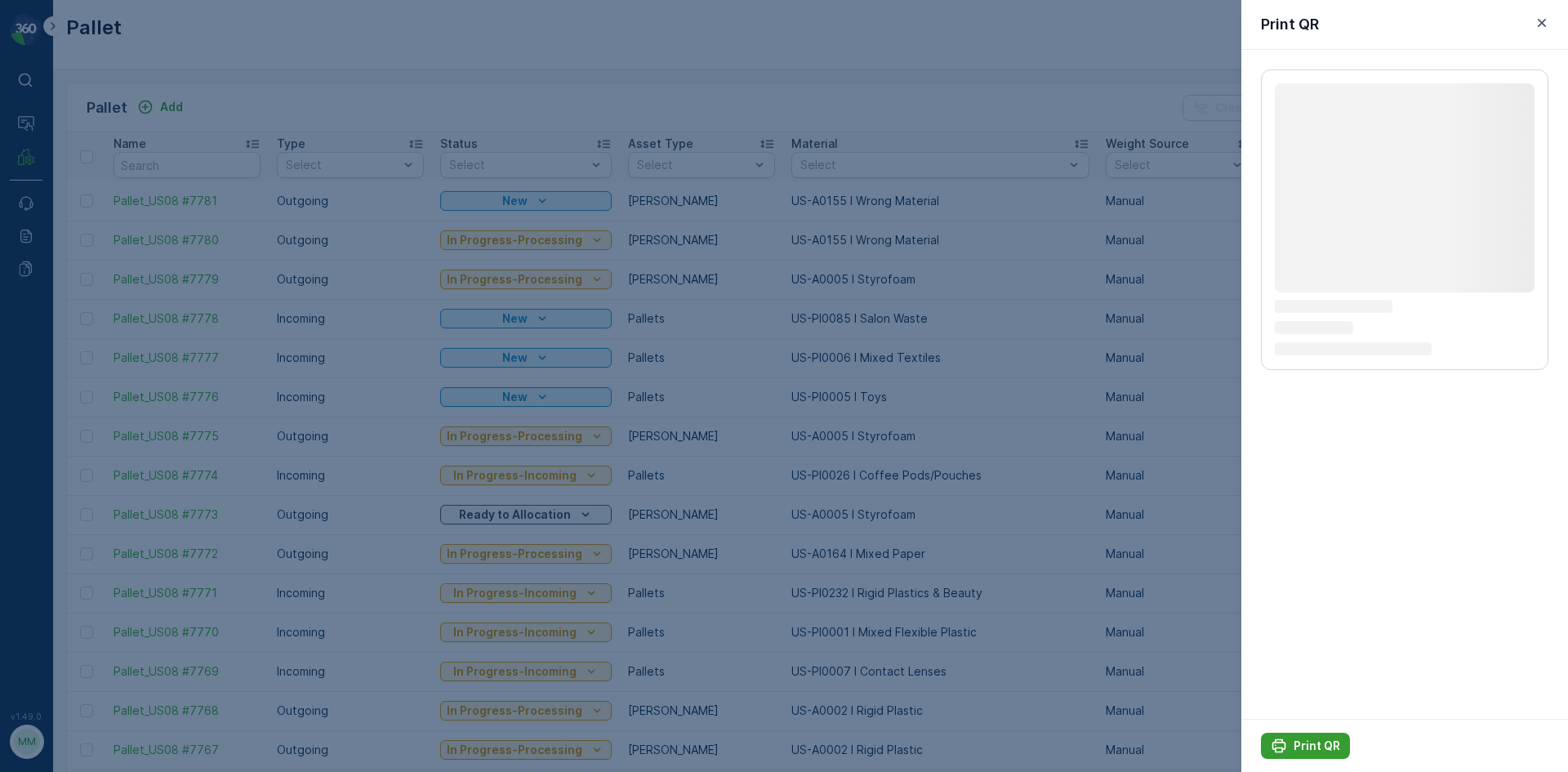
click at [1314, 747] on p "Print QR" at bounding box center [1317, 745] width 47 height 16
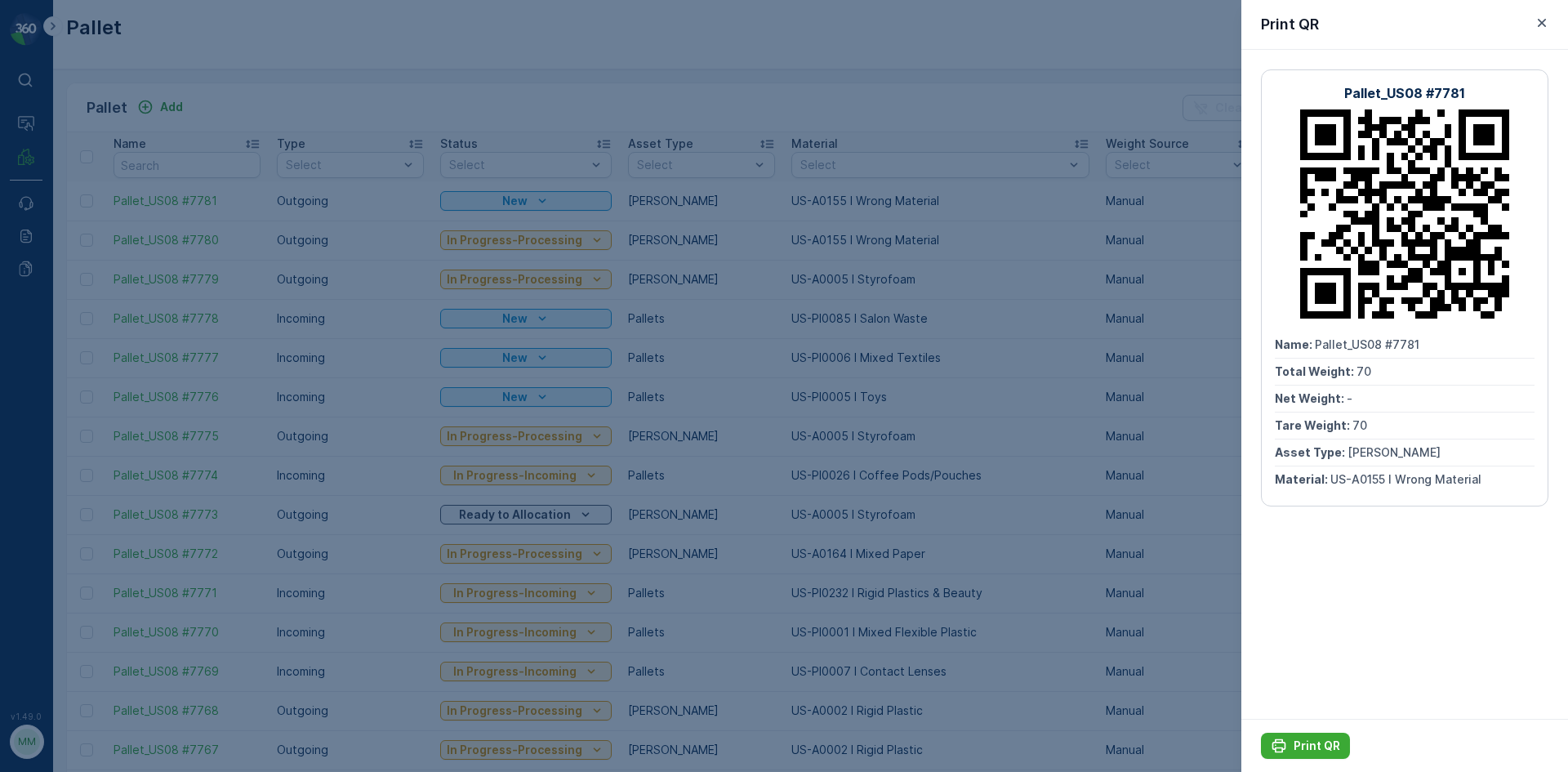
click at [1171, 480] on div at bounding box center [784, 386] width 1568 height 772
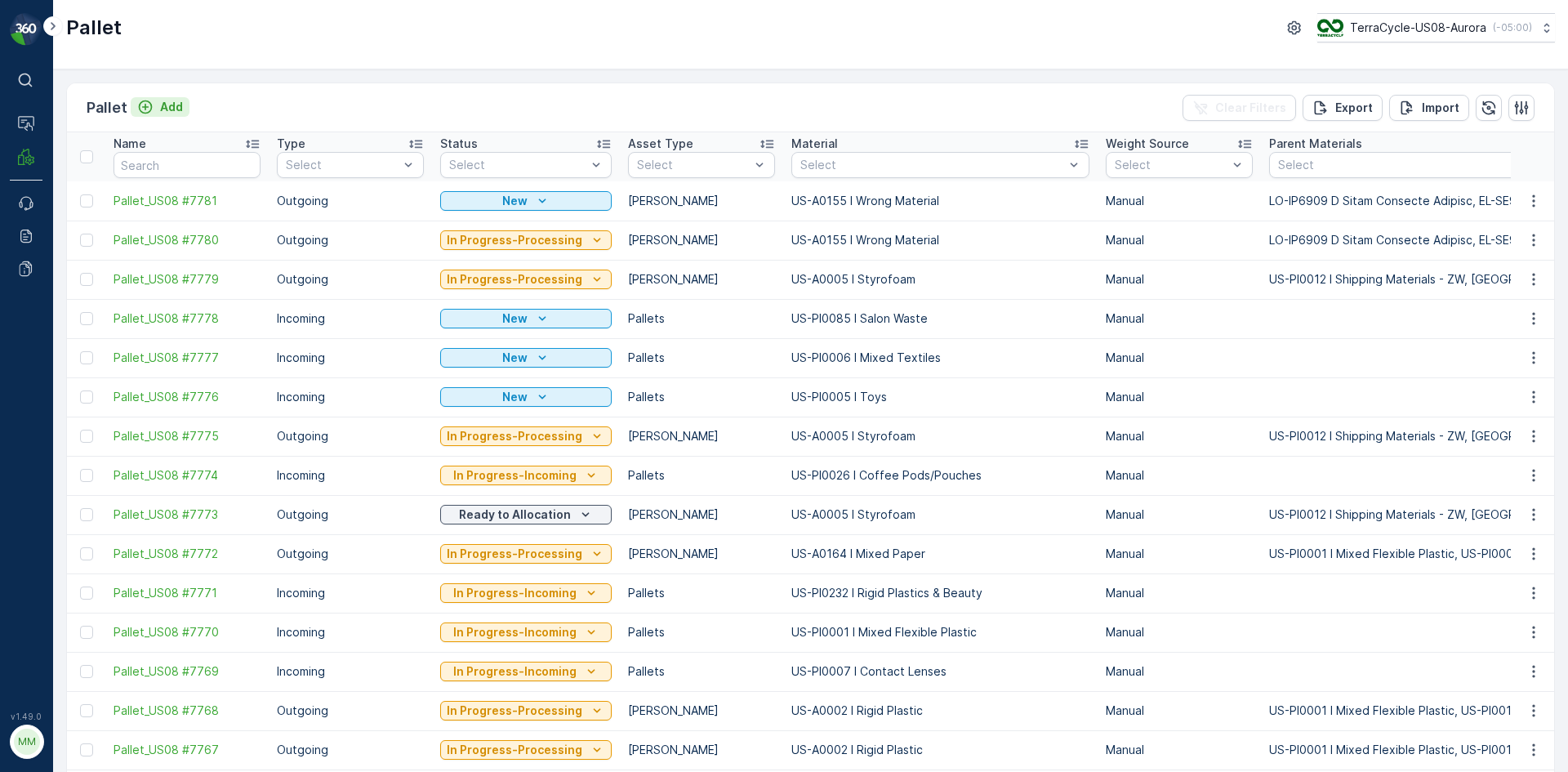
click at [167, 100] on p "Add" at bounding box center [171, 107] width 23 height 16
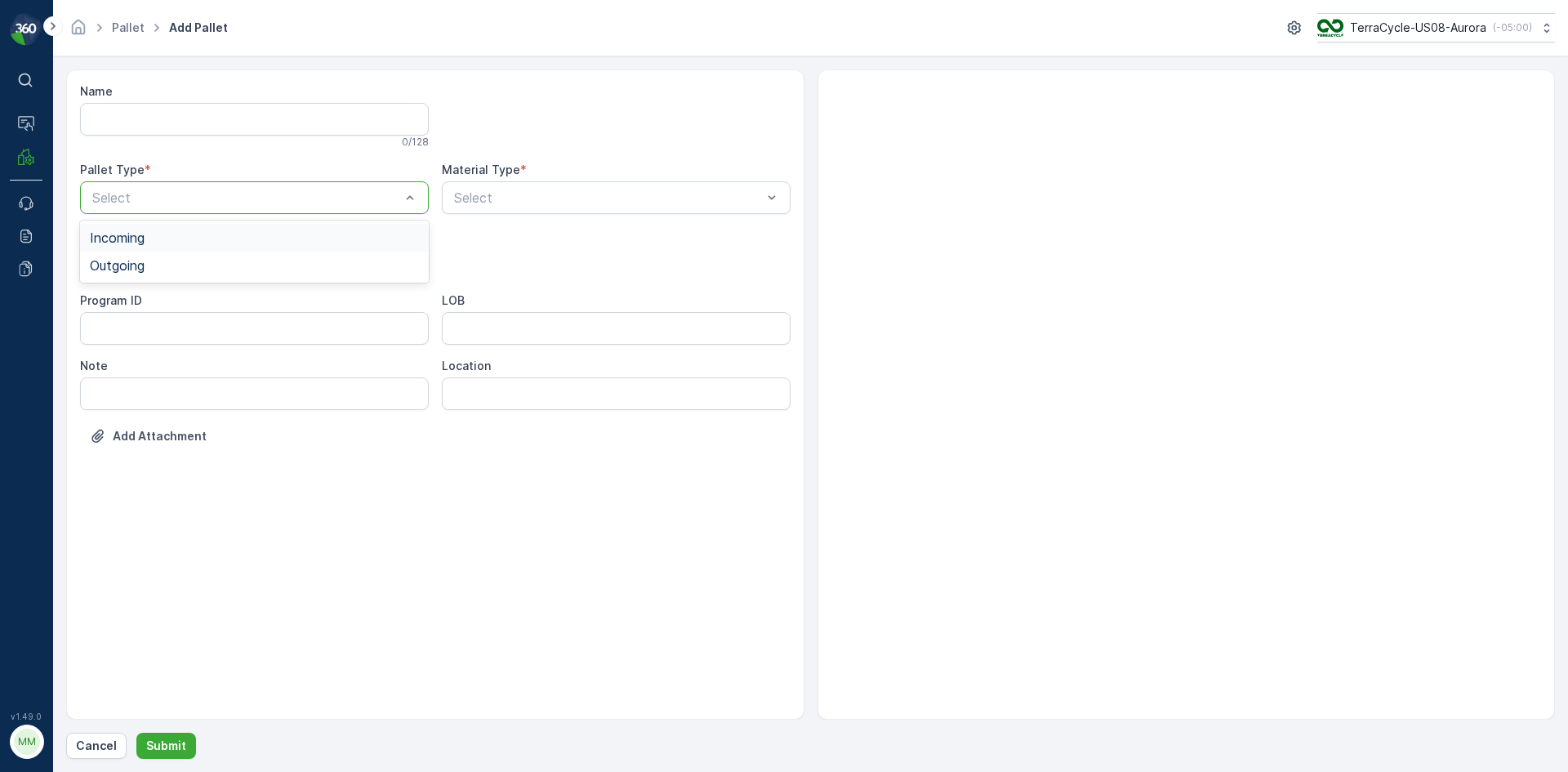
click at [357, 194] on div at bounding box center [246, 197] width 312 height 14
click at [352, 276] on div "Outgoing" at bounding box center [254, 265] width 349 height 28
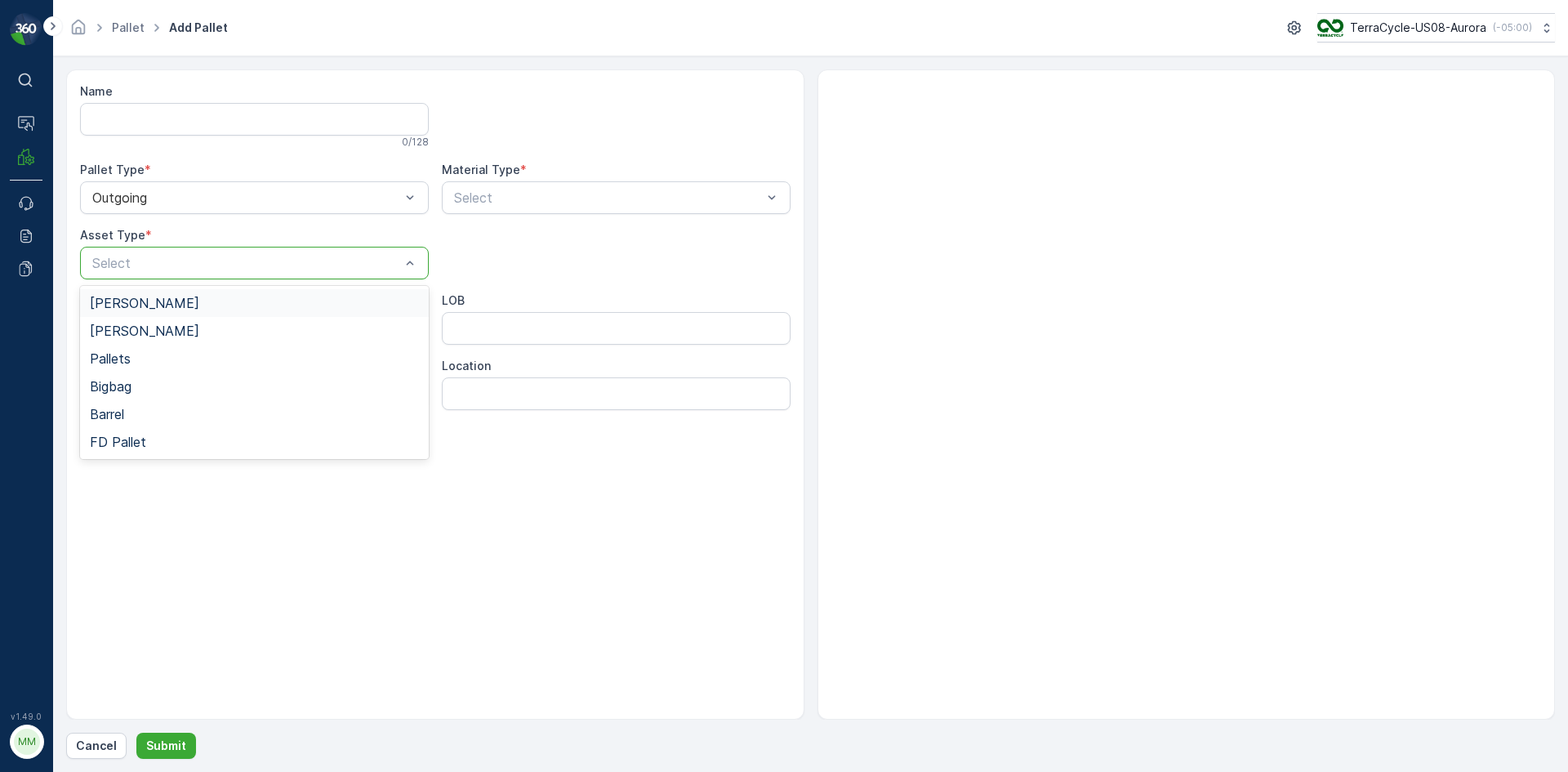
click at [352, 251] on div "Select" at bounding box center [254, 263] width 349 height 32
click at [347, 296] on div "Gaylord" at bounding box center [254, 302] width 330 height 14
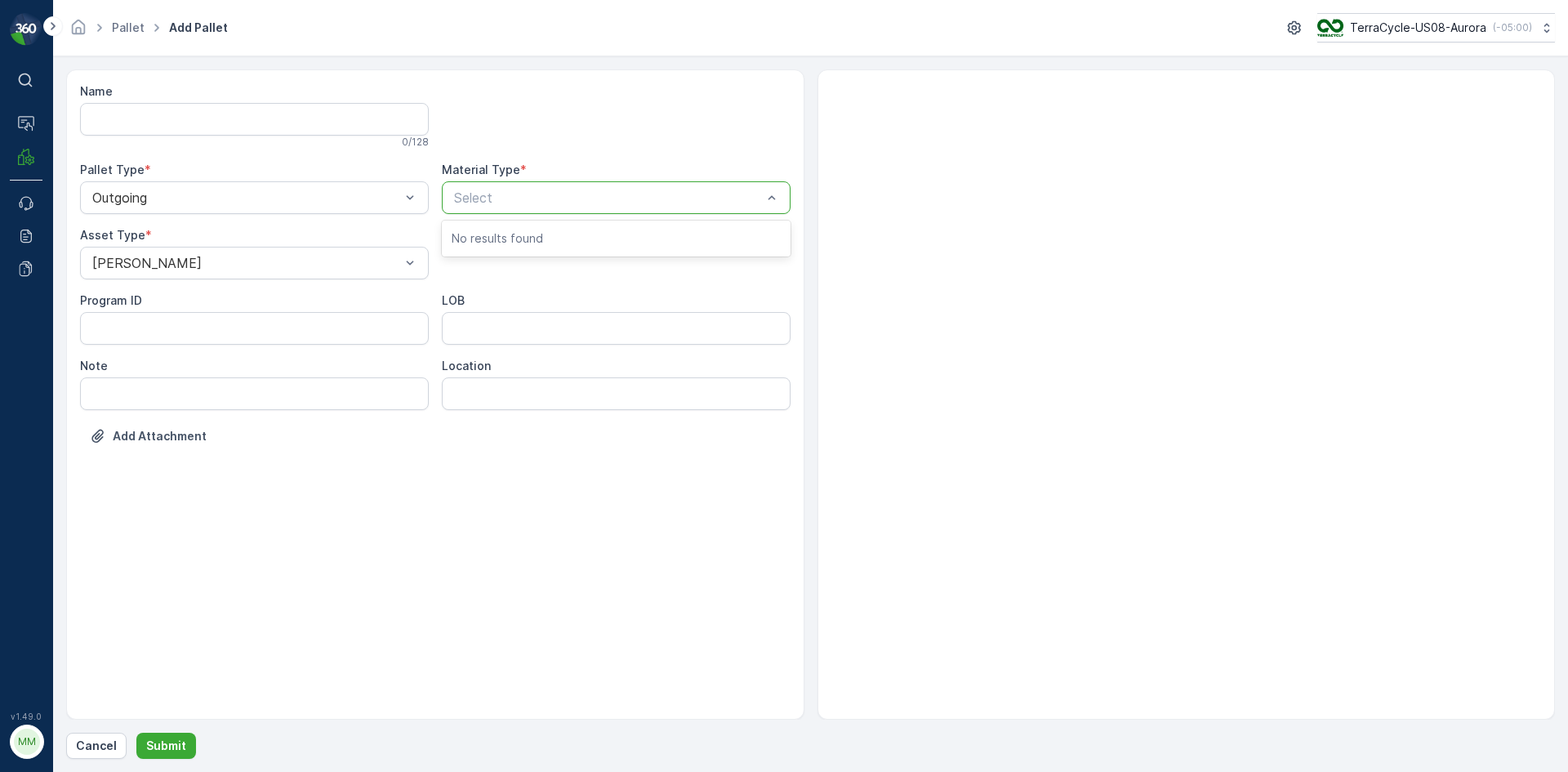
click at [573, 201] on div at bounding box center [608, 197] width 312 height 14
type input "0074"
click at [632, 238] on span "US-A0074 I Matrix Waste/Siliconized Paper" at bounding box center [584, 237] width 266 height 14
click at [178, 734] on button "Submit" at bounding box center [166, 745] width 60 height 26
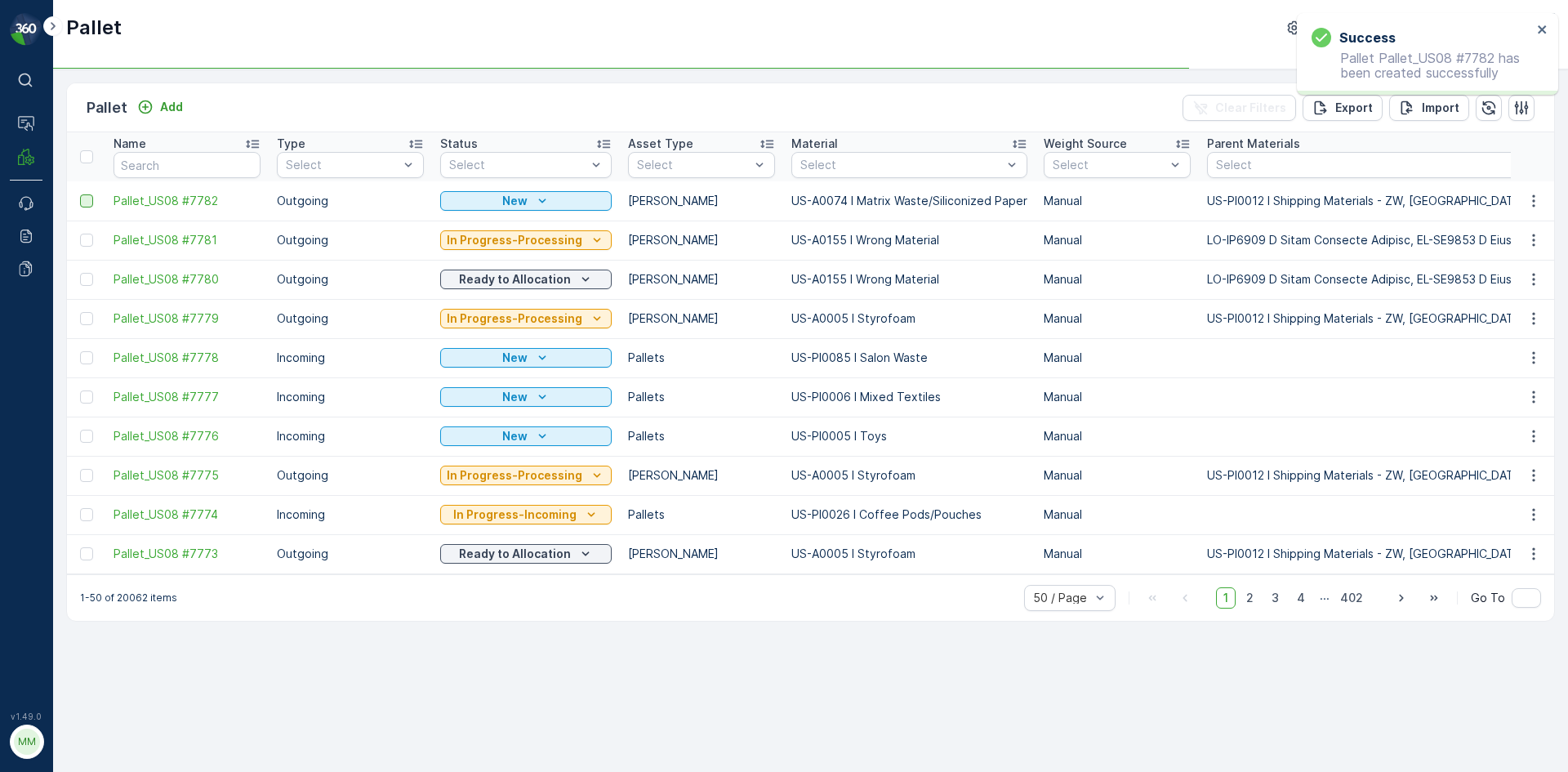
click at [86, 200] on div at bounding box center [87, 201] width 13 height 13
click at [80, 194] on input "checkbox" at bounding box center [80, 194] width 0 height 0
click at [1410, 117] on div "Print QR" at bounding box center [1429, 107] width 89 height 49
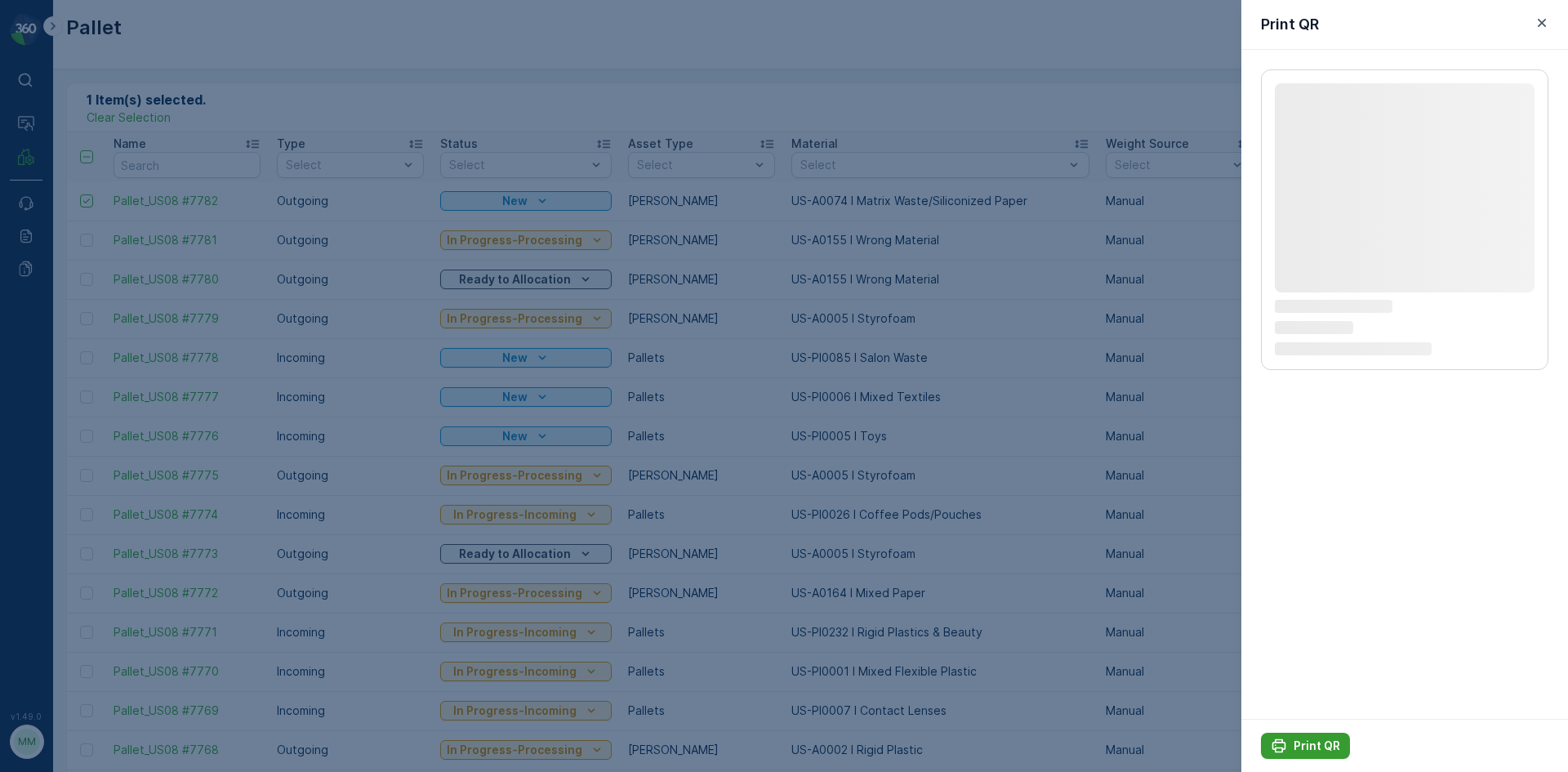
click at [1312, 742] on p "Print QR" at bounding box center [1317, 745] width 47 height 16
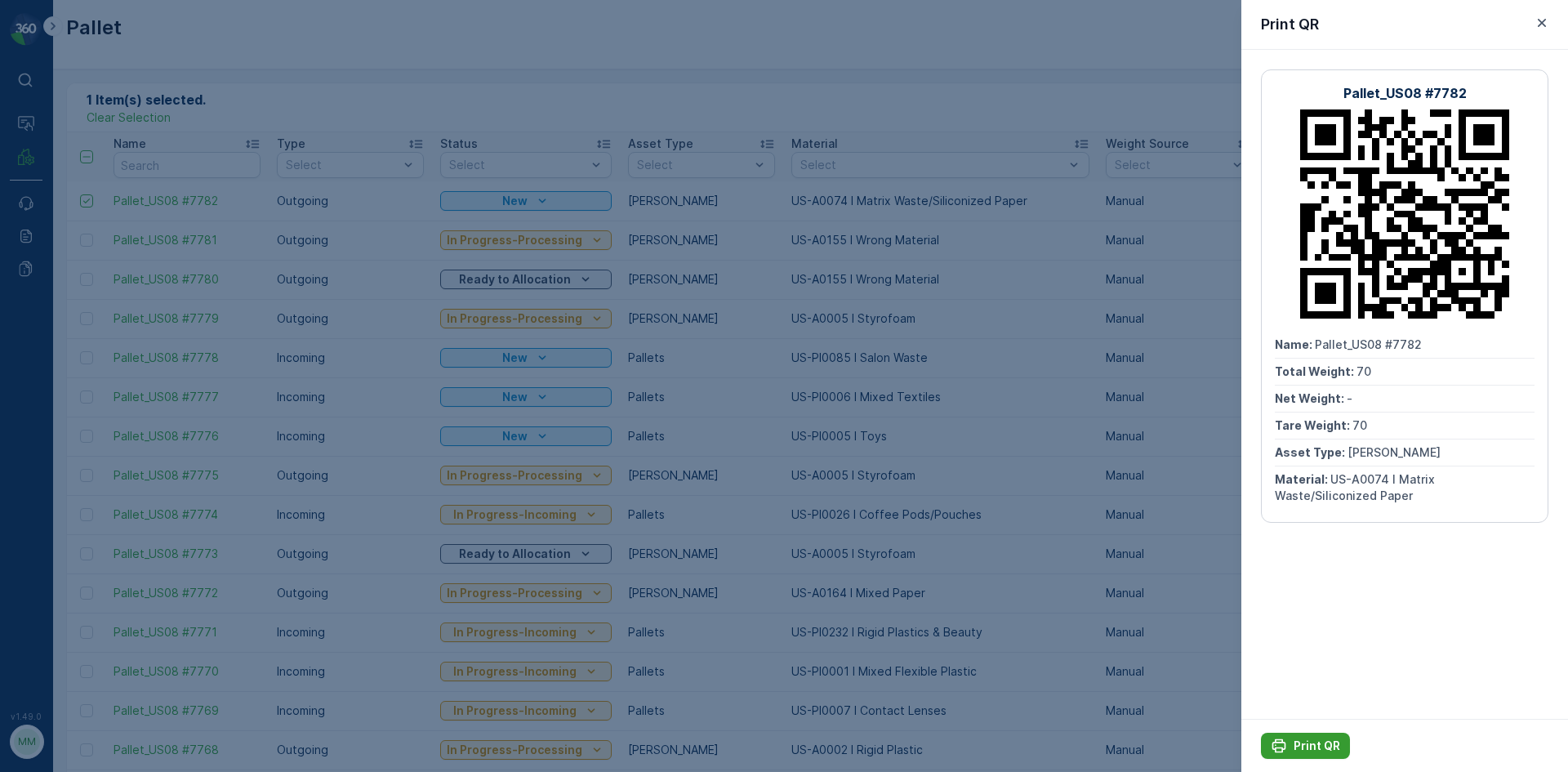
click at [1317, 739] on p "Print QR" at bounding box center [1317, 745] width 47 height 16
drag, startPoint x: 1315, startPoint y: 746, endPoint x: 1208, endPoint y: 679, distance: 126.2
click at [1208, 679] on div at bounding box center [784, 386] width 1568 height 772
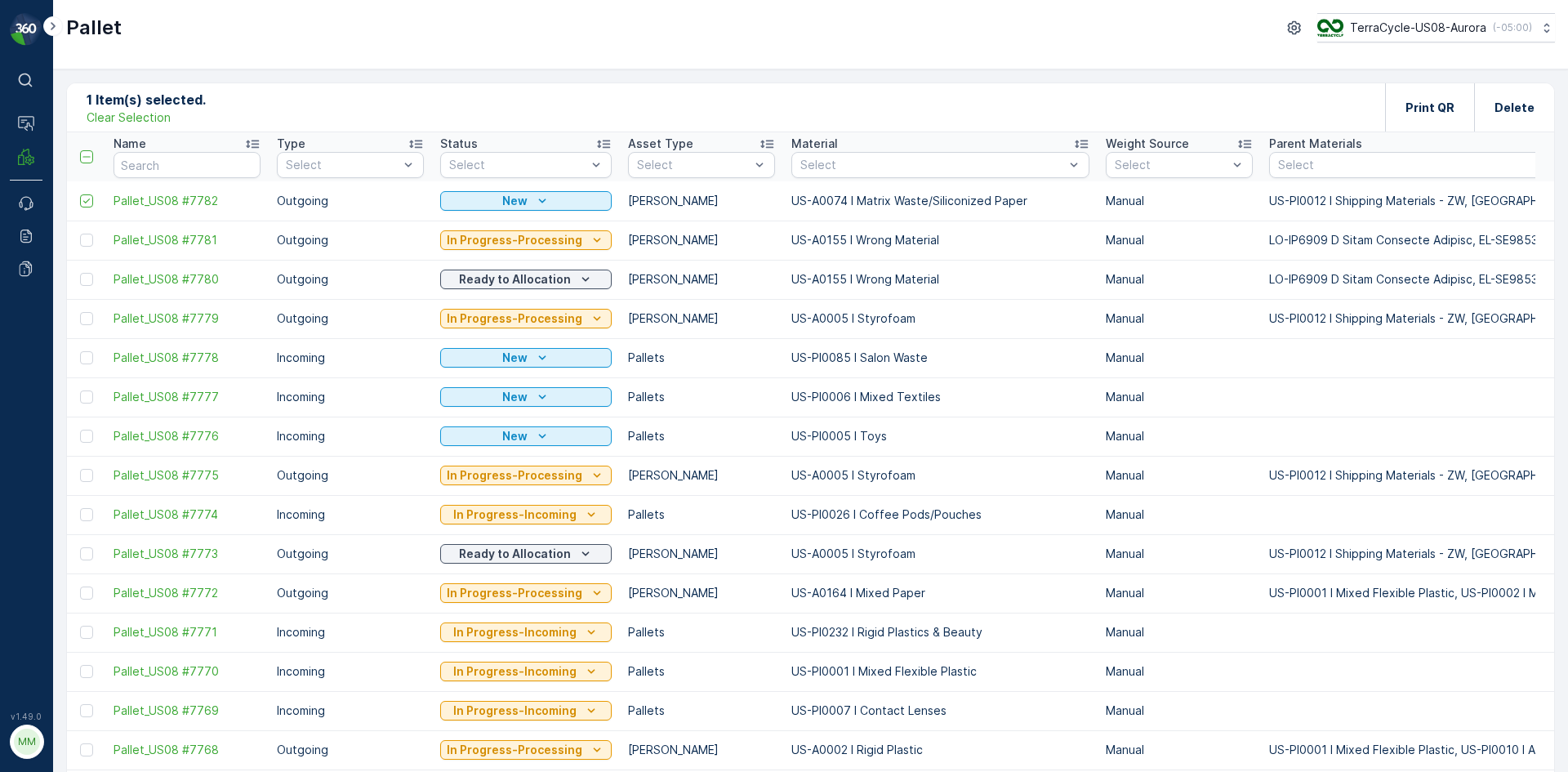
click at [117, 119] on p "Clear Selection" at bounding box center [129, 117] width 84 height 16
click at [166, 106] on p "Add" at bounding box center [171, 107] width 23 height 16
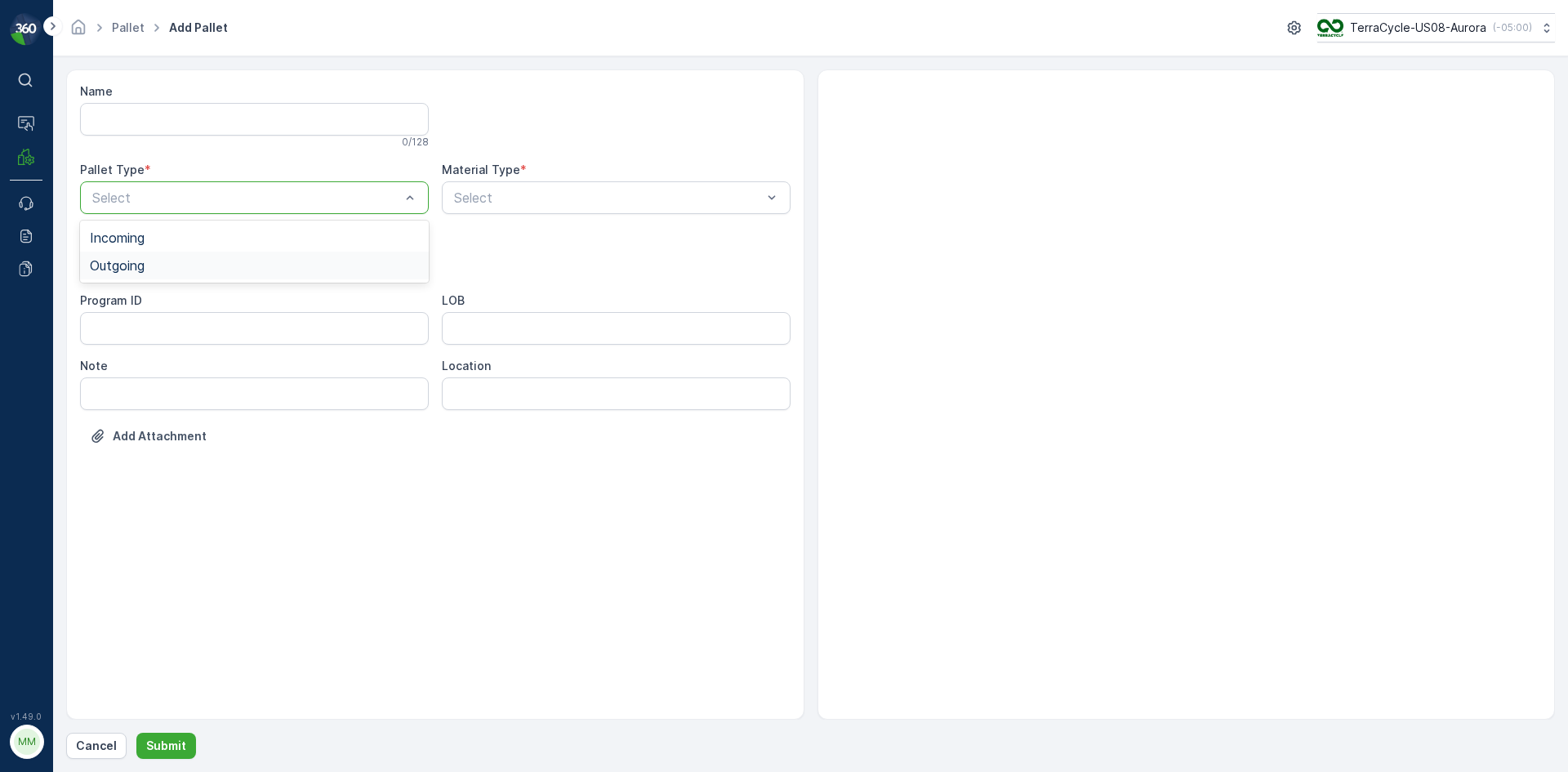
click at [260, 265] on div "Outgoing" at bounding box center [254, 265] width 330 height 14
click at [260, 265] on div at bounding box center [246, 262] width 312 height 14
click at [273, 332] on div "Bales" at bounding box center [254, 331] width 330 height 14
type input "9999"
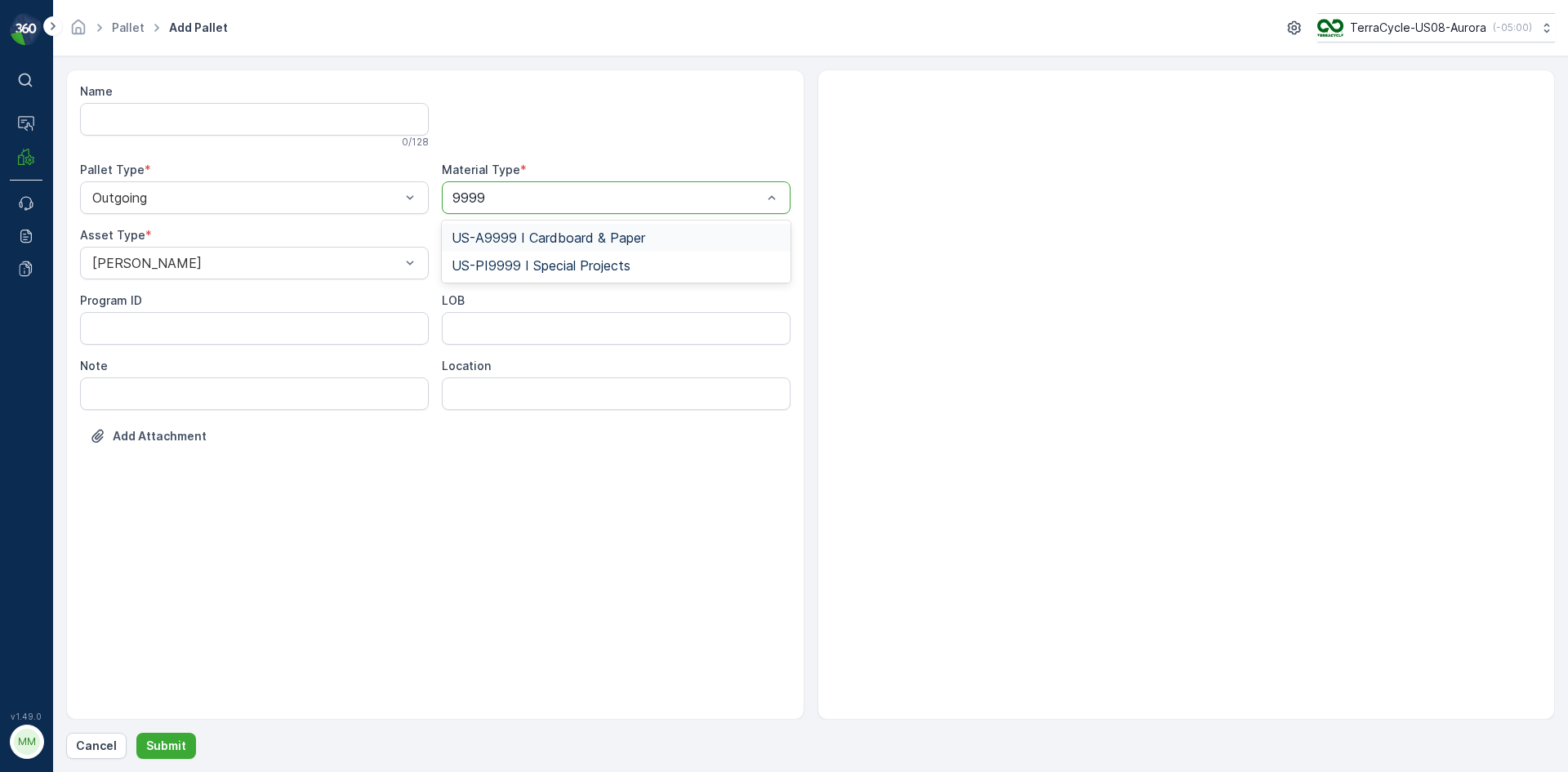
click at [639, 239] on span "US-A9999 I Cardboard & Paper" at bounding box center [548, 237] width 193 height 14
click at [188, 742] on button "Submit" at bounding box center [166, 745] width 60 height 26
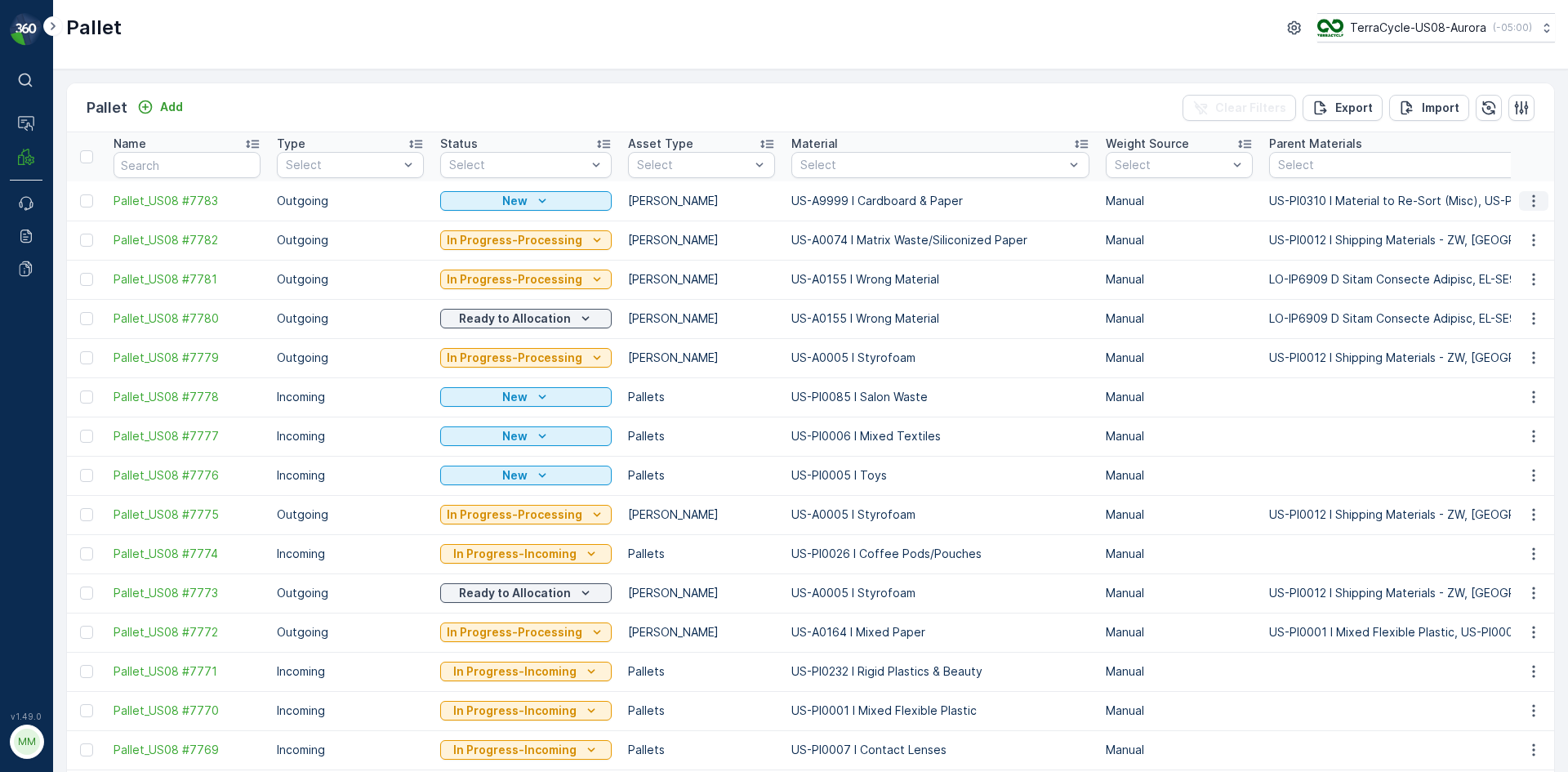
click at [1533, 196] on icon "button" at bounding box center [1534, 200] width 3 height 12
click at [1504, 310] on span "Print QR" at bounding box center [1489, 316] width 45 height 16
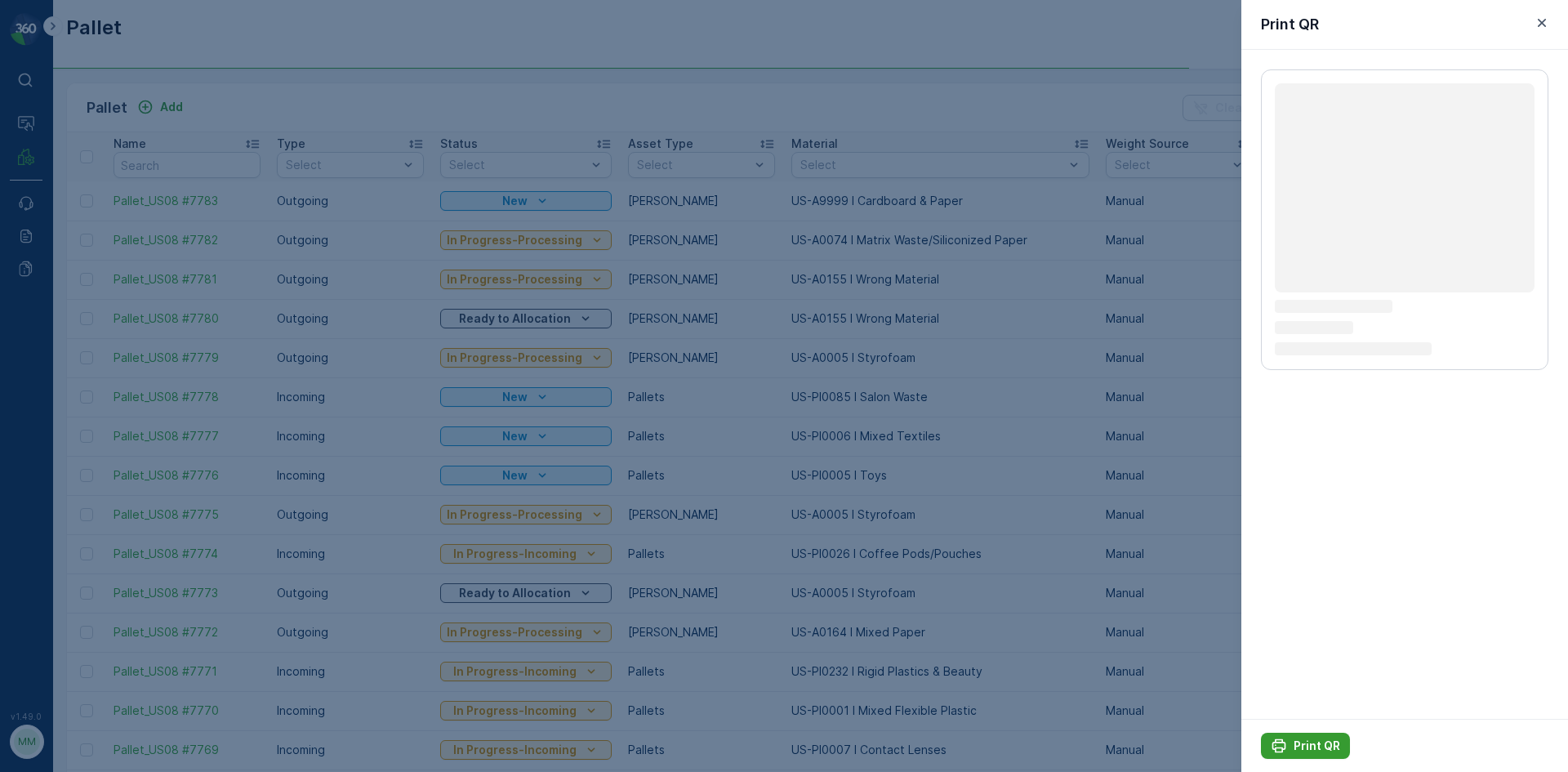
click at [1281, 736] on button "Print QR" at bounding box center [1305, 745] width 89 height 26
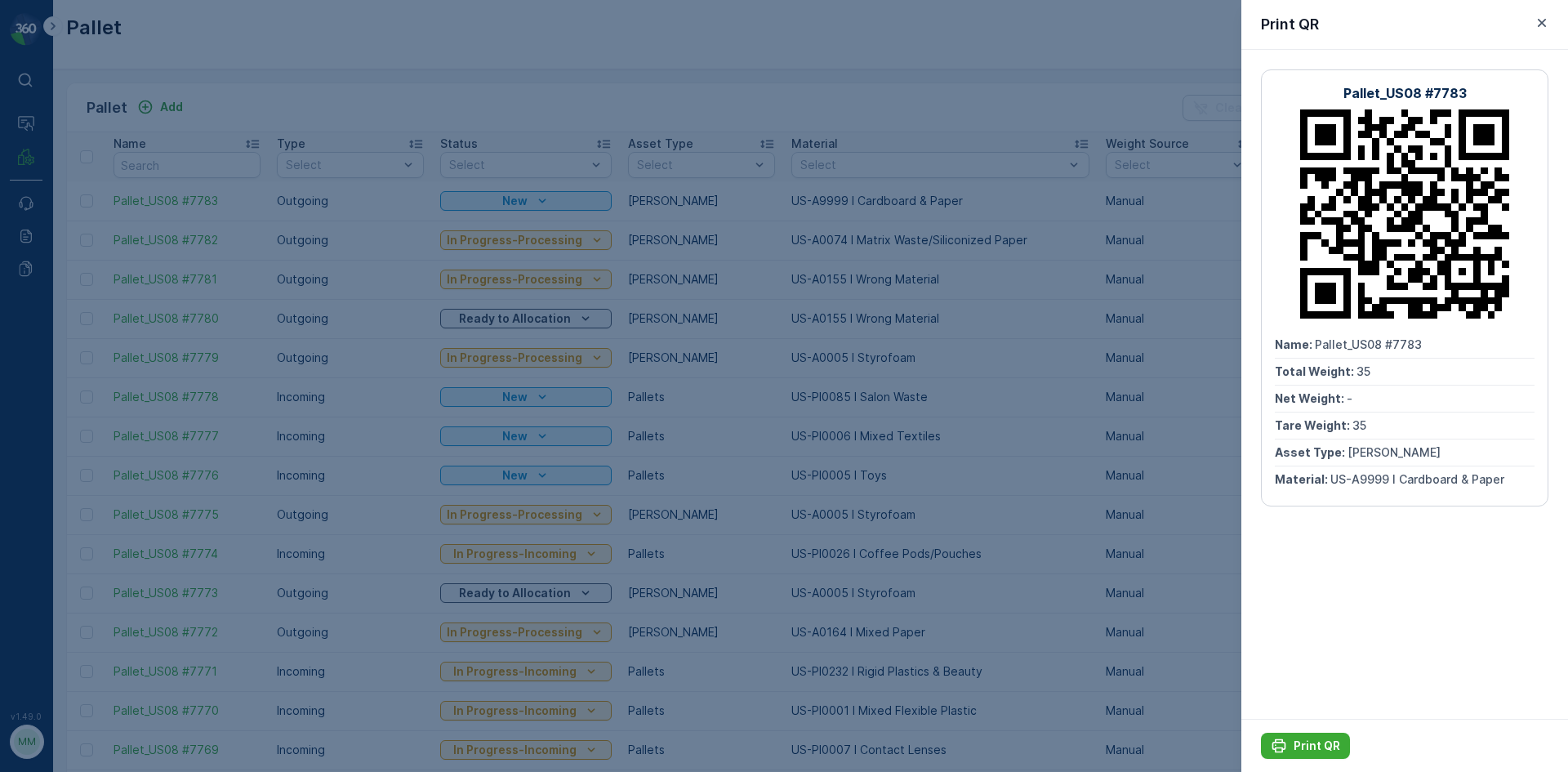
click at [1538, 39] on div "Print QR" at bounding box center [1404, 25] width 327 height 50
click at [874, 133] on div at bounding box center [784, 386] width 1568 height 772
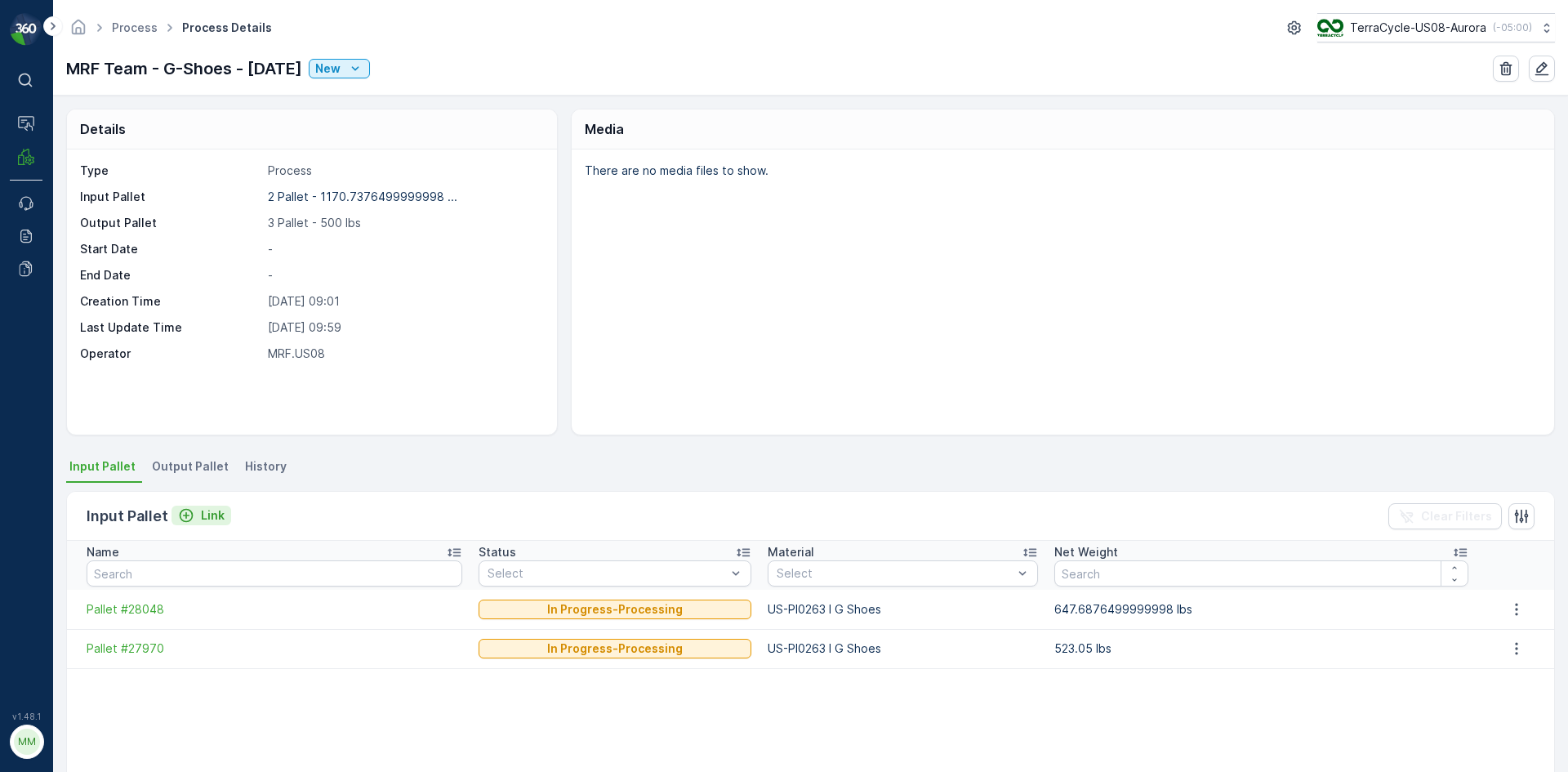
click at [221, 521] on p "Link" at bounding box center [212, 515] width 24 height 16
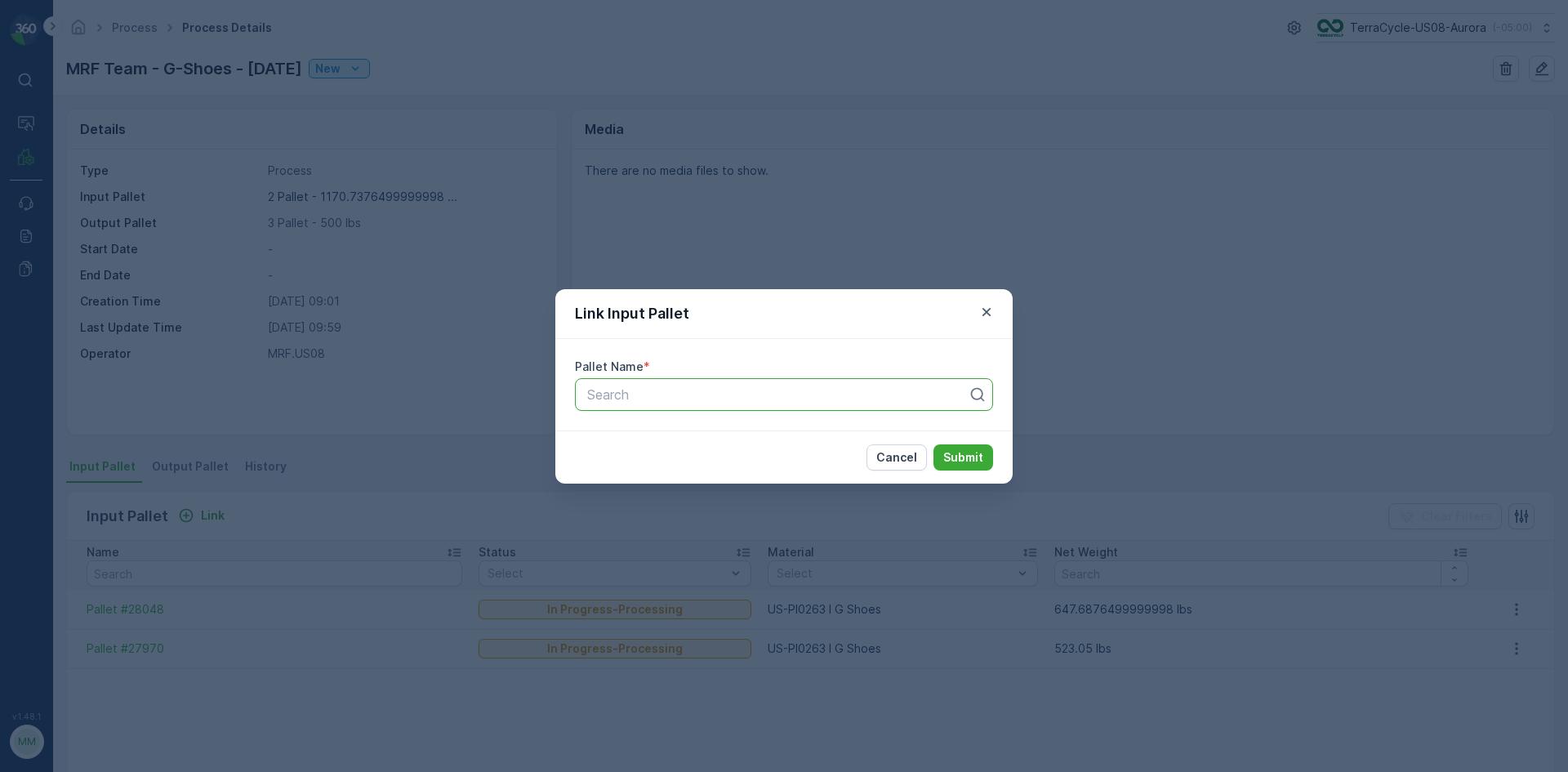
click at [805, 399] on div at bounding box center [777, 394] width 384 height 14
type input "28042"
click at [934, 444] on button "Submit" at bounding box center [963, 457] width 60 height 26
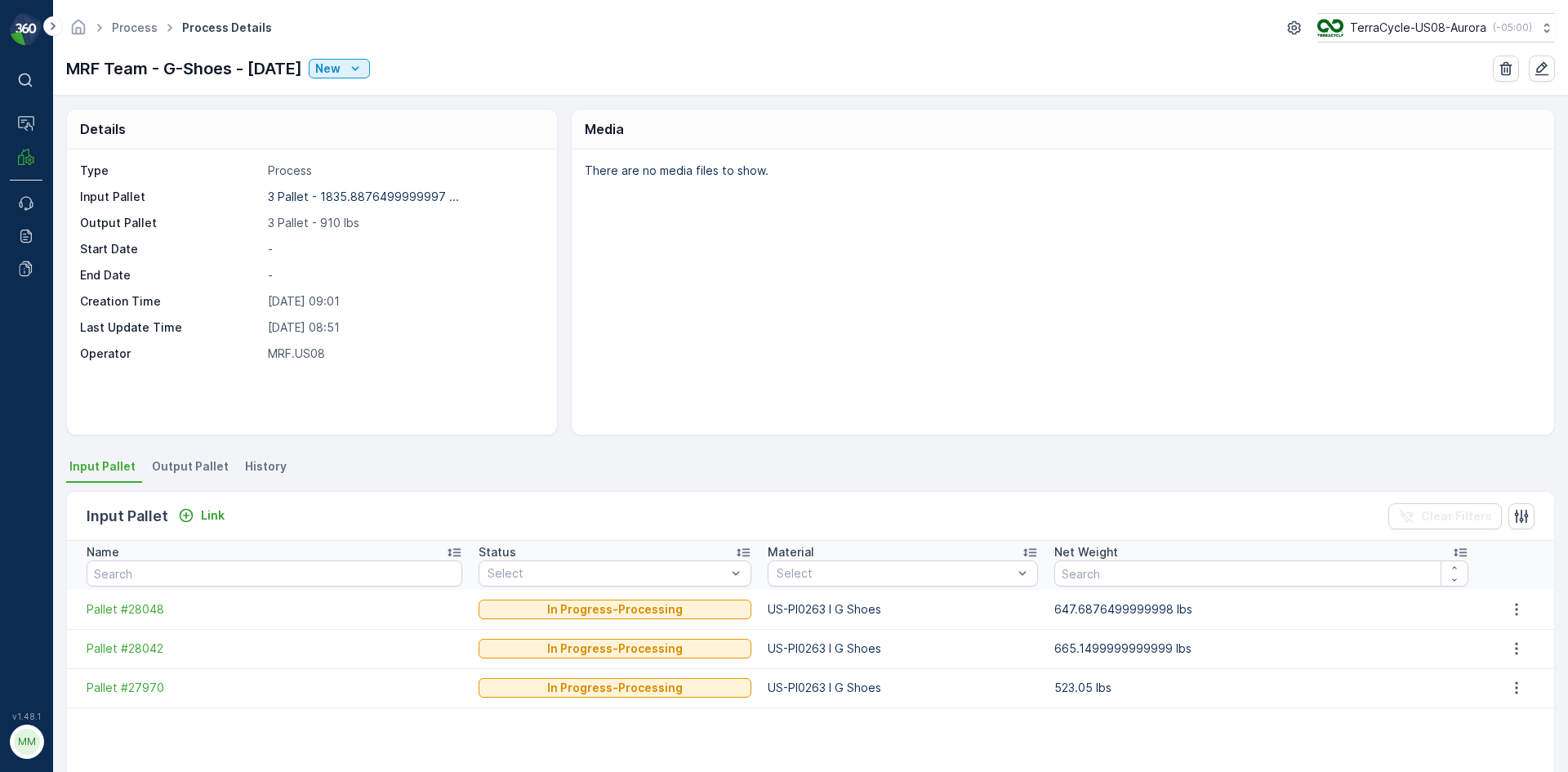
click at [661, 502] on div "Input Pallet Link Clear Filters" at bounding box center [810, 516] width 1487 height 49
click at [192, 466] on span "Output Pallet" at bounding box center [190, 466] width 77 height 16
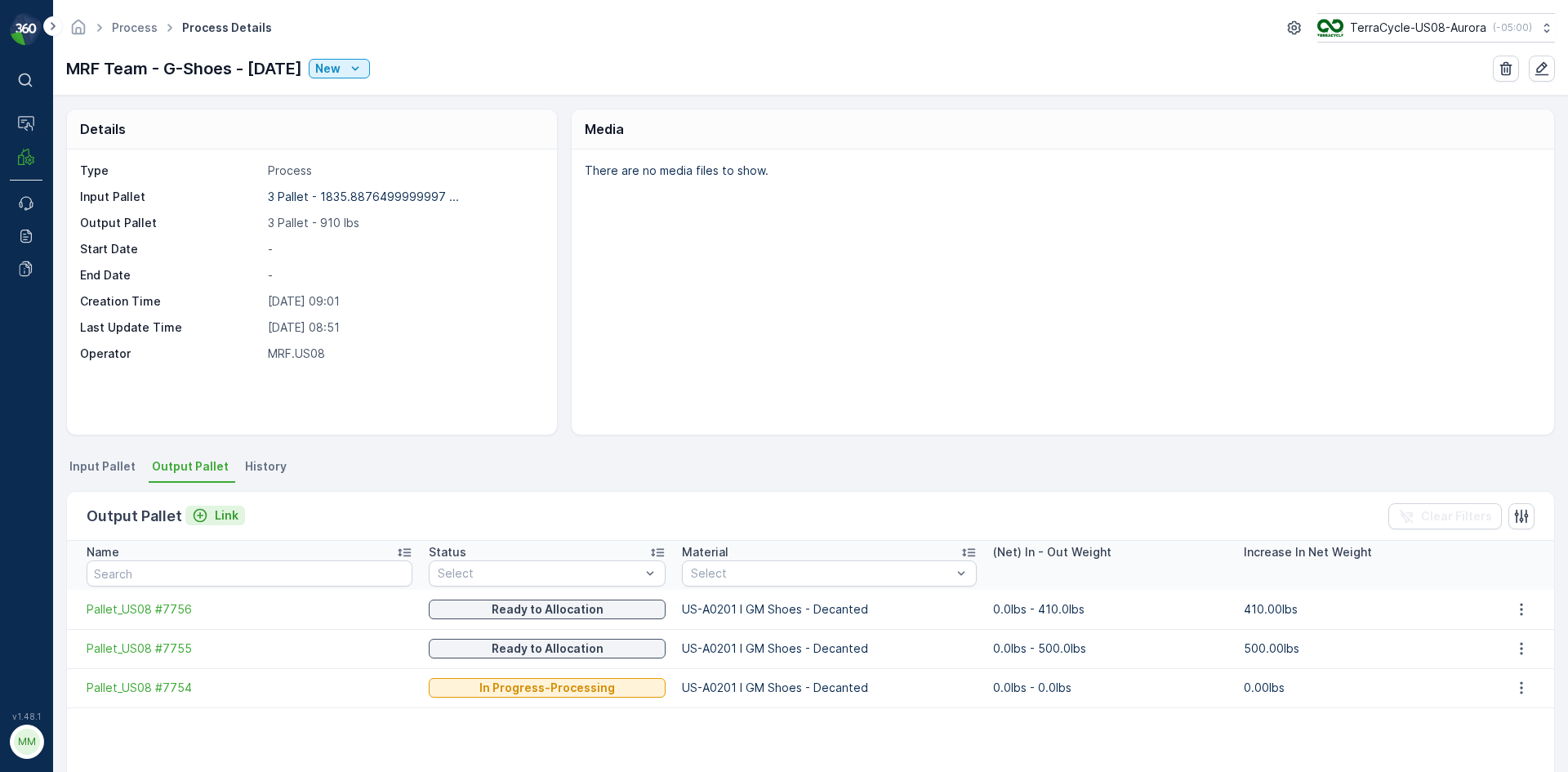
click at [224, 518] on p "Link" at bounding box center [227, 515] width 24 height 16
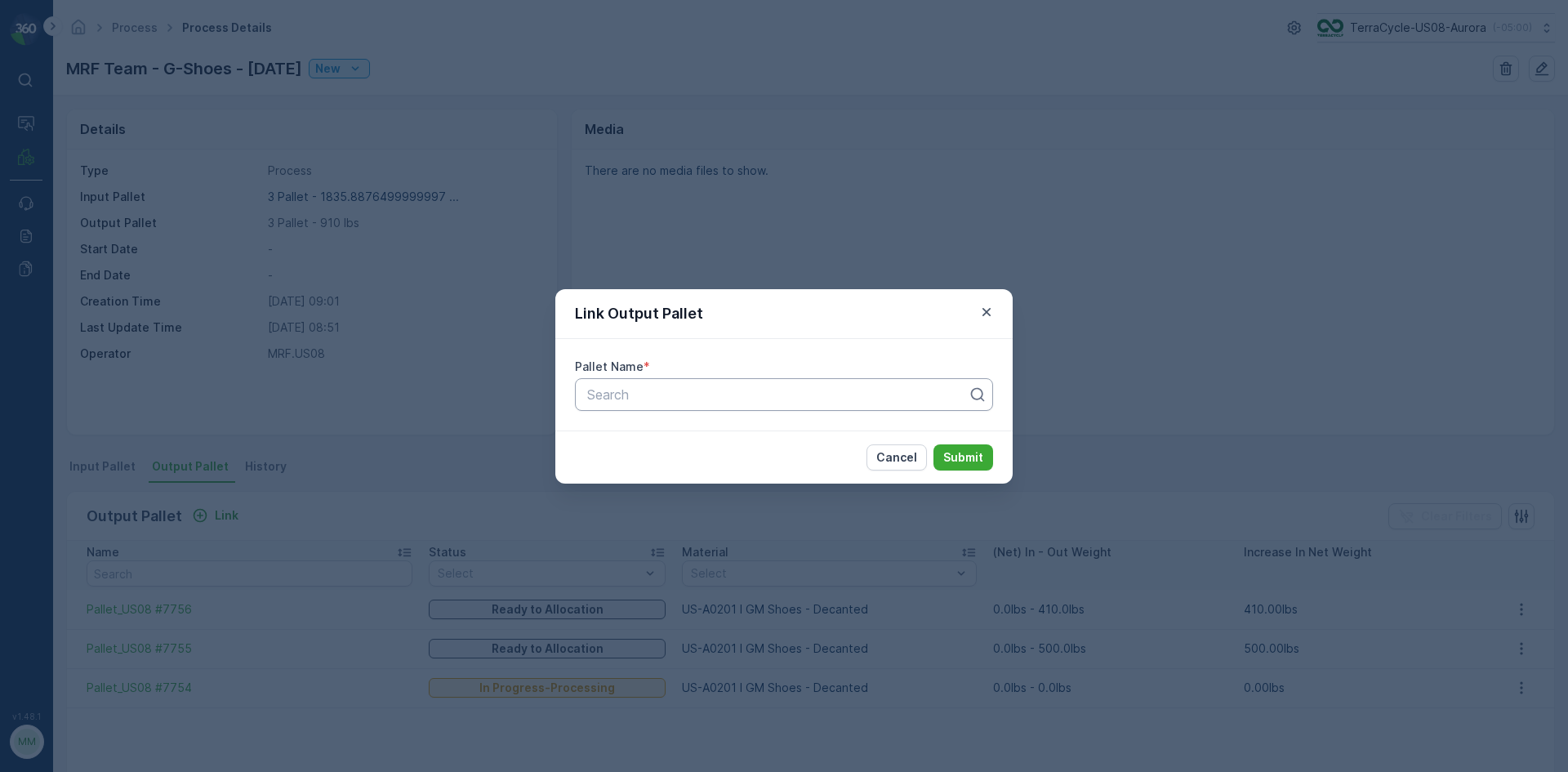
click at [635, 396] on div at bounding box center [777, 394] width 384 height 14
type input "7757"
click at [934, 444] on button "Submit" at bounding box center [963, 457] width 60 height 26
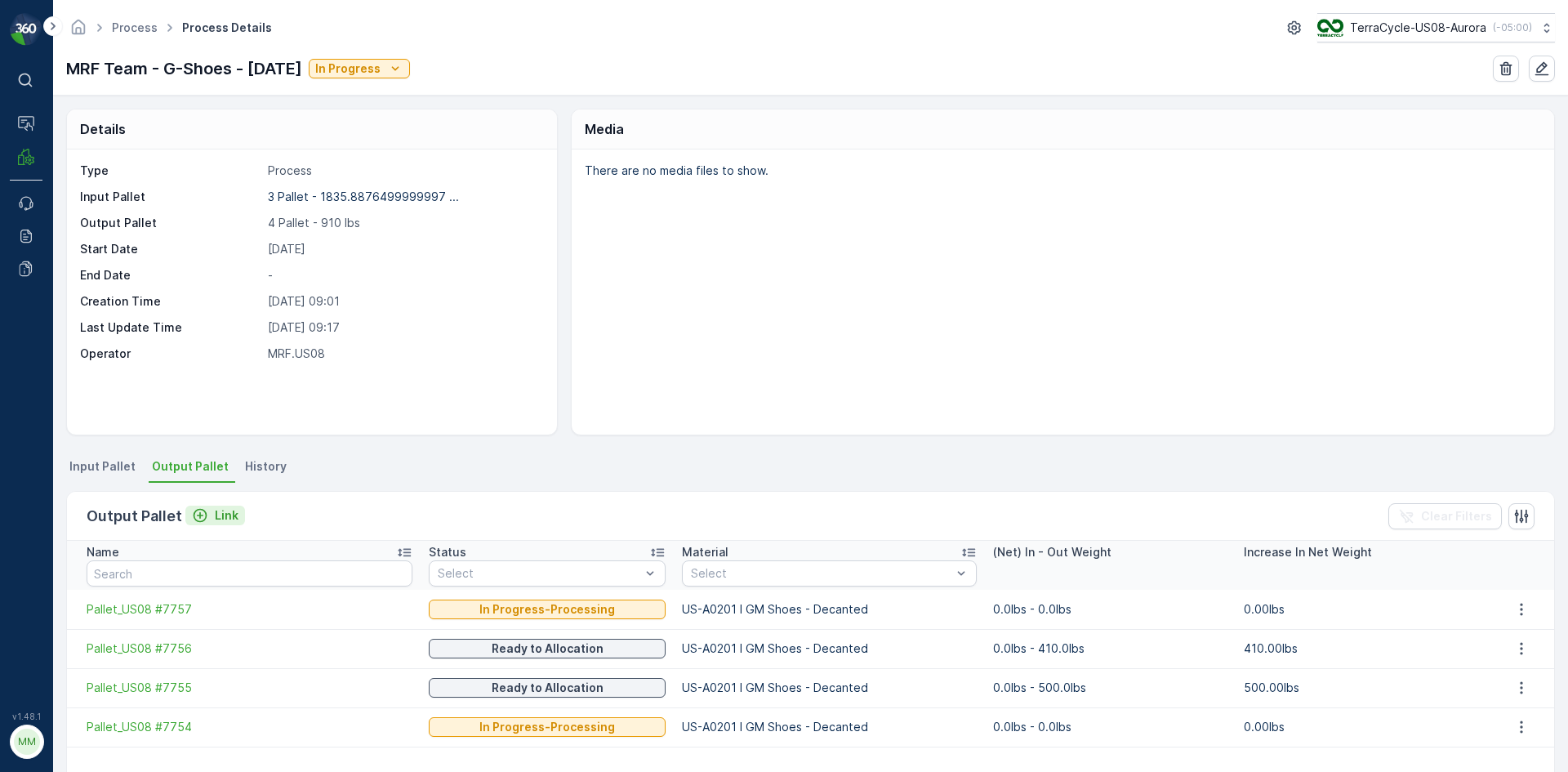
click at [216, 517] on p "Link" at bounding box center [227, 515] width 24 height 16
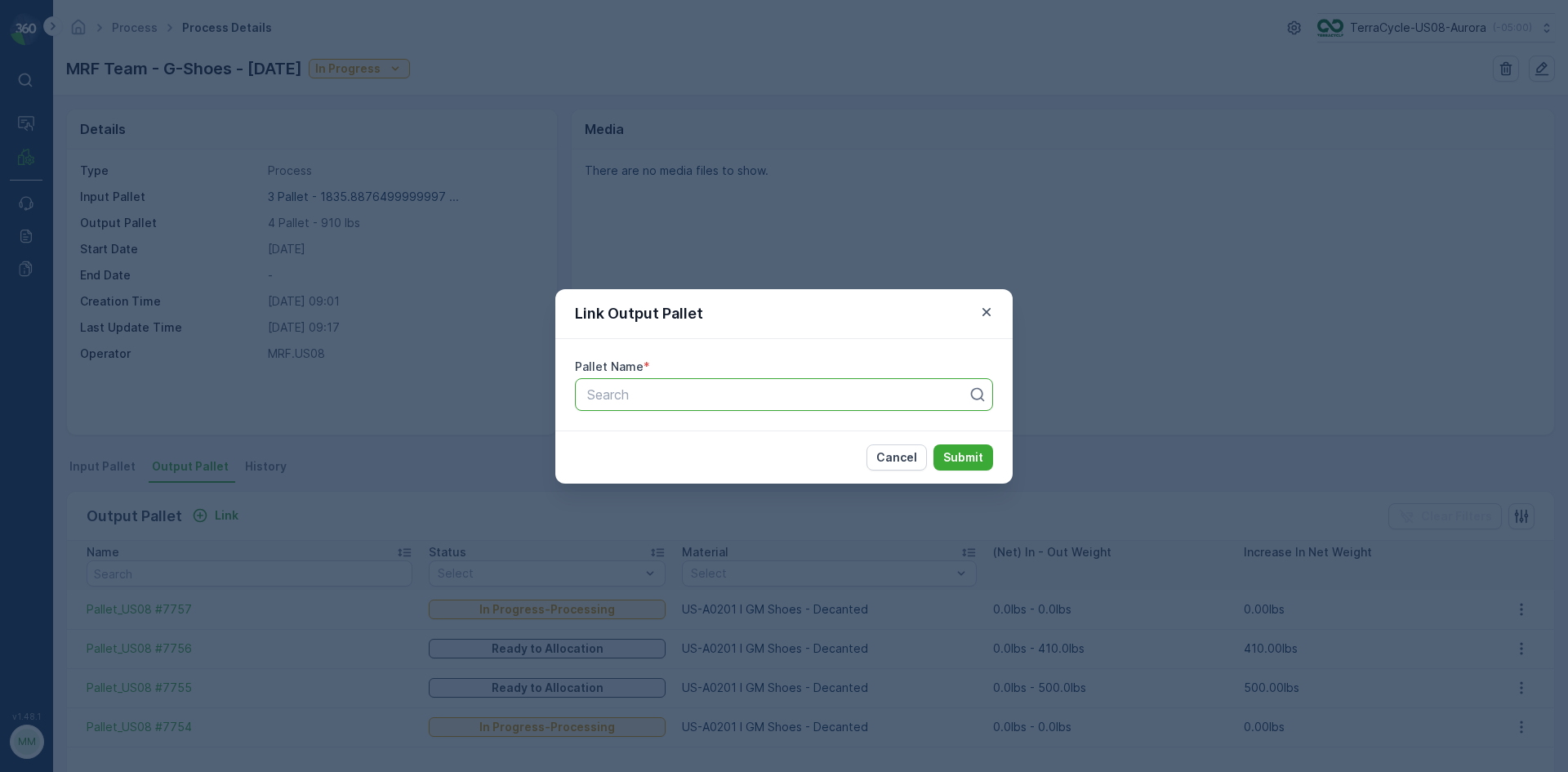
click at [621, 393] on div at bounding box center [777, 394] width 384 height 14
type input "7780"
click at [934, 444] on button "Submit" at bounding box center [963, 457] width 60 height 26
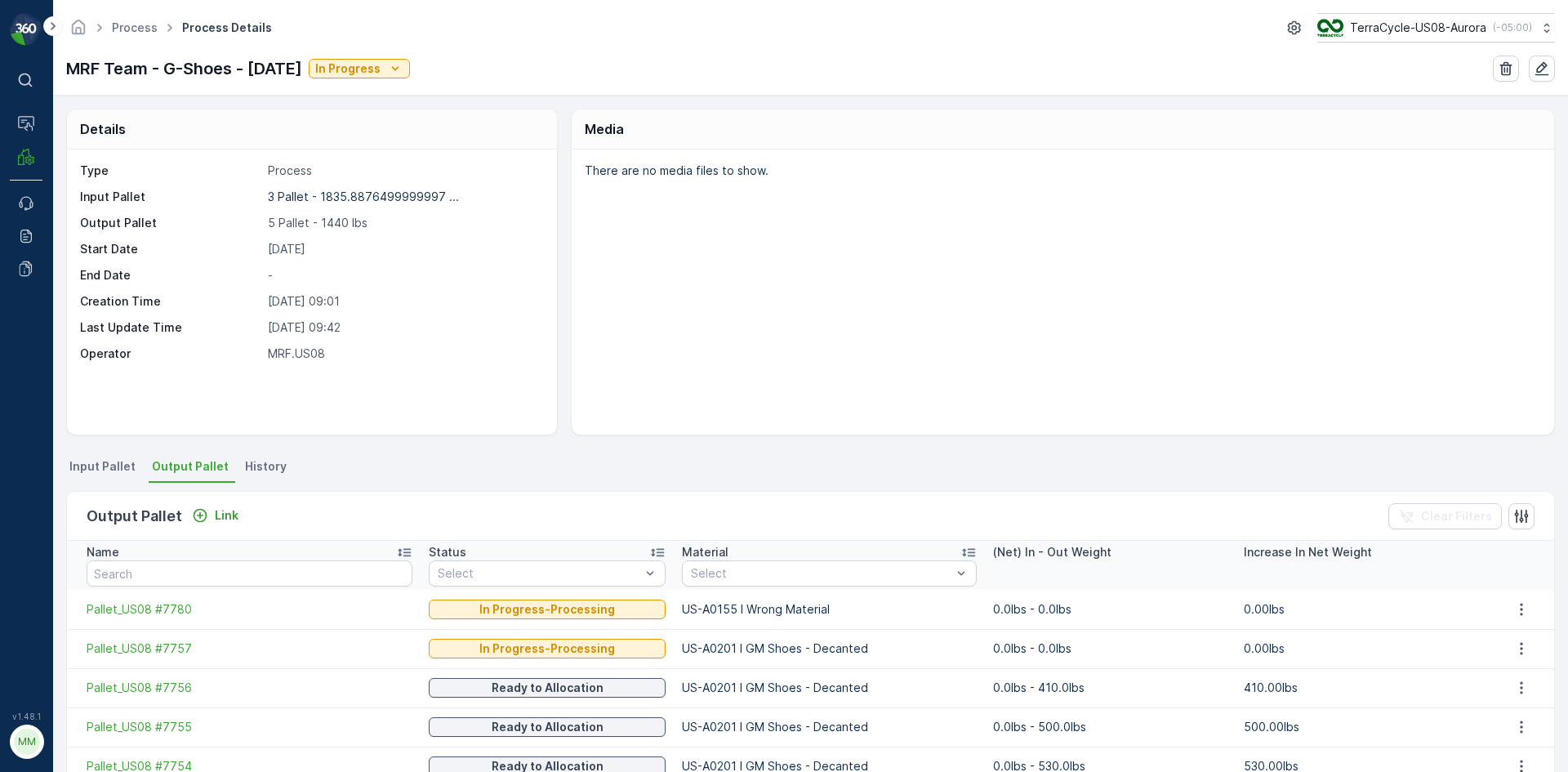
click at [235, 505] on div "Output Pallet Link" at bounding box center [166, 517] width 158 height 23
click at [236, 514] on button "Link" at bounding box center [215, 516] width 60 height 20
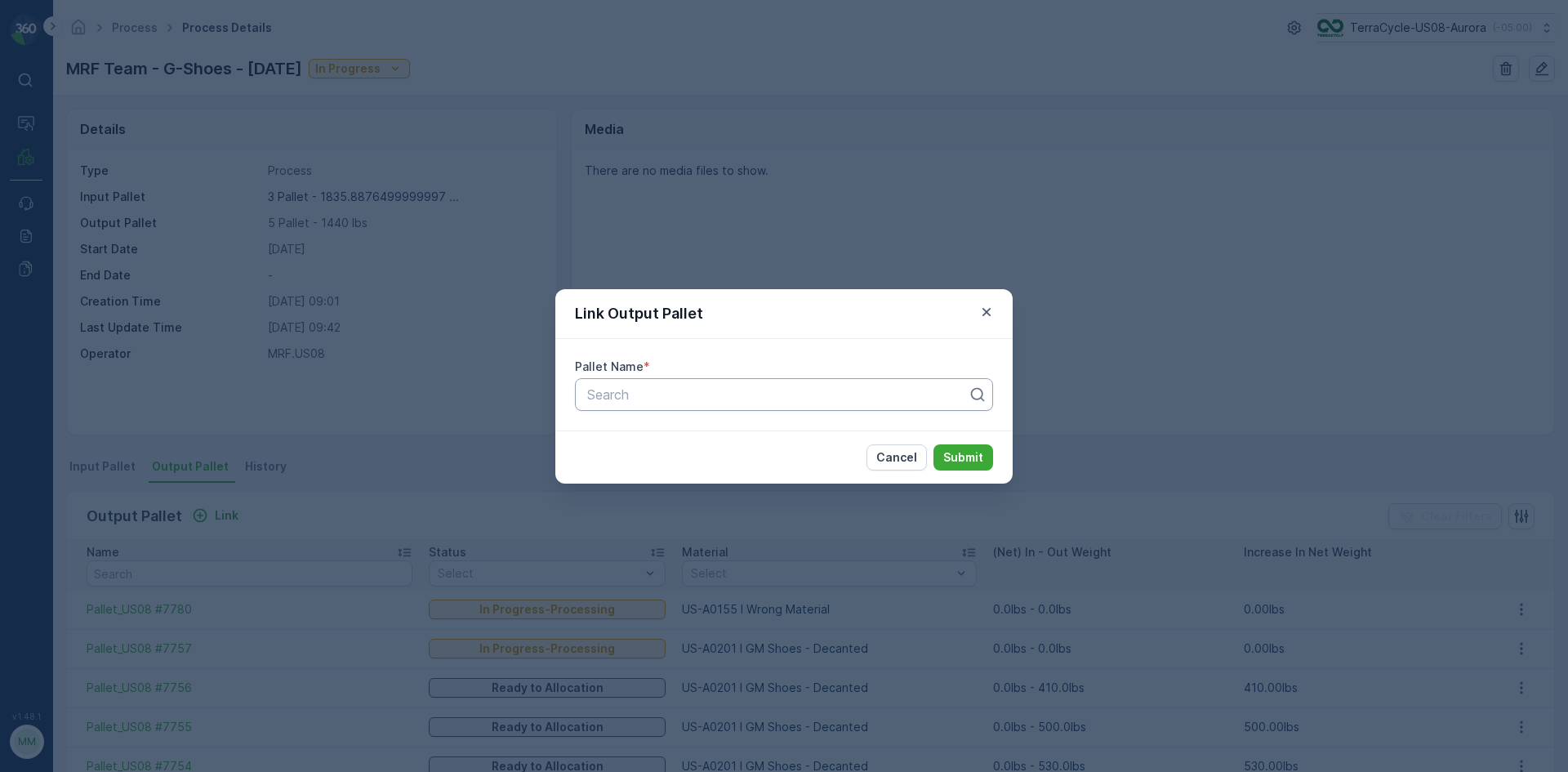
click at [656, 382] on div "Search" at bounding box center [784, 395] width 418 height 32
type input "7781"
click at [934, 444] on button "Submit" at bounding box center [963, 457] width 60 height 26
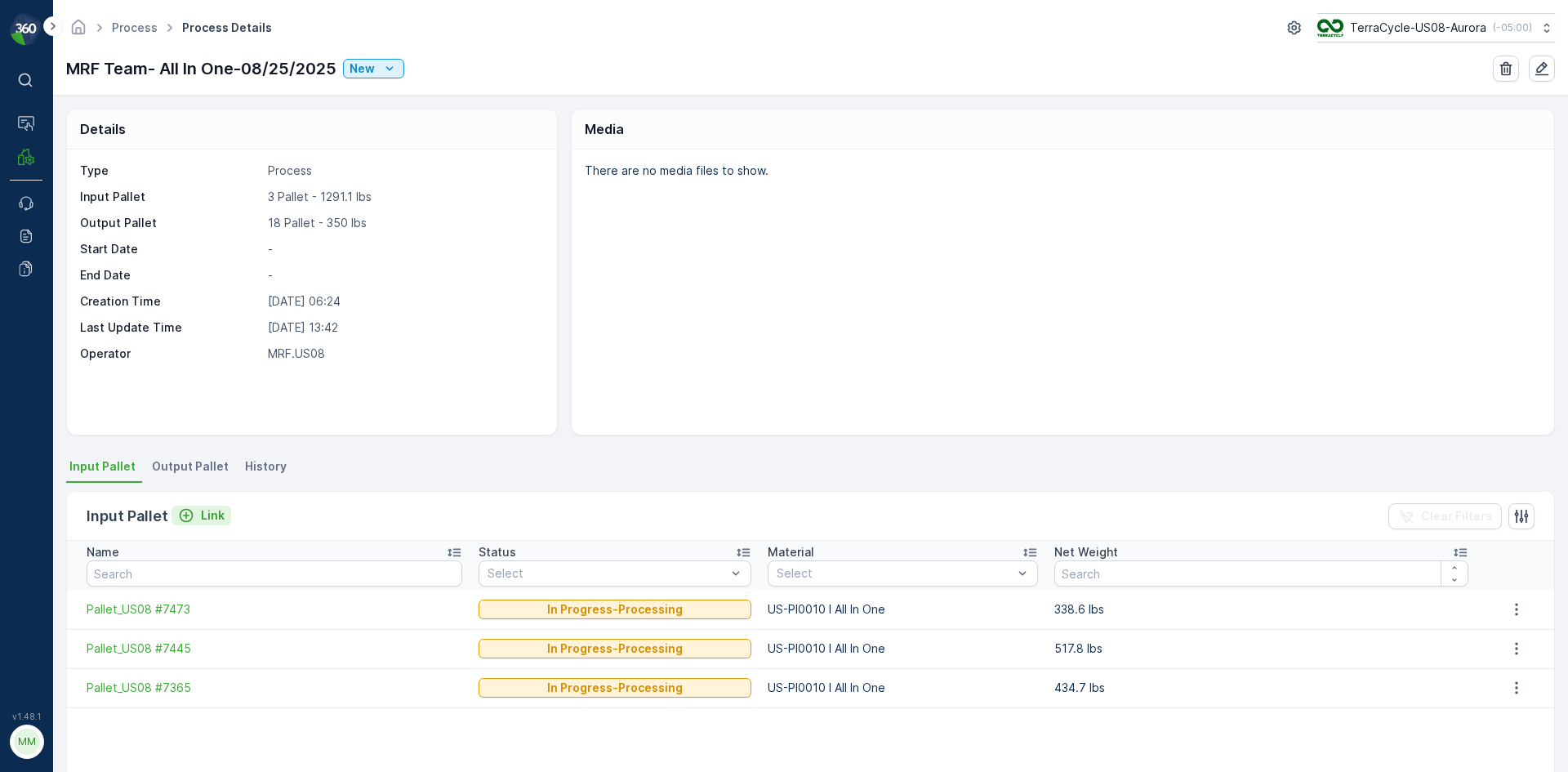
click at [202, 513] on p "Link" at bounding box center [212, 515] width 24 height 16
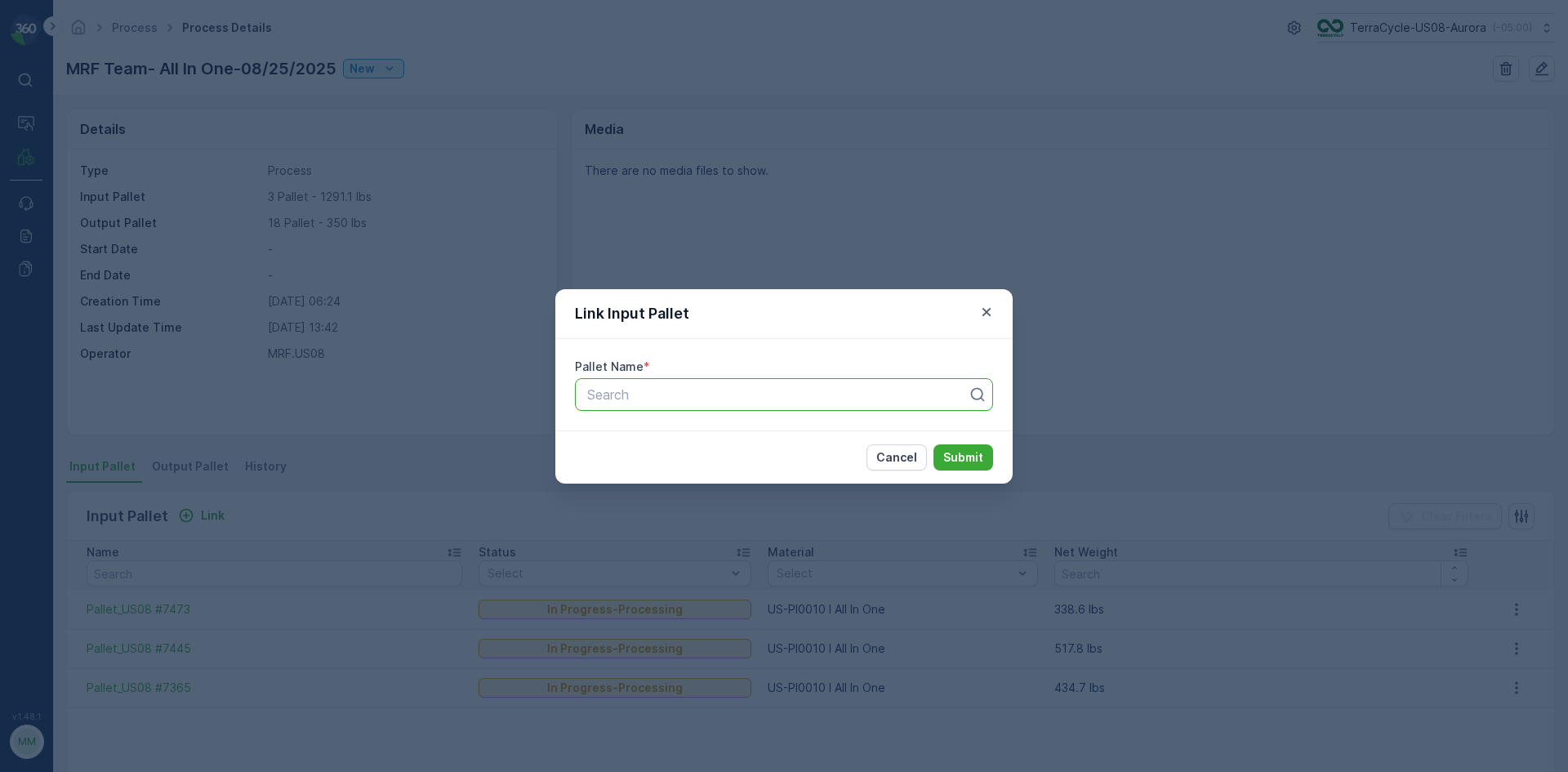
click at [680, 400] on div at bounding box center [777, 394] width 384 height 14
type input "7155"
click at [707, 439] on div "Pallet_US08 #7155" at bounding box center [784, 434] width 398 height 14
click at [976, 466] on button "Submit" at bounding box center [963, 457] width 60 height 26
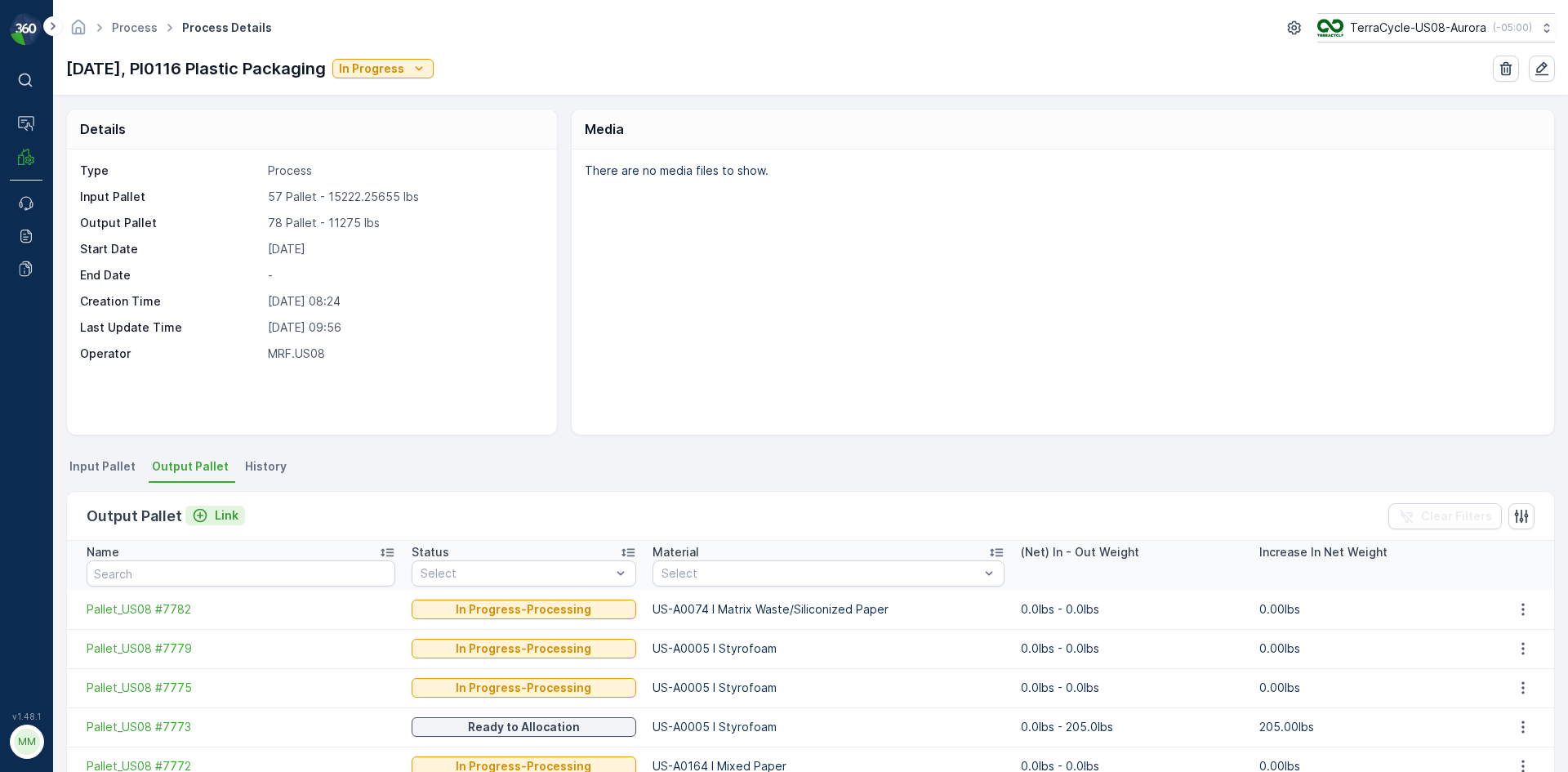
click at [215, 521] on p "Link" at bounding box center [227, 515] width 24 height 16
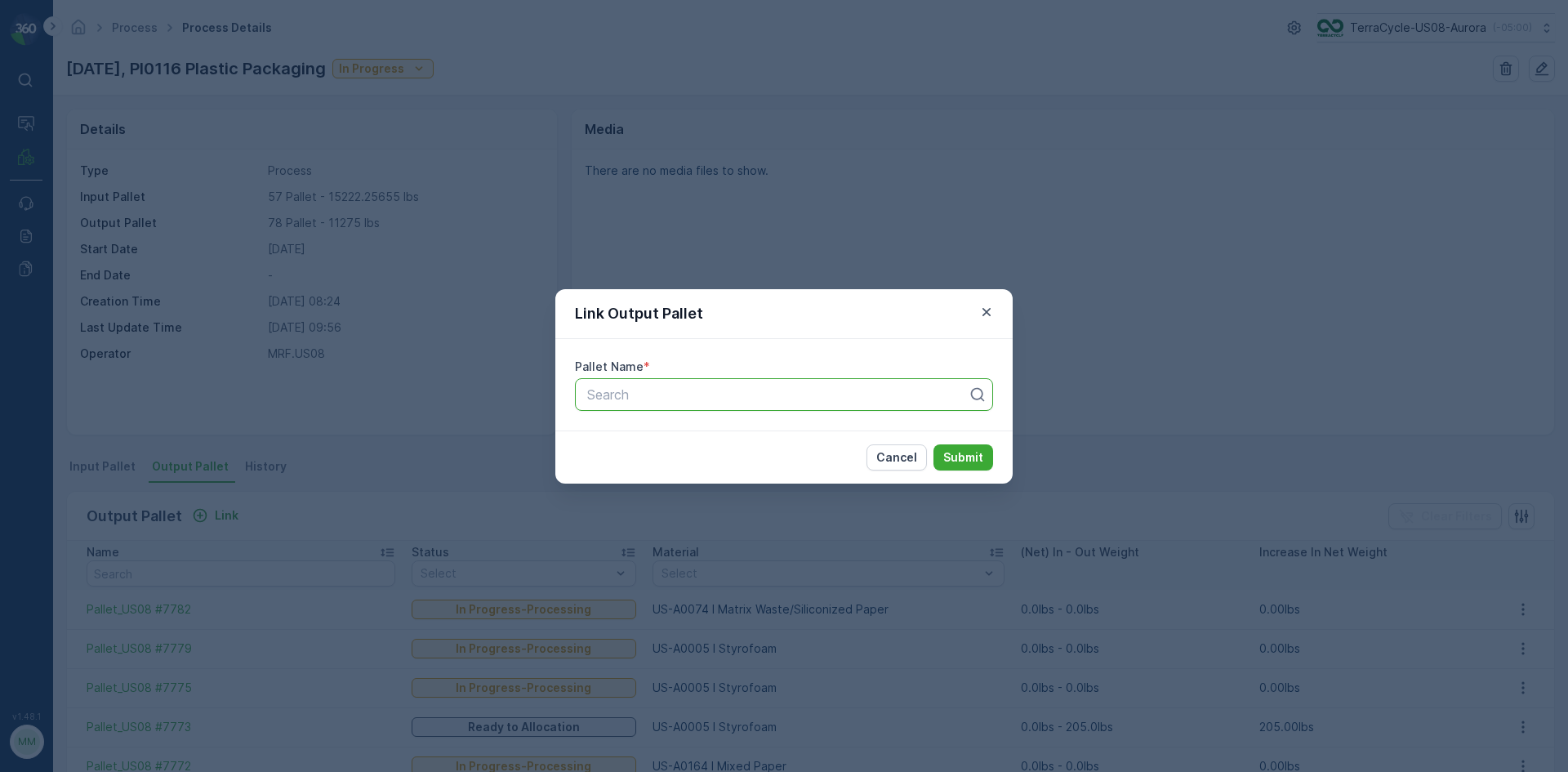
click at [707, 389] on div at bounding box center [777, 394] width 384 height 14
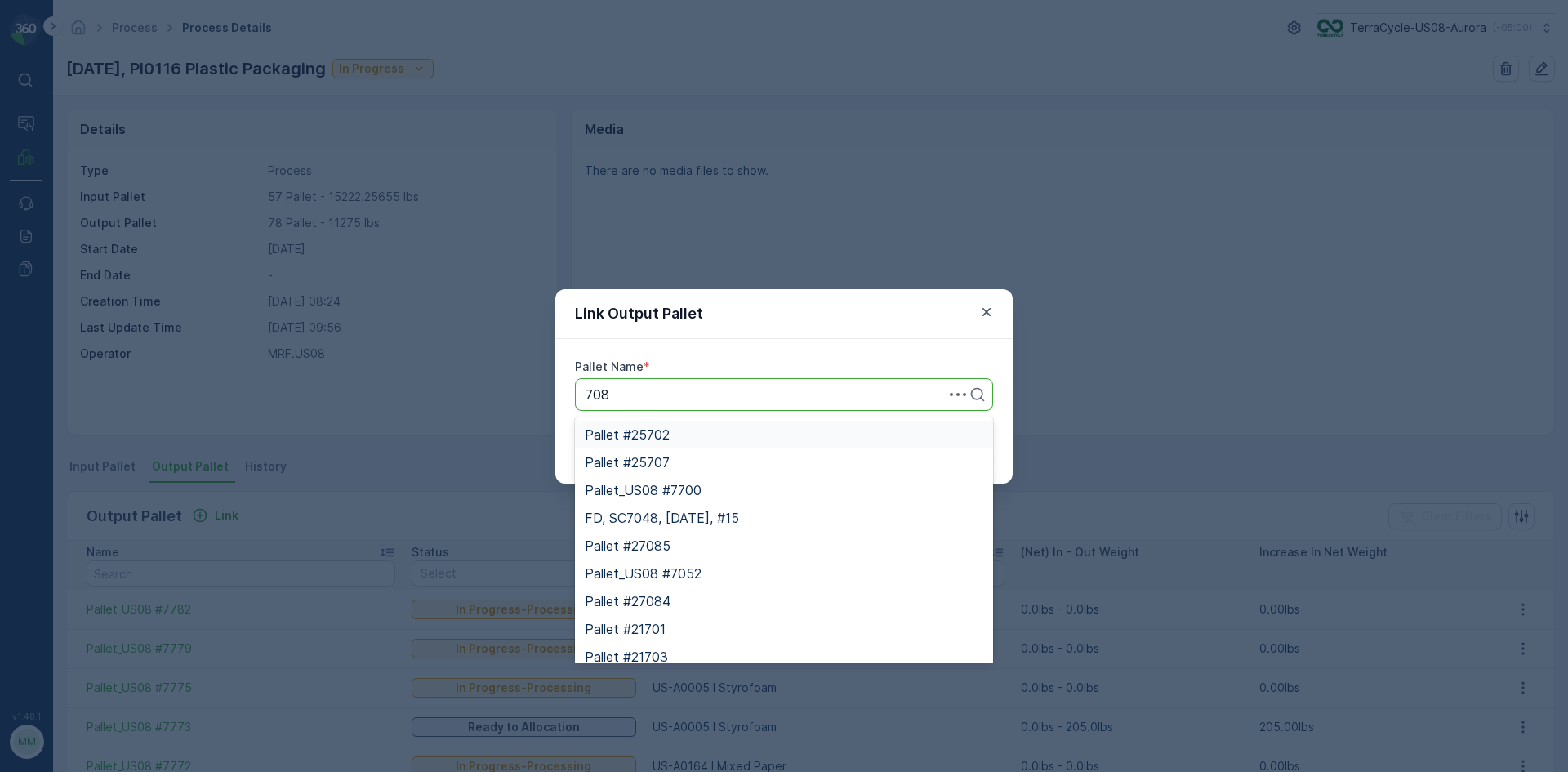
type input "7081"
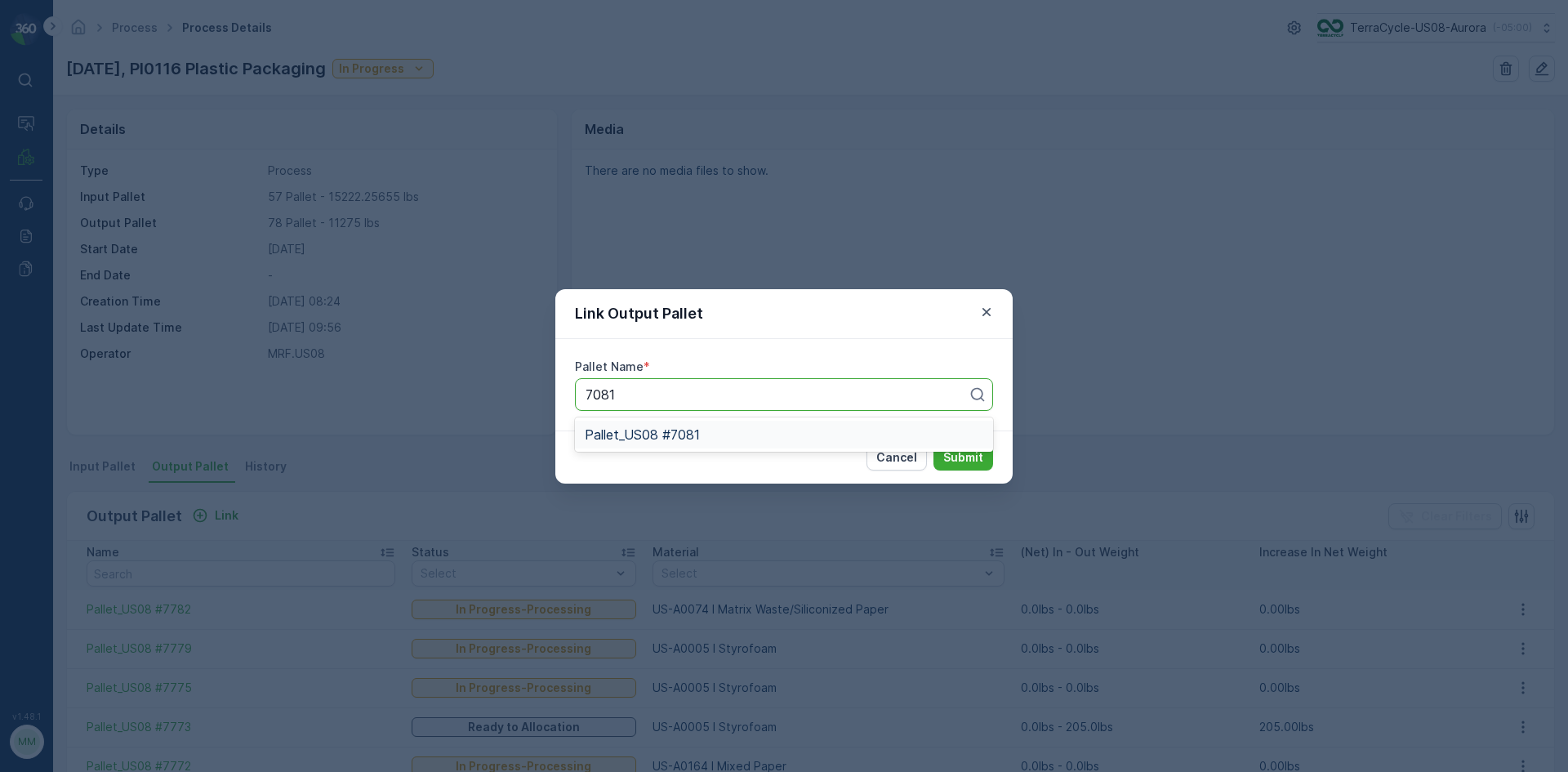
click at [715, 434] on div "Pallet_US08 #7081" at bounding box center [784, 434] width 398 height 14
click at [958, 465] on p "Submit" at bounding box center [963, 457] width 40 height 16
